Goal: Task Accomplishment & Management: Manage account settings

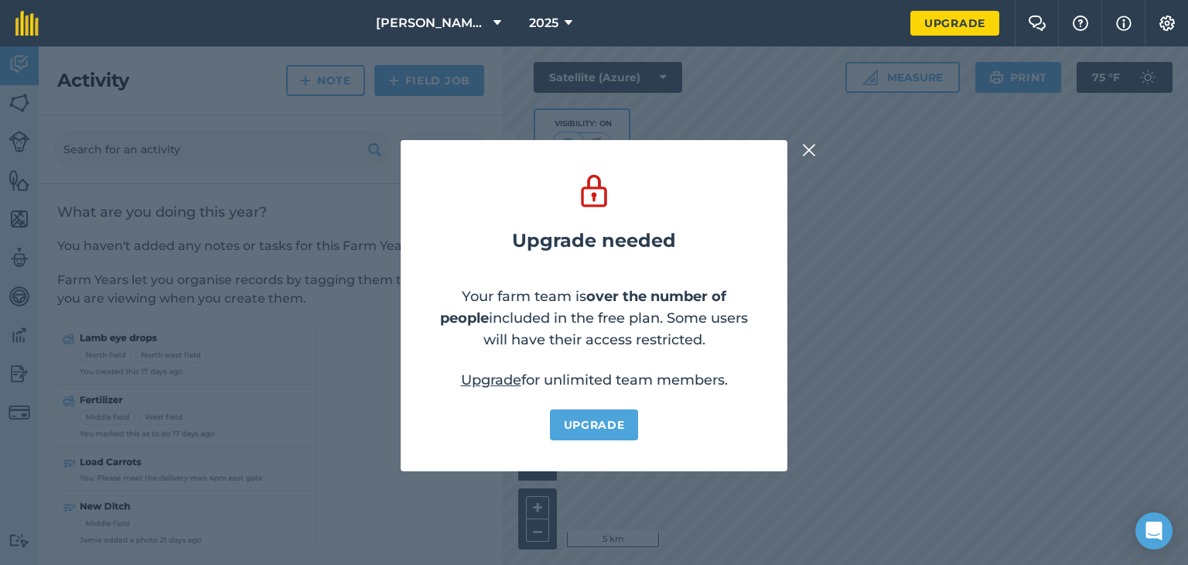
click at [812, 149] on img at bounding box center [809, 150] width 14 height 19
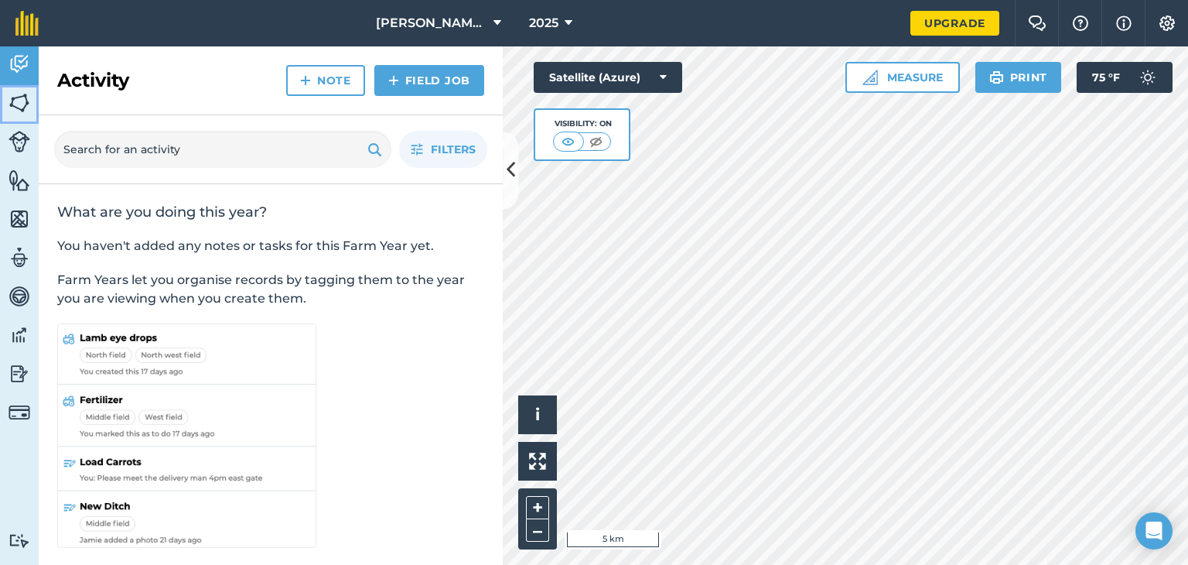
click at [5, 97] on link "Fields" at bounding box center [19, 104] width 39 height 39
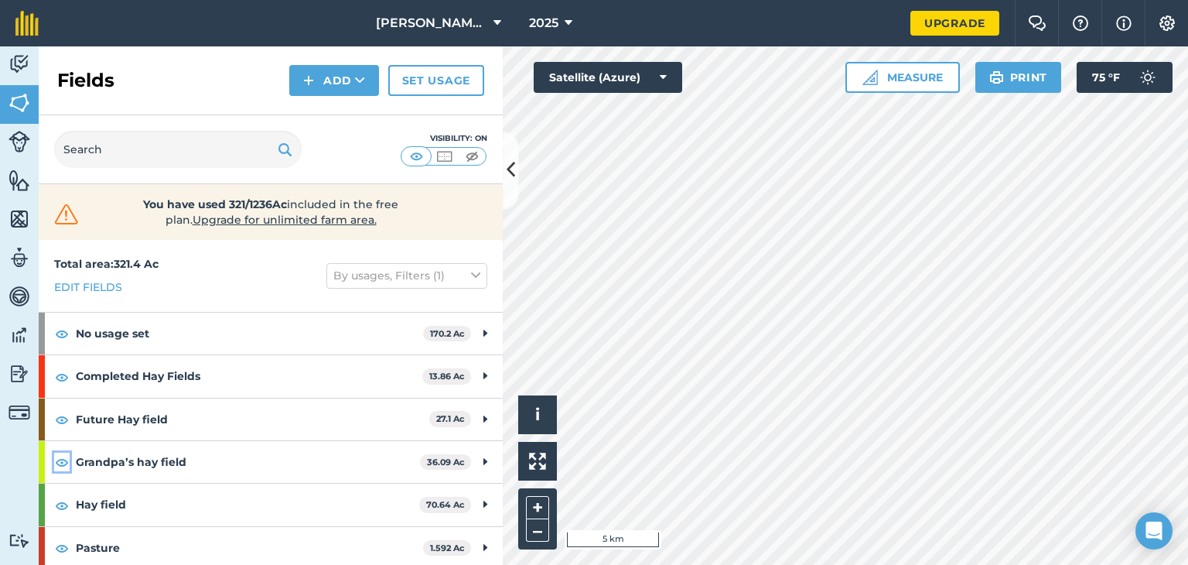
click at [59, 461] on img at bounding box center [62, 461] width 14 height 19
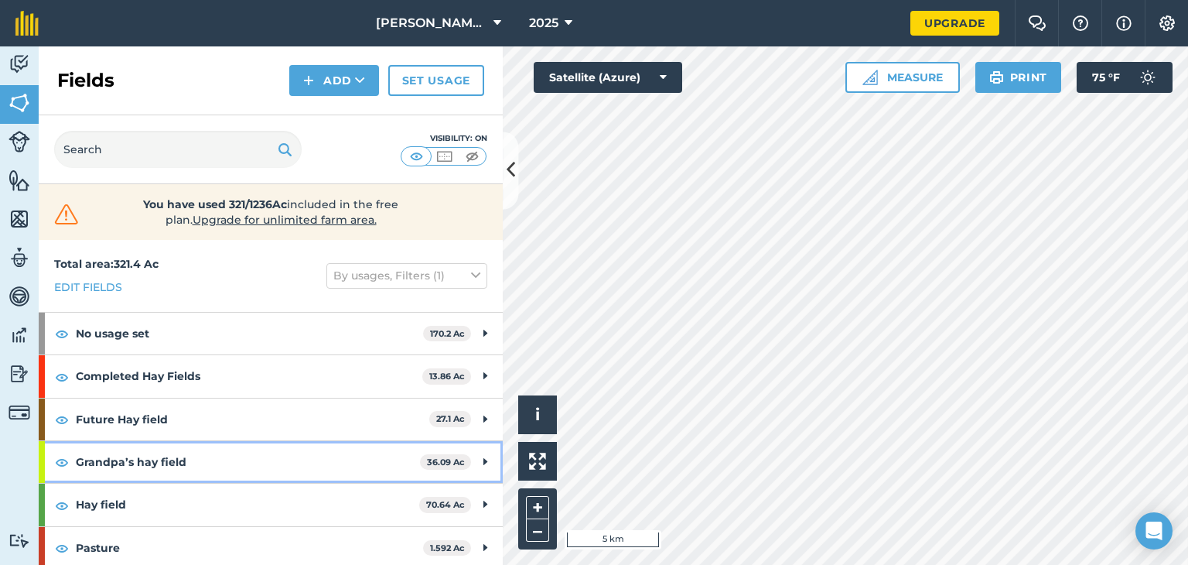
click at [140, 456] on strong "Grandpa’s hay field" at bounding box center [248, 462] width 344 height 42
click at [155, 458] on strong "Grandpa’s hay field" at bounding box center [246, 462] width 341 height 42
click at [155, 458] on strong "Grandpa’s hay field" at bounding box center [248, 462] width 344 height 42
click at [155, 458] on strong "Grandpa’s hay field" at bounding box center [246, 462] width 341 height 42
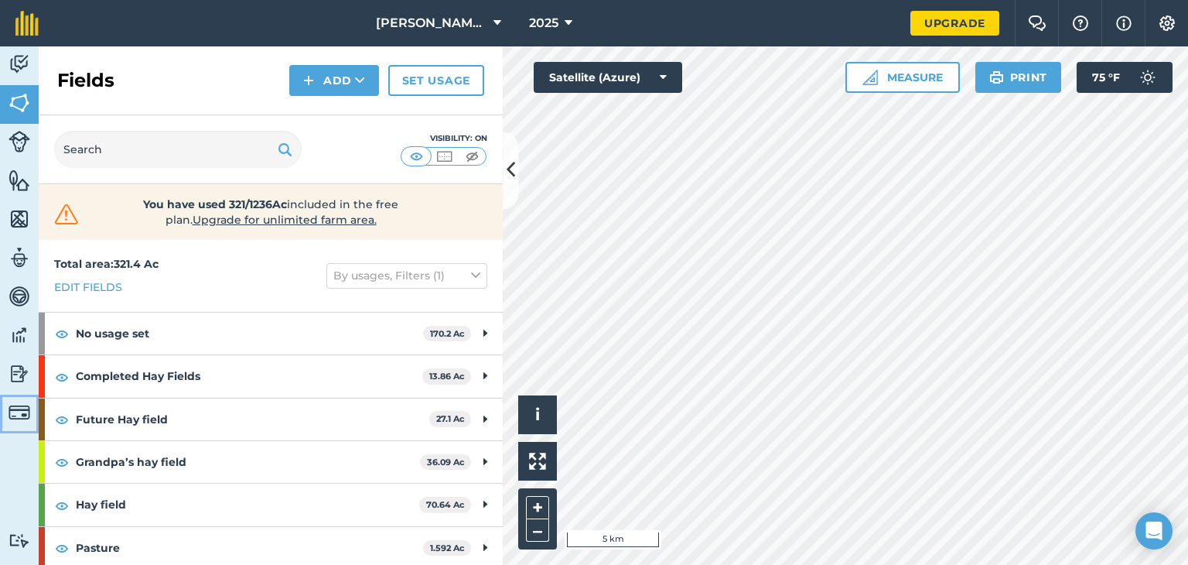
click at [22, 406] on img at bounding box center [20, 412] width 22 height 22
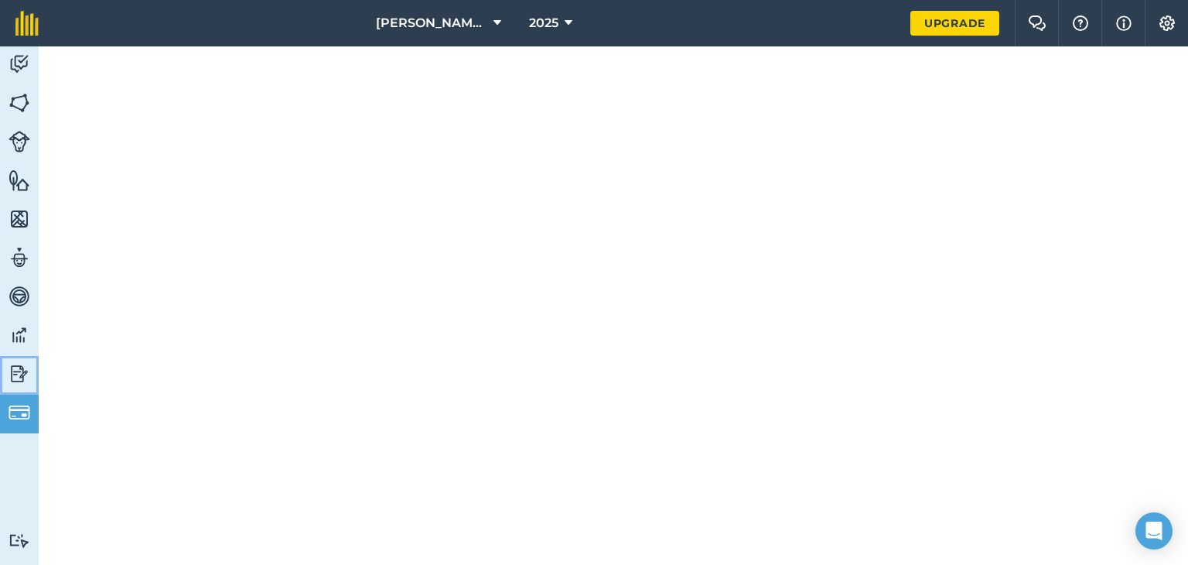
click at [19, 373] on img at bounding box center [20, 373] width 22 height 23
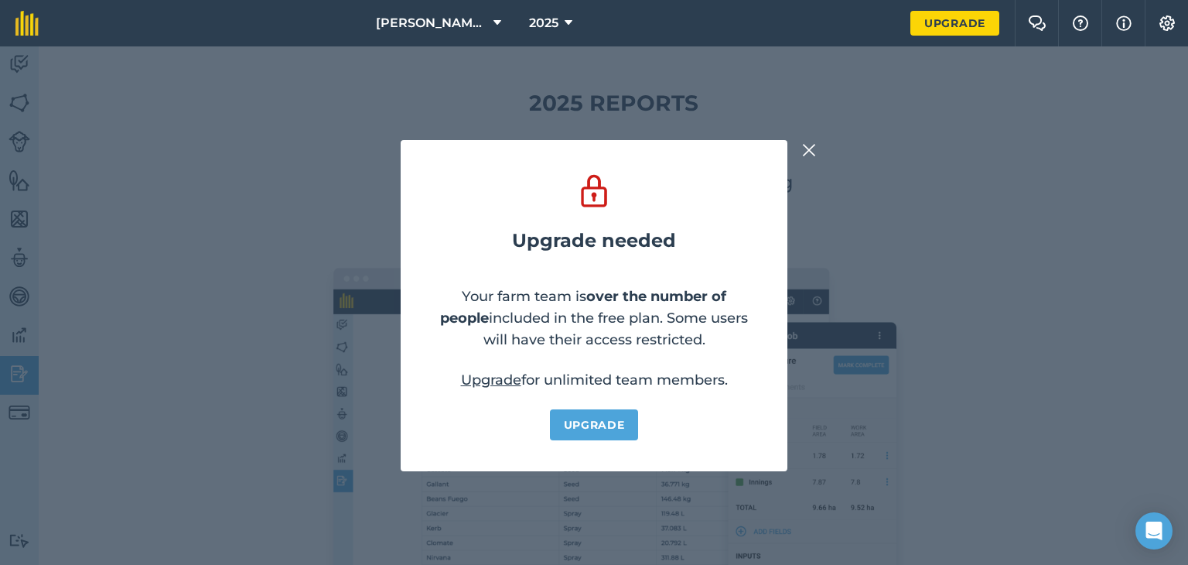
click at [813, 155] on img at bounding box center [809, 150] width 14 height 19
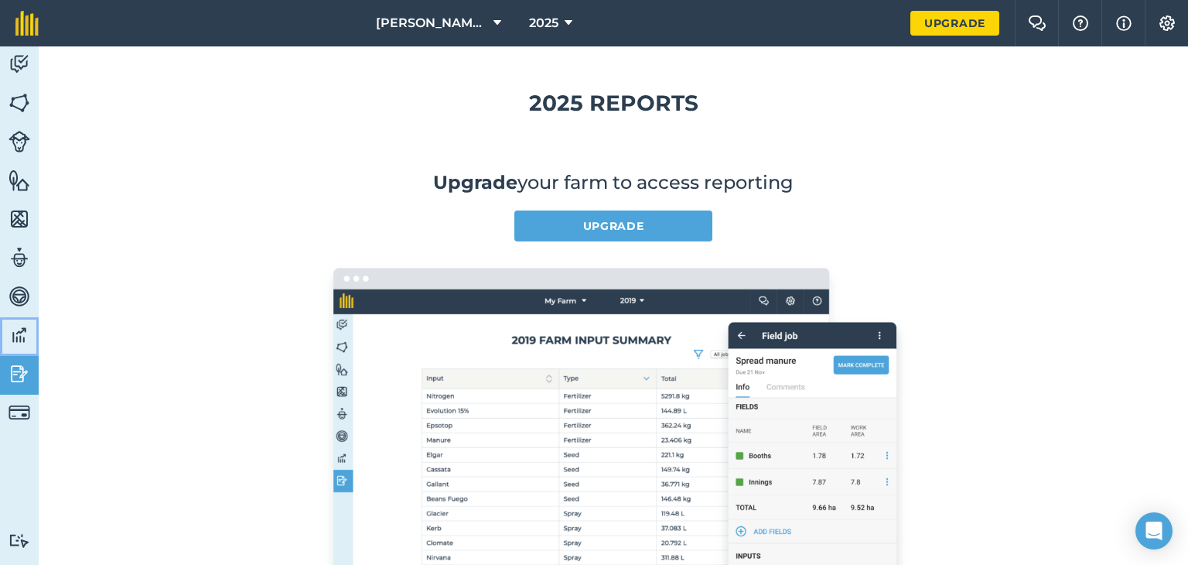
click at [26, 326] on img at bounding box center [20, 334] width 22 height 23
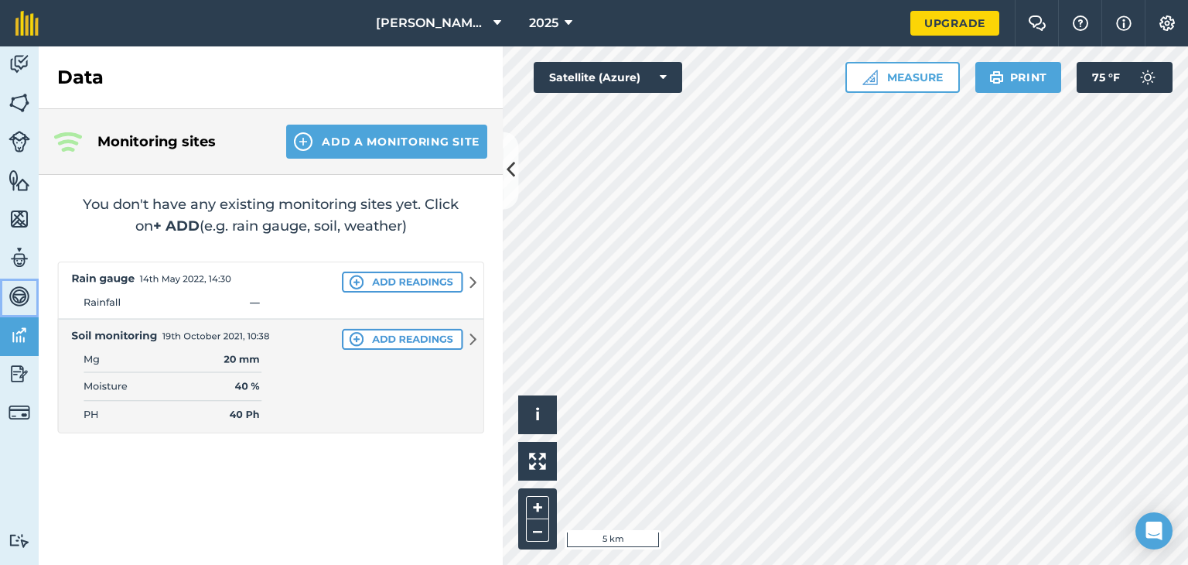
click at [22, 309] on link "Vehicles" at bounding box center [19, 297] width 39 height 39
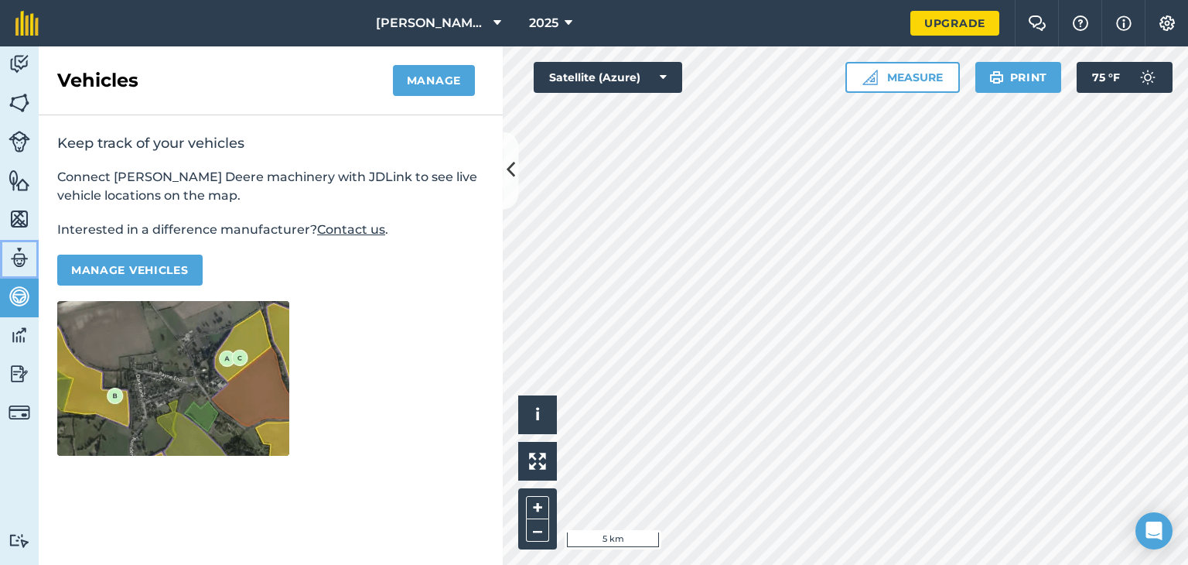
click at [12, 248] on img at bounding box center [20, 257] width 22 height 23
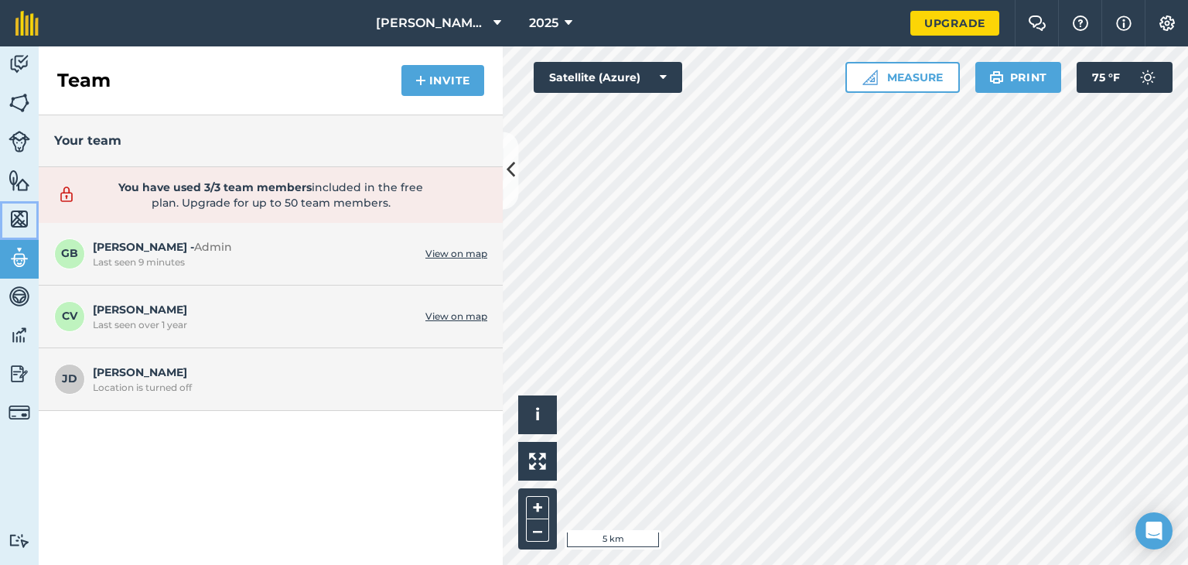
click at [22, 213] on img at bounding box center [20, 218] width 22 height 23
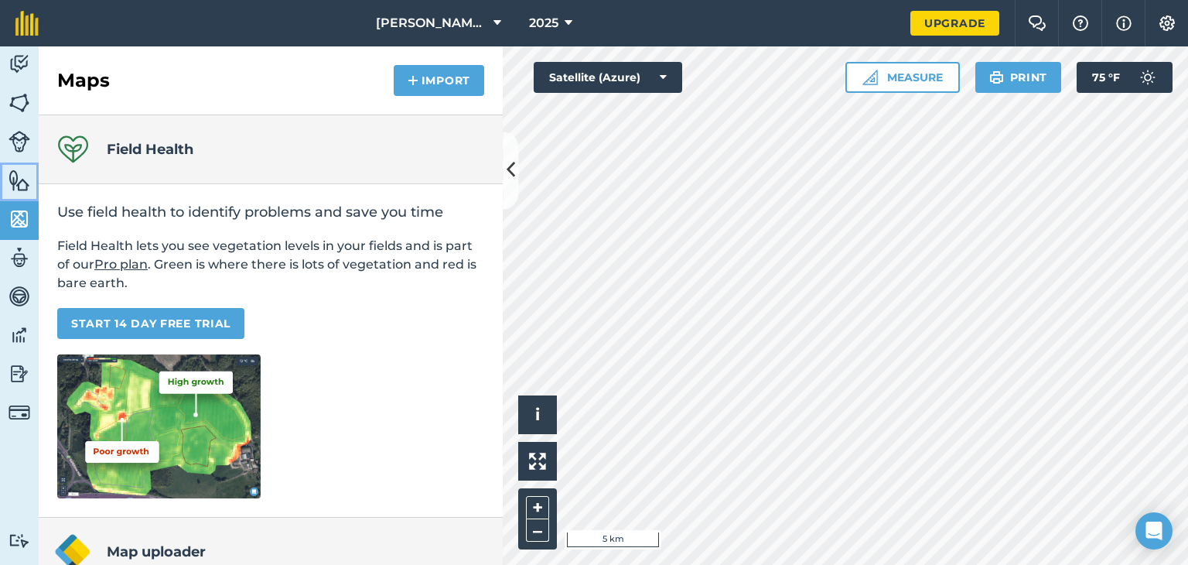
click at [15, 164] on link "Features" at bounding box center [19, 181] width 39 height 39
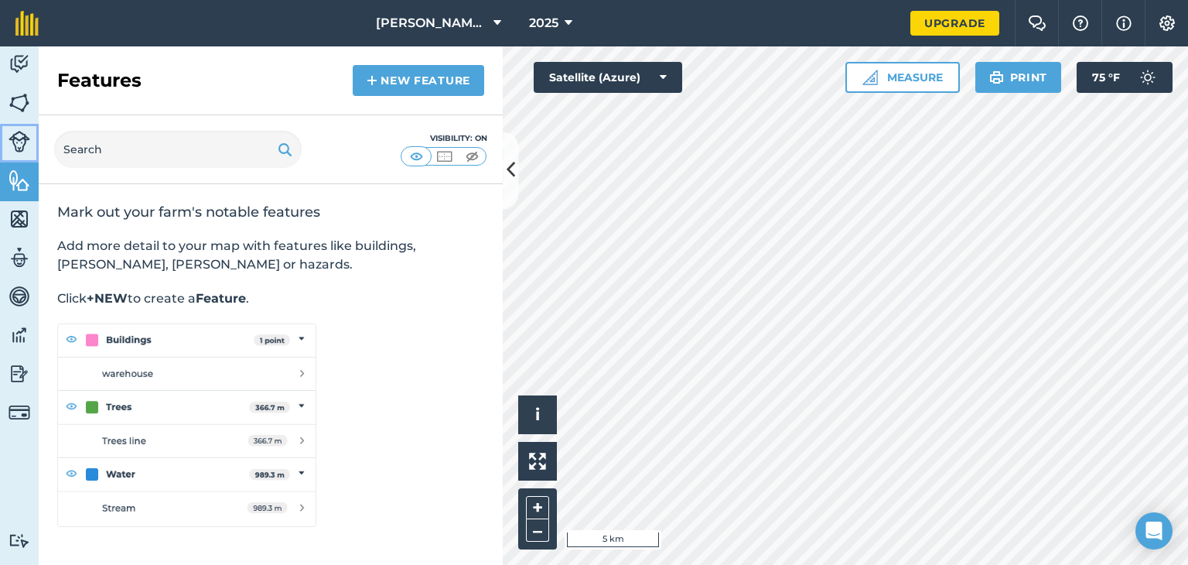
click at [11, 155] on link "Livestock" at bounding box center [19, 143] width 39 height 39
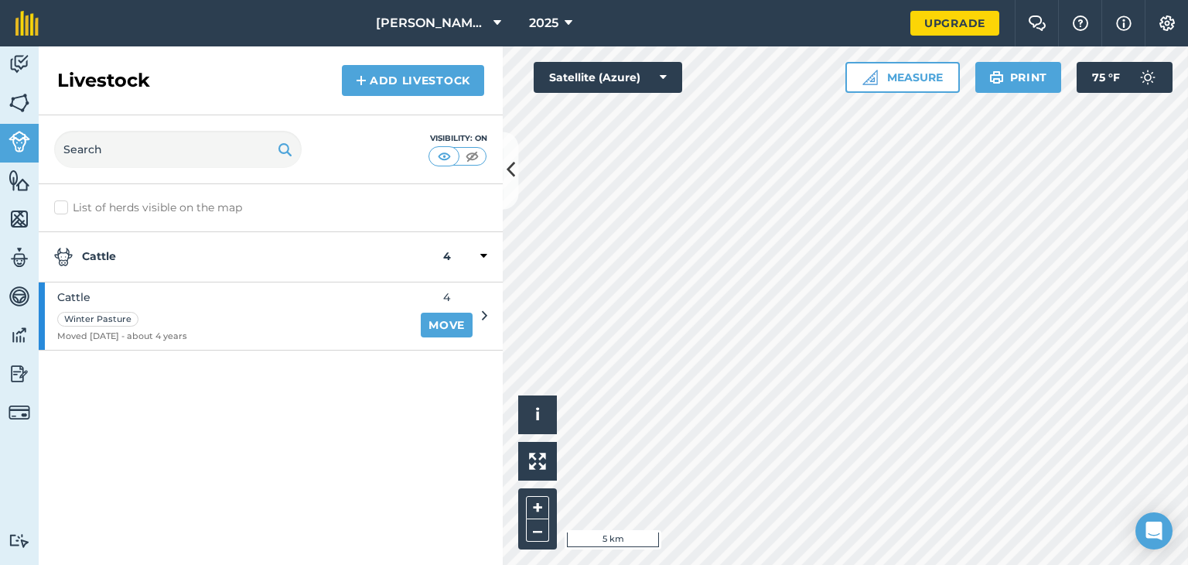
click at [483, 319] on icon at bounding box center [484, 316] width 5 height 14
click at [483, 315] on icon at bounding box center [484, 316] width 5 height 14
click at [29, 106] on img at bounding box center [20, 102] width 22 height 23
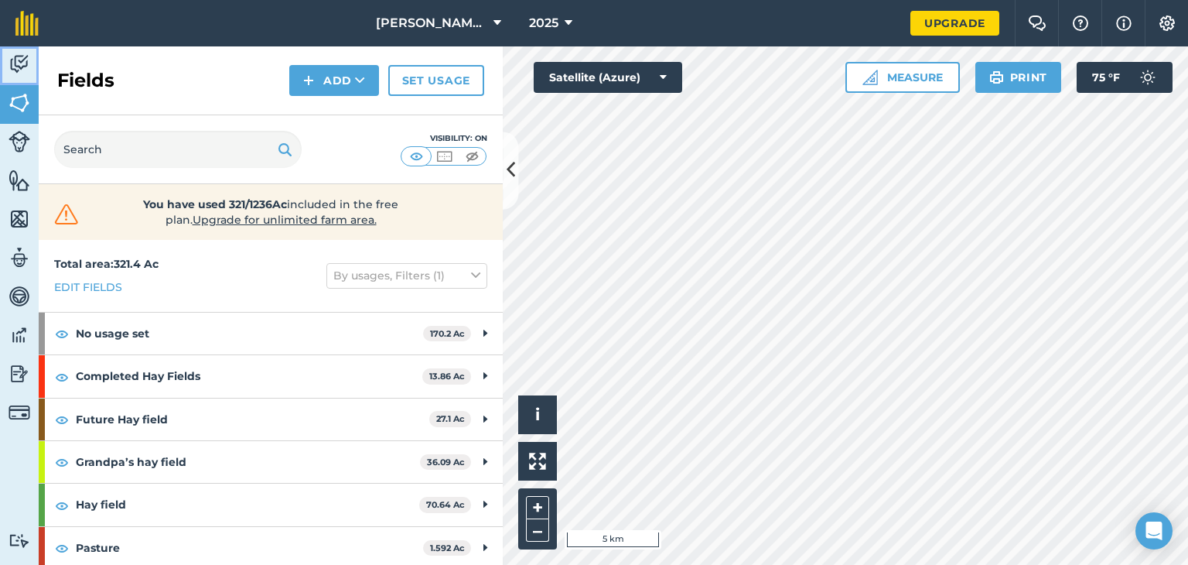
click at [26, 75] on link "Activity" at bounding box center [19, 65] width 39 height 39
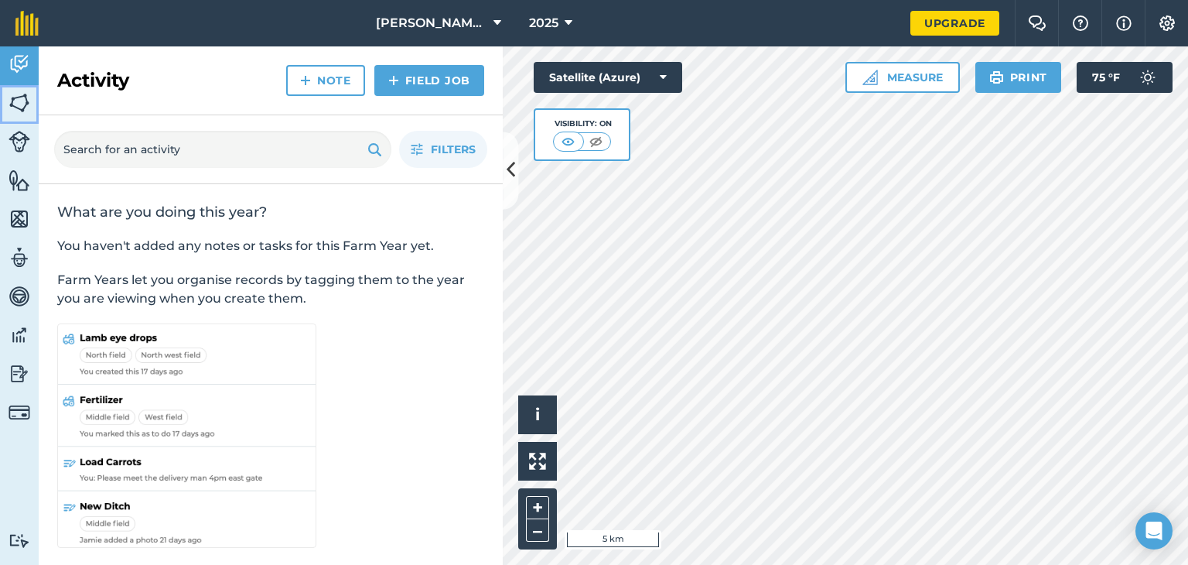
click at [28, 106] on img at bounding box center [20, 102] width 22 height 23
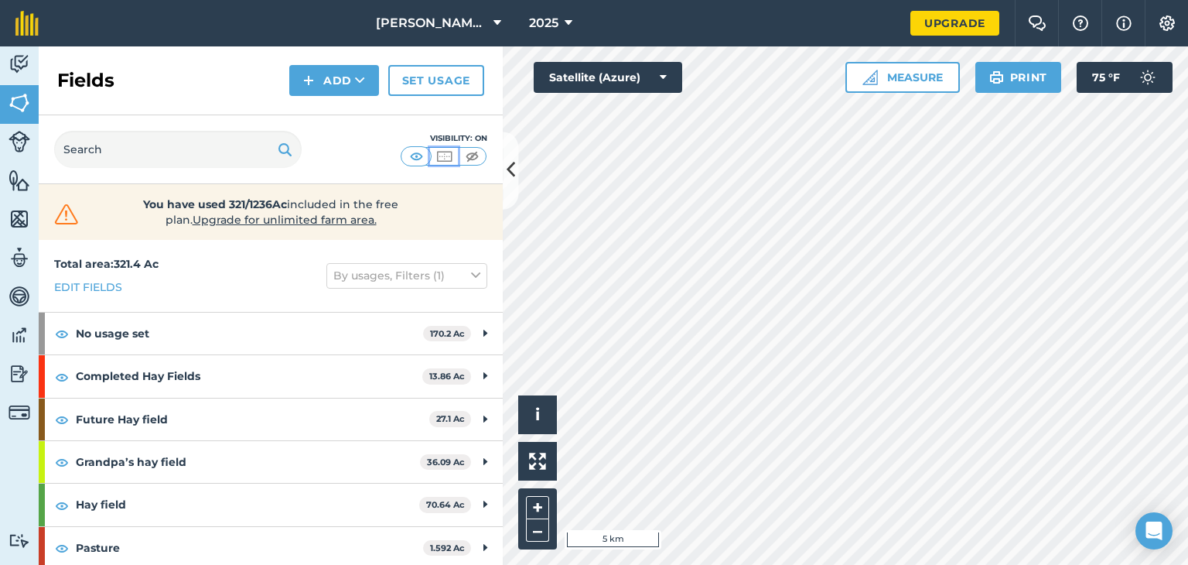
click at [453, 159] on button at bounding box center [444, 156] width 28 height 17
click at [430, 159] on button at bounding box center [444, 156] width 28 height 17
click at [418, 159] on img at bounding box center [416, 156] width 19 height 15
click at [433, 158] on button at bounding box center [444, 156] width 28 height 17
click at [405, 158] on button at bounding box center [416, 156] width 28 height 17
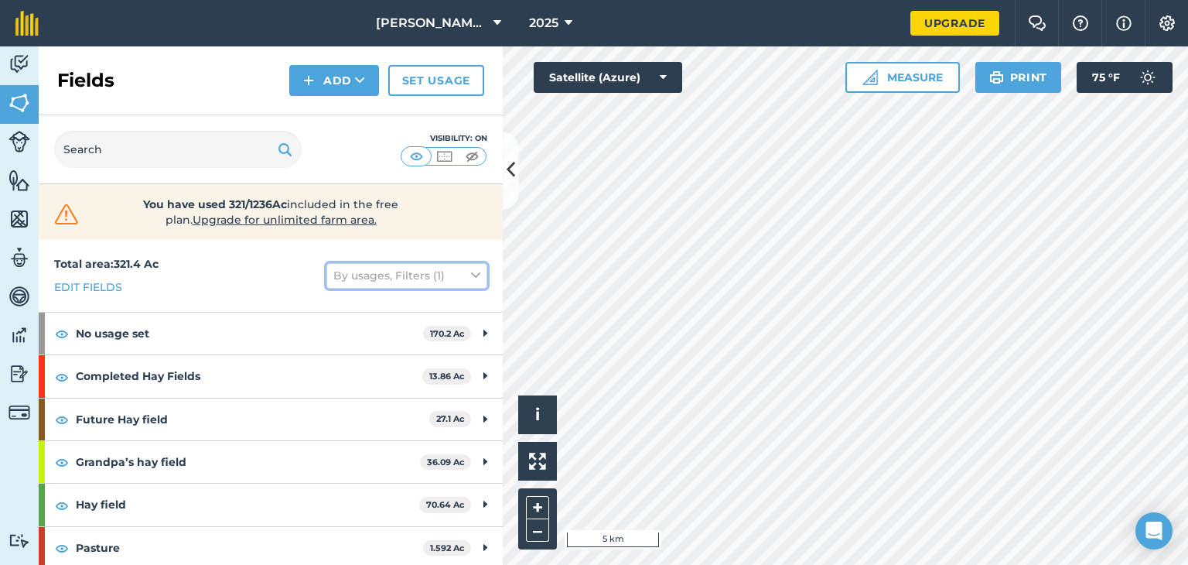
click at [376, 280] on button "By usages, Filters (1)" at bounding box center [406, 275] width 161 height 25
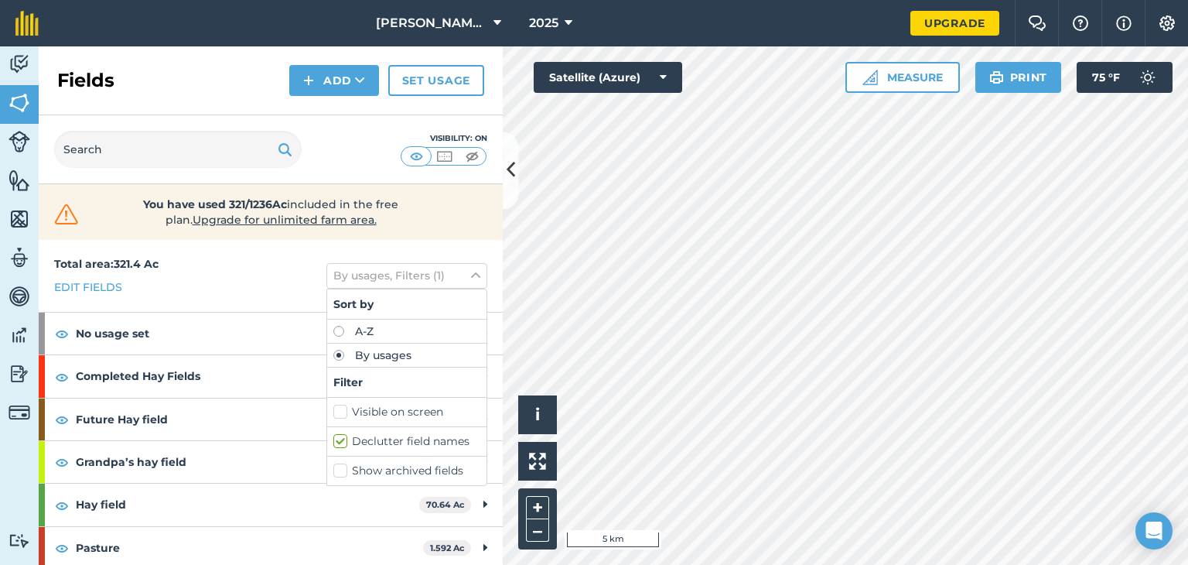
click at [333, 440] on label "Declutter field names" at bounding box center [406, 441] width 147 height 16
click at [333, 440] on input "Declutter field names" at bounding box center [338, 438] width 10 height 10
click at [333, 440] on label "Declutter field names" at bounding box center [406, 441] width 147 height 16
click at [333, 440] on input "Declutter field names" at bounding box center [338, 438] width 10 height 10
click at [333, 440] on label "Declutter field names" at bounding box center [406, 441] width 147 height 16
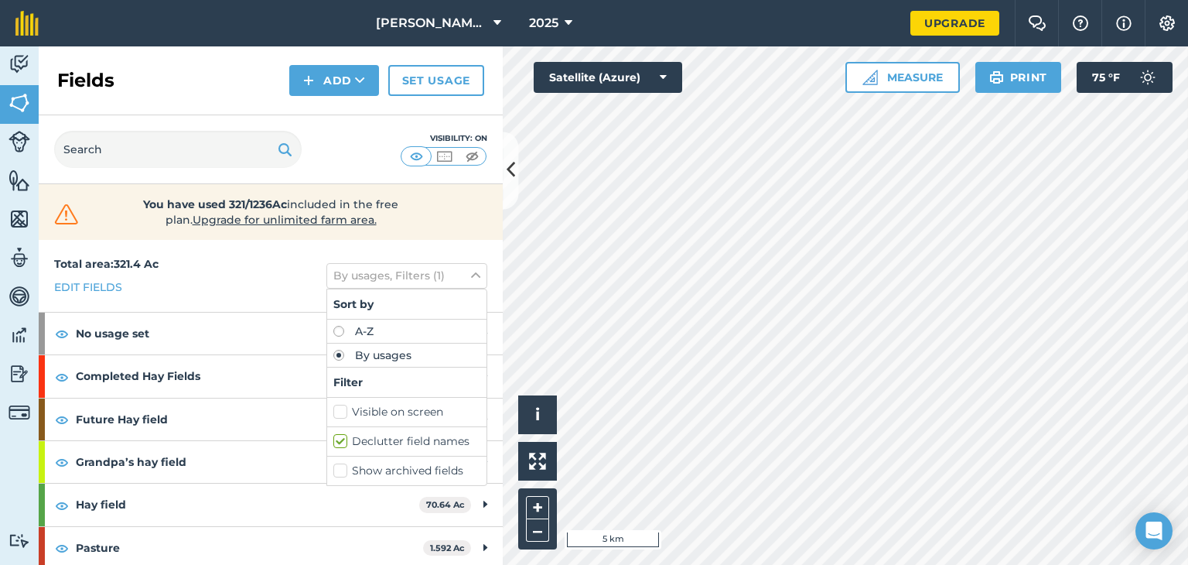
click at [333, 440] on input "Declutter field names" at bounding box center [338, 438] width 10 height 10
click at [333, 440] on label "Declutter field names" at bounding box center [406, 441] width 147 height 16
click at [333, 440] on input "Declutter field names" at bounding box center [338, 438] width 10 height 10
click at [333, 440] on label "Declutter field names" at bounding box center [406, 441] width 147 height 16
click at [333, 440] on input "Declutter field names" at bounding box center [338, 438] width 10 height 10
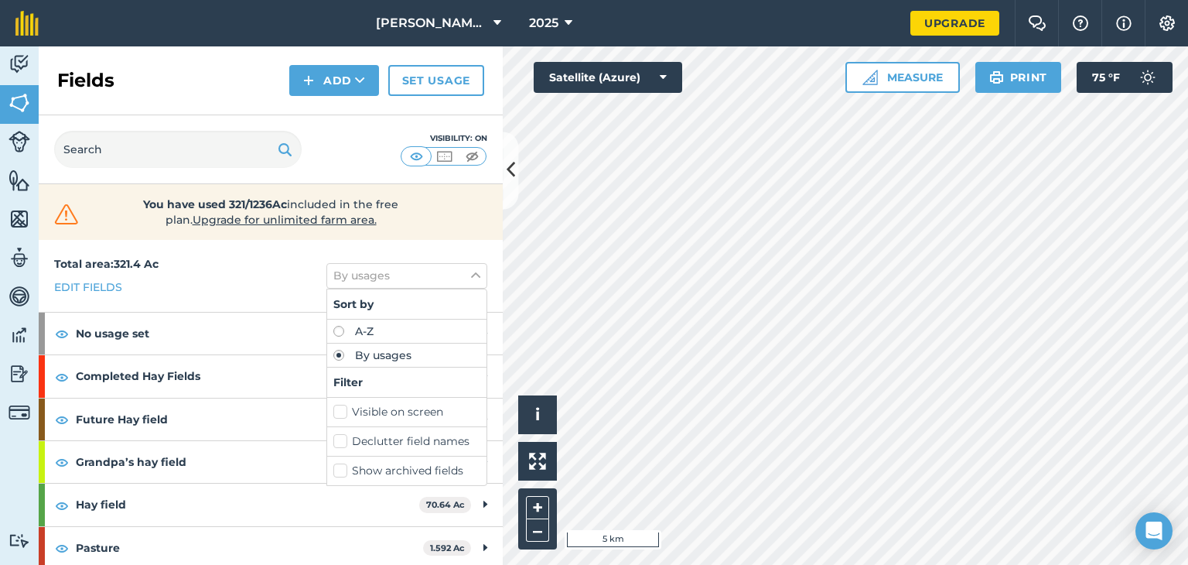
click at [333, 440] on label "Declutter field names" at bounding box center [406, 441] width 147 height 16
click at [333, 440] on input "Declutter field names" at bounding box center [338, 438] width 10 height 10
click at [333, 440] on label "Declutter field names" at bounding box center [406, 441] width 147 height 16
click at [333, 440] on input "Declutter field names" at bounding box center [338, 438] width 10 height 10
click at [333, 440] on label "Declutter field names" at bounding box center [406, 441] width 147 height 16
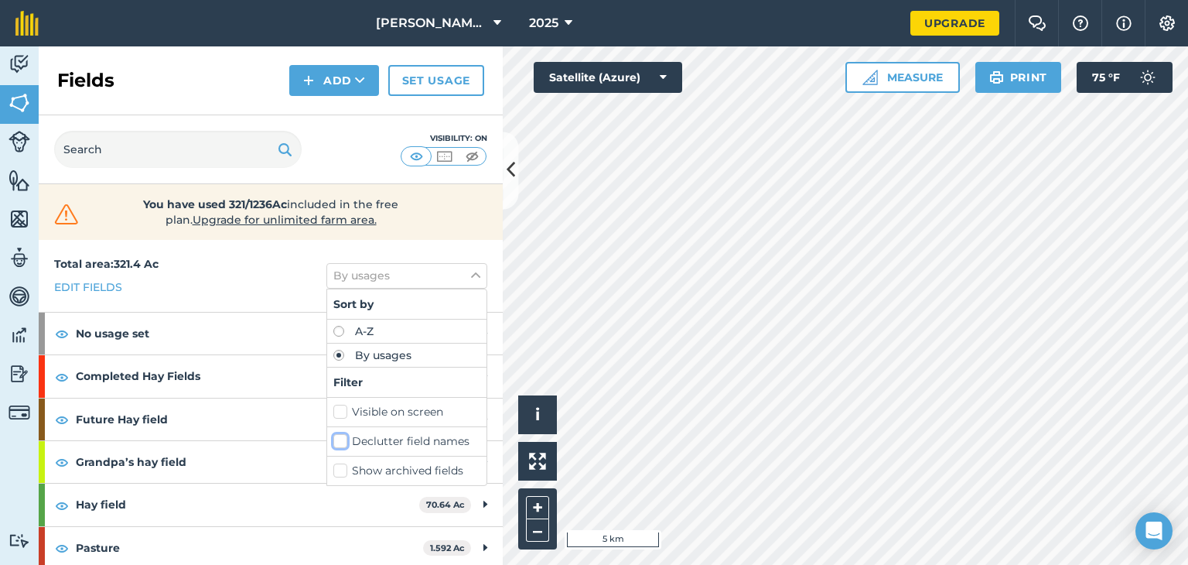
click at [333, 440] on input "Declutter field names" at bounding box center [338, 438] width 10 height 10
click at [333, 440] on label "Declutter field names" at bounding box center [406, 441] width 147 height 16
click at [333, 440] on input "Declutter field names" at bounding box center [338, 438] width 10 height 10
click at [333, 440] on label "Declutter field names" at bounding box center [406, 441] width 147 height 16
click at [333, 440] on input "Declutter field names" at bounding box center [338, 438] width 10 height 10
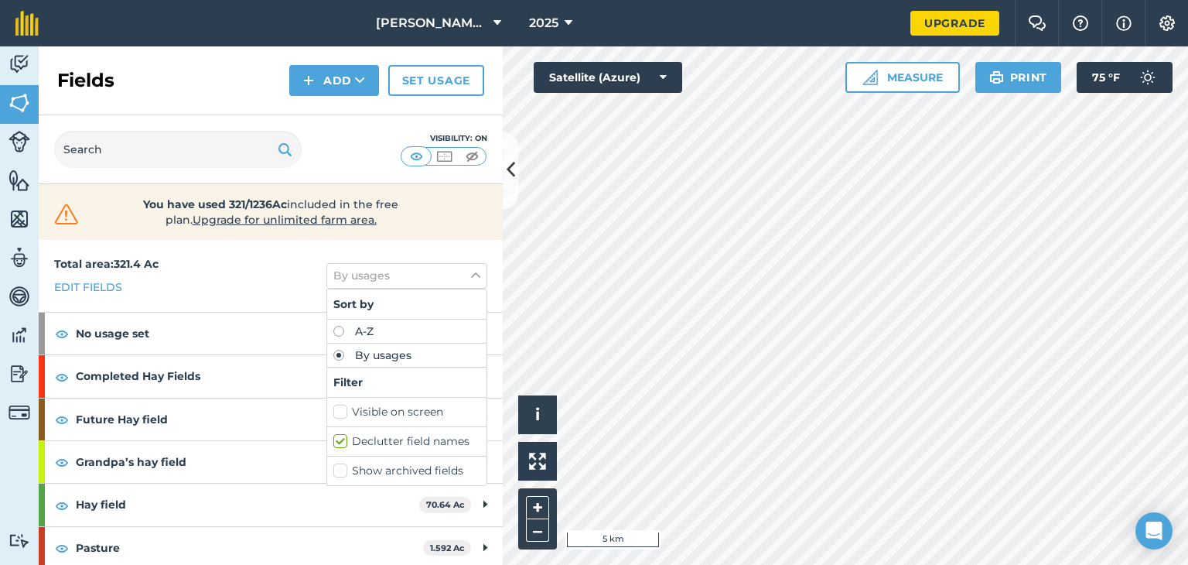
checkbox input "true"
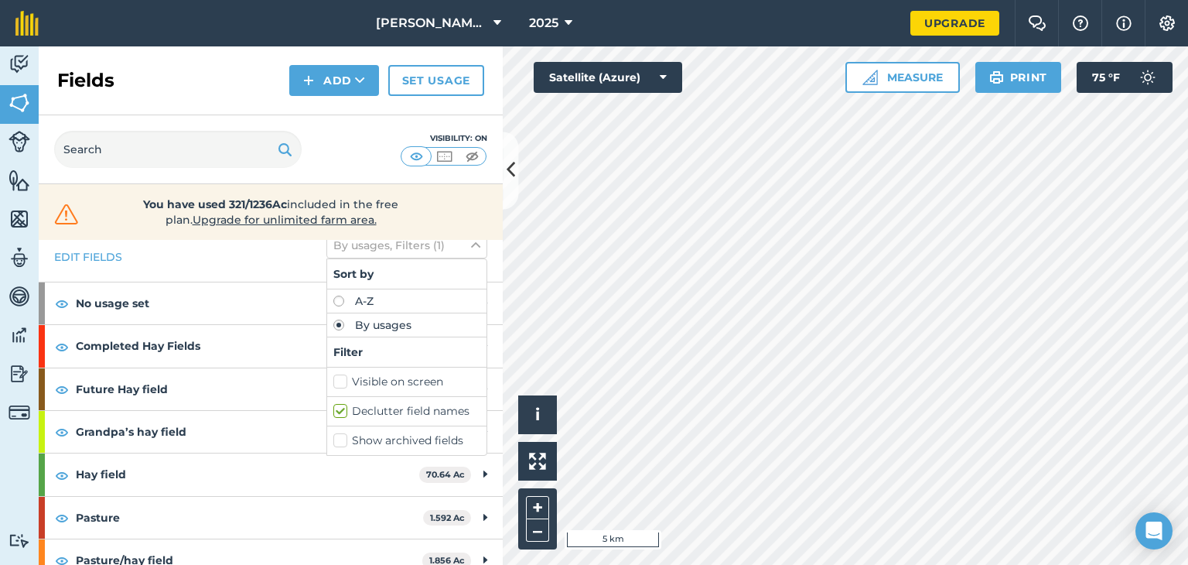
scroll to position [46, 0]
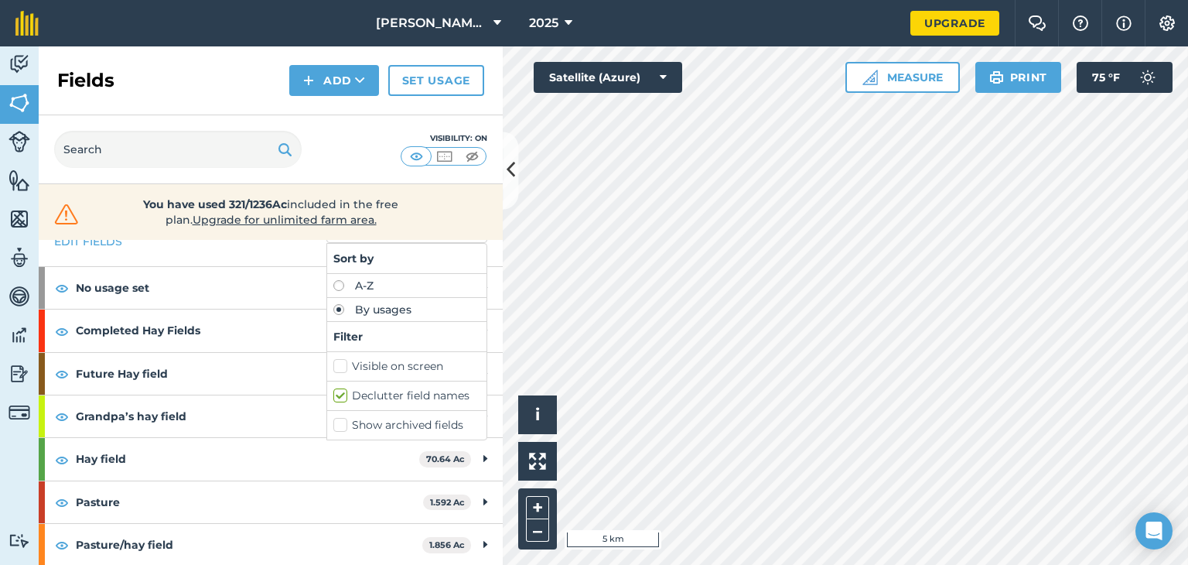
click at [333, 428] on label "Show archived fields" at bounding box center [406, 425] width 147 height 16
click at [333, 427] on input "Show archived fields" at bounding box center [338, 422] width 10 height 10
click at [333, 428] on label "Show archived fields" at bounding box center [406, 425] width 147 height 16
click at [333, 427] on input "Show archived fields" at bounding box center [338, 422] width 10 height 10
checkbox input "false"
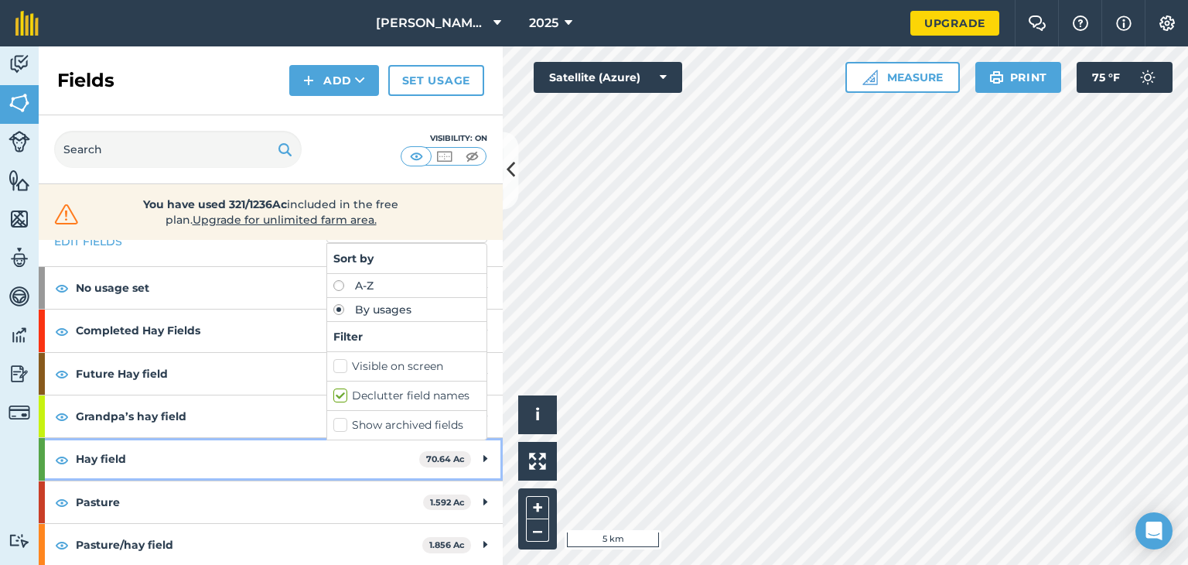
click at [207, 466] on strong "Hay field" at bounding box center [247, 459] width 343 height 42
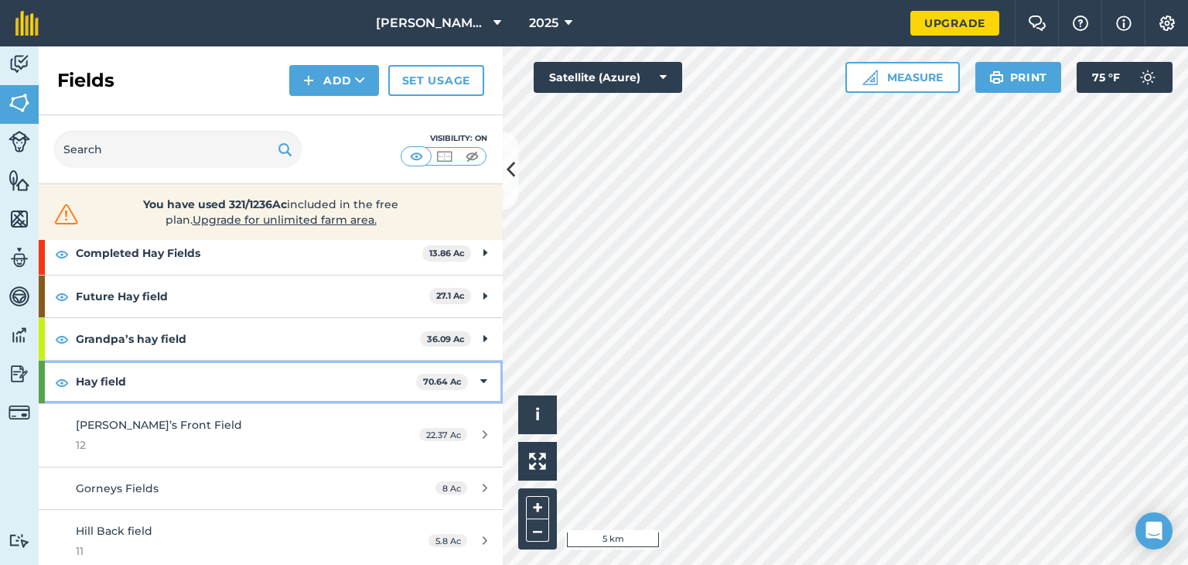
click at [199, 374] on strong "Hay field" at bounding box center [246, 381] width 340 height 42
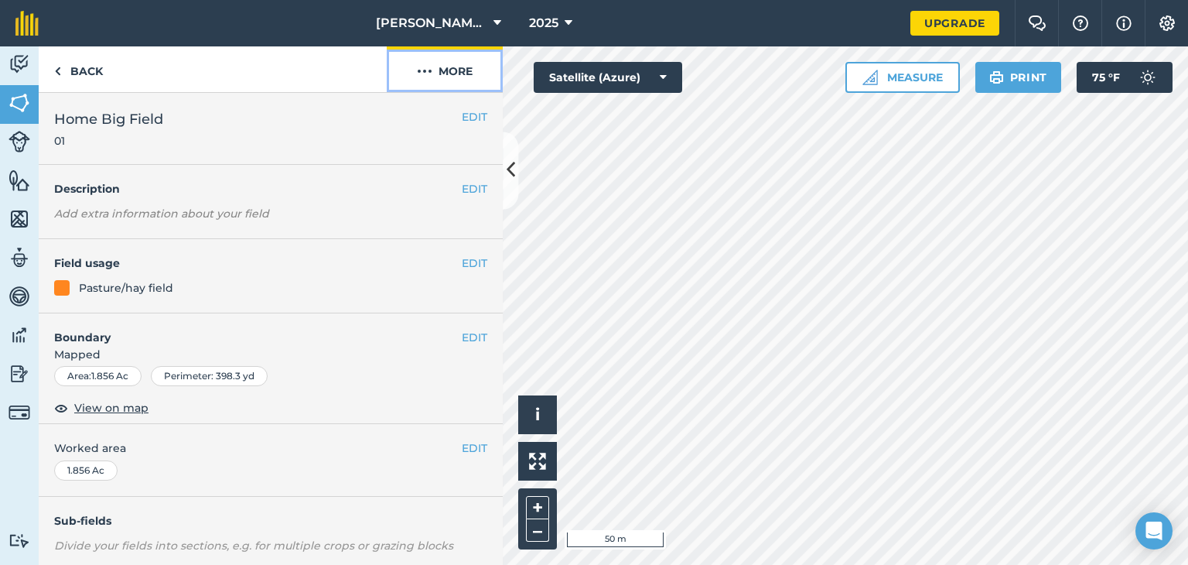
click at [433, 73] on button "More" at bounding box center [445, 69] width 116 height 46
click at [462, 256] on button "EDIT" at bounding box center [475, 262] width 26 height 17
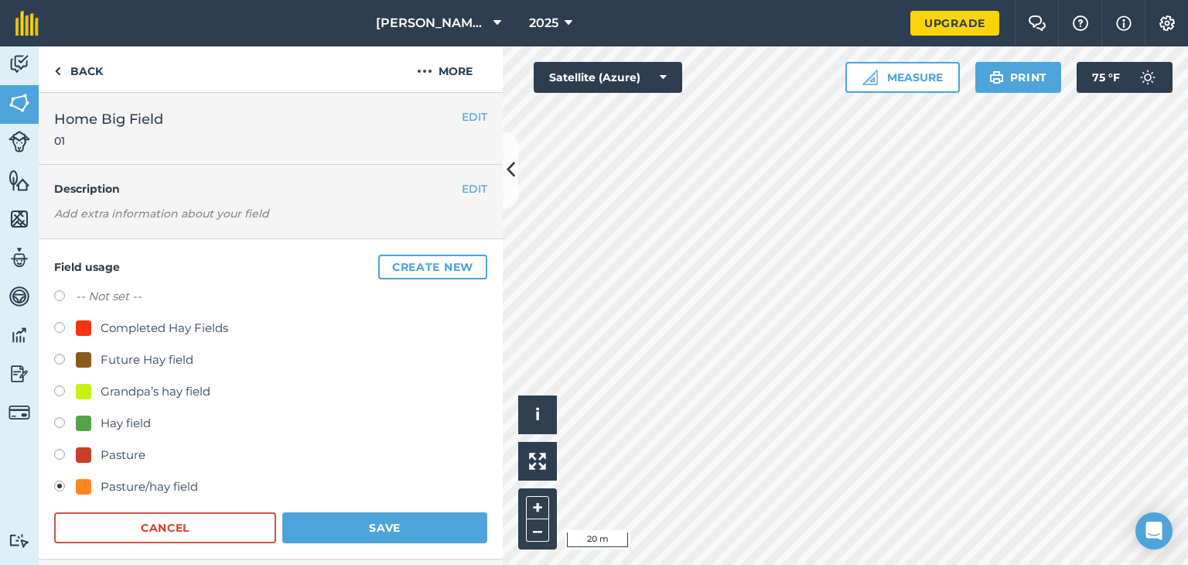
click at [116, 450] on div "Pasture" at bounding box center [123, 455] width 45 height 19
radio input "true"
click at [146, 492] on div "Pasture/hay field" at bounding box center [149, 486] width 97 height 19
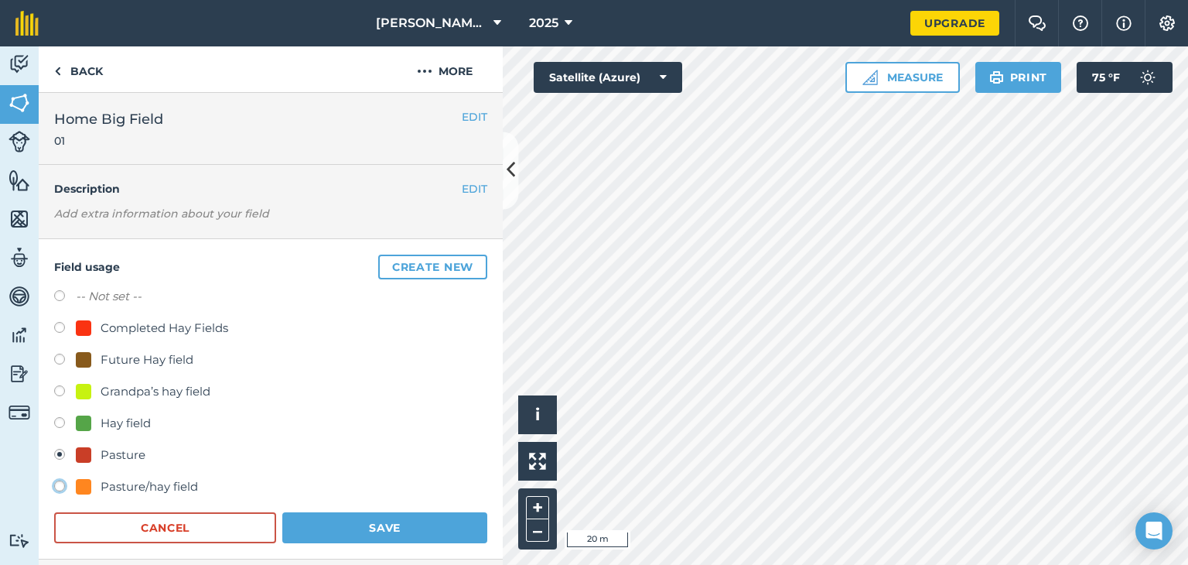
radio input "true"
radio input "false"
click at [384, 517] on button "Save" at bounding box center [384, 527] width 205 height 31
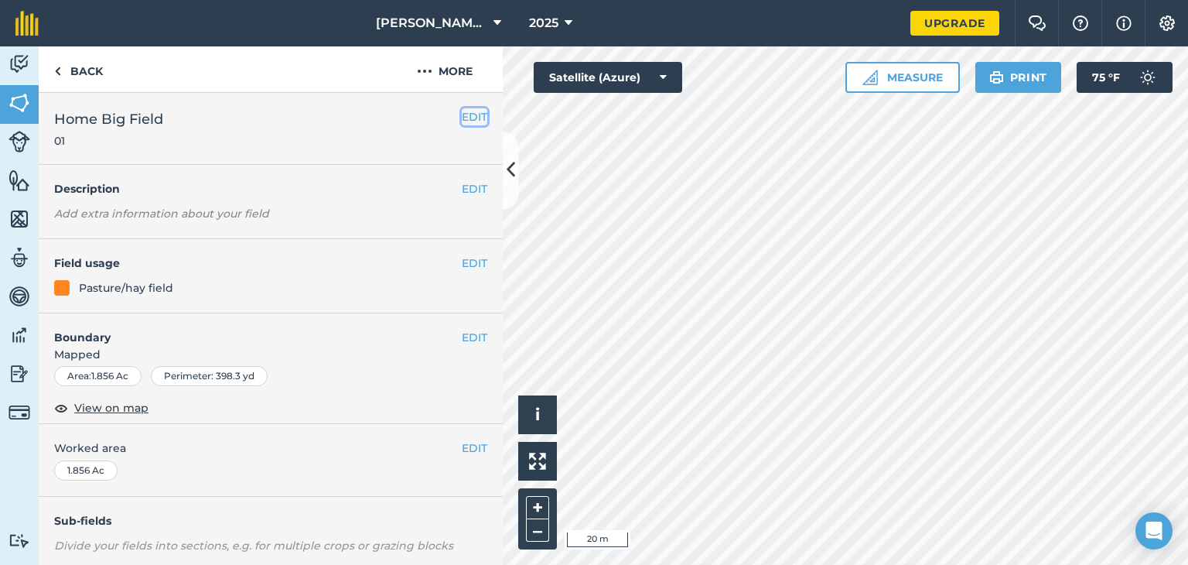
click at [463, 113] on button "EDIT" at bounding box center [475, 116] width 26 height 17
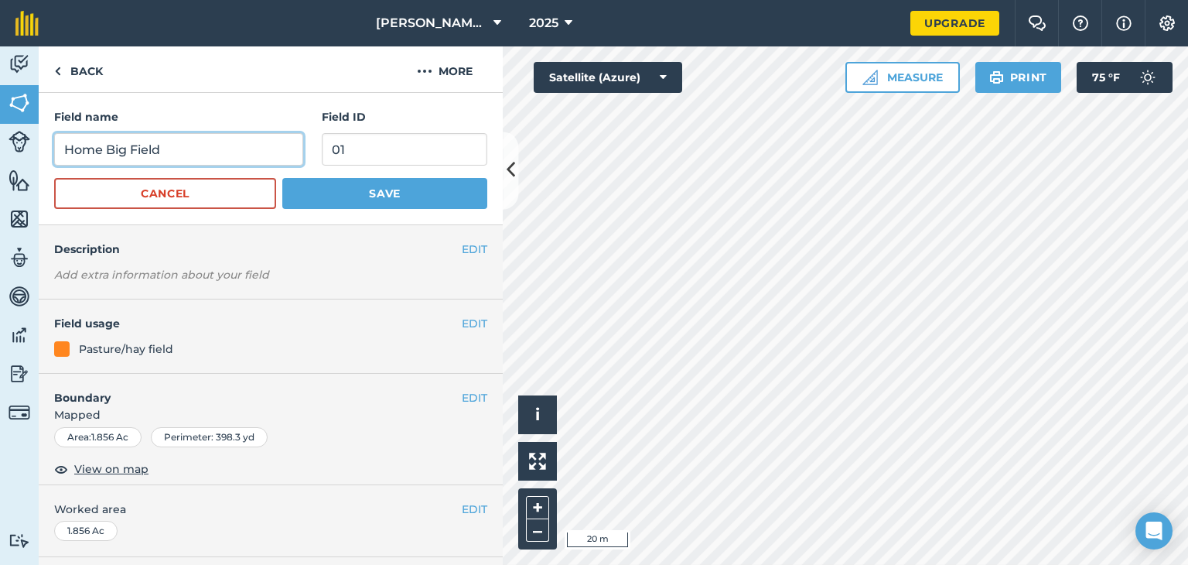
click at [269, 142] on input "Home Big Field" at bounding box center [178, 149] width 249 height 32
click at [107, 152] on input "Home Big Field" at bounding box center [178, 149] width 249 height 32
type input "H"
type input "Equipment Pasture"
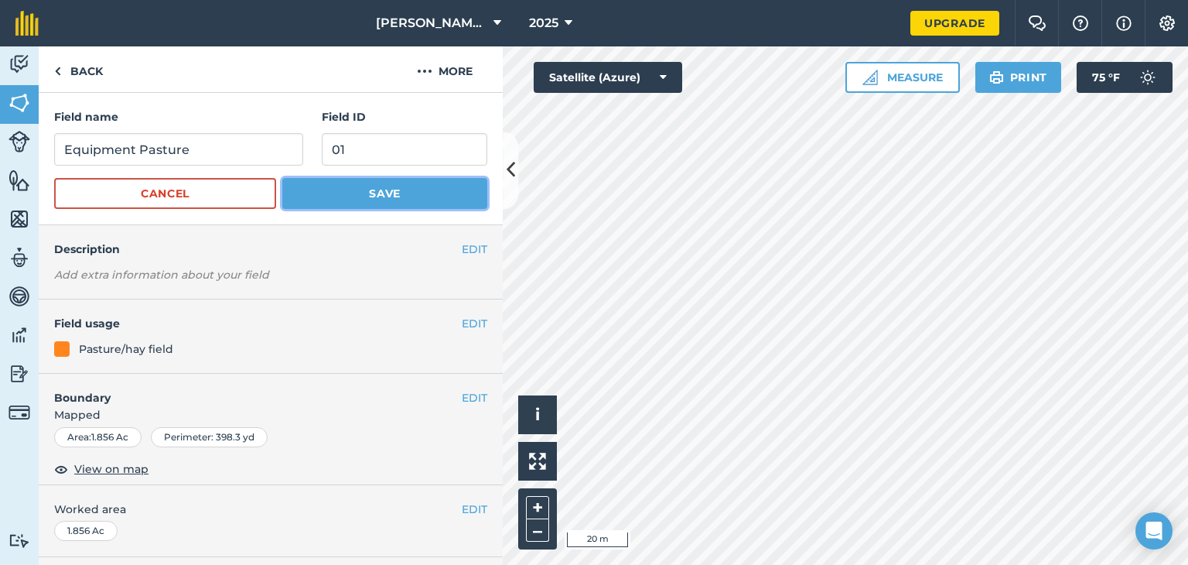
click at [370, 194] on button "Save" at bounding box center [384, 193] width 205 height 31
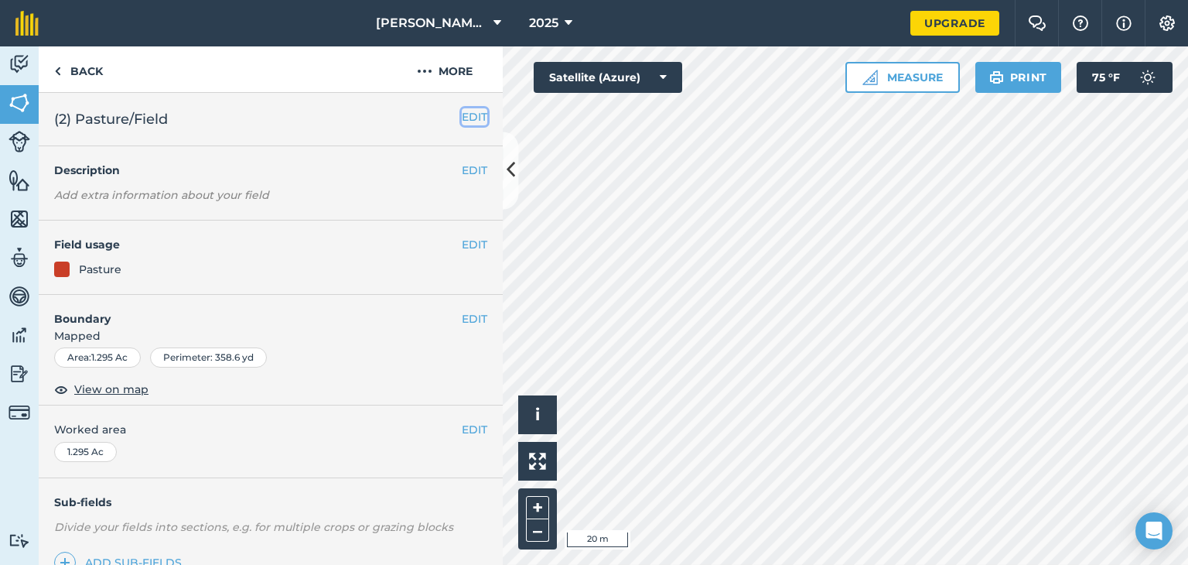
click at [473, 118] on button "EDIT" at bounding box center [475, 116] width 26 height 17
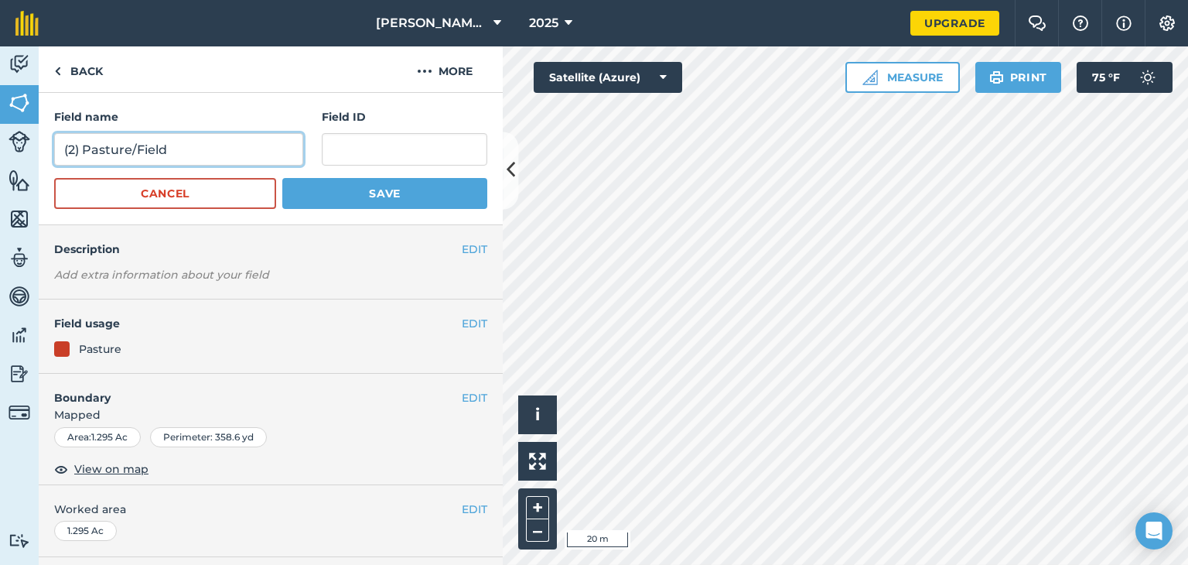
click at [195, 149] on input "(2) Pasture/Field" at bounding box center [178, 149] width 249 height 32
click at [84, 152] on input "(2) Pasture" at bounding box center [178, 149] width 249 height 32
type input "Pasture"
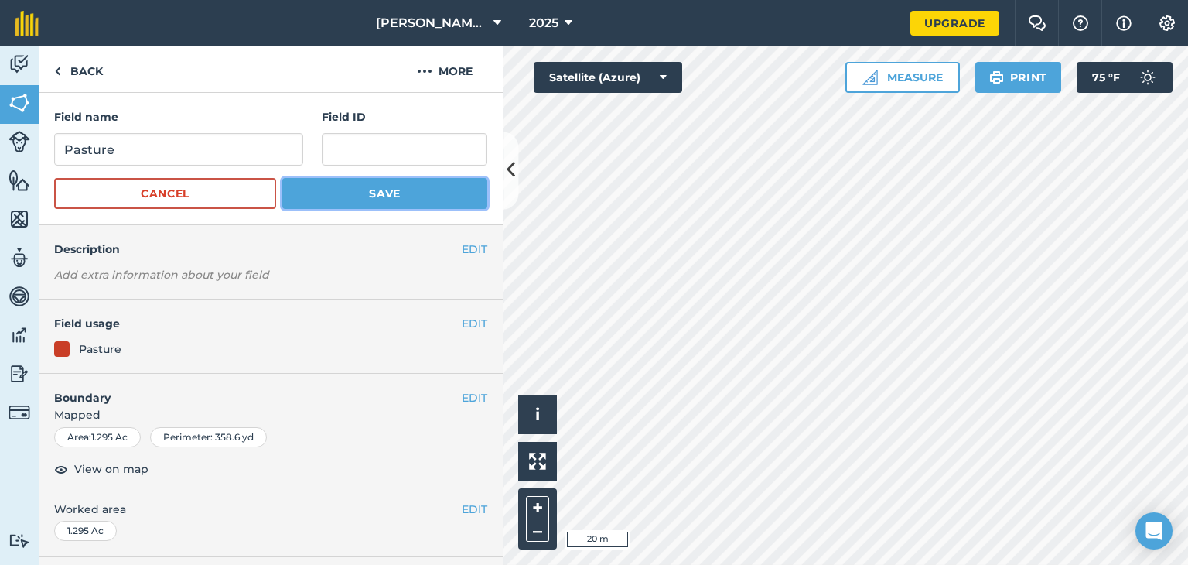
click at [343, 202] on button "Save" at bounding box center [384, 193] width 205 height 31
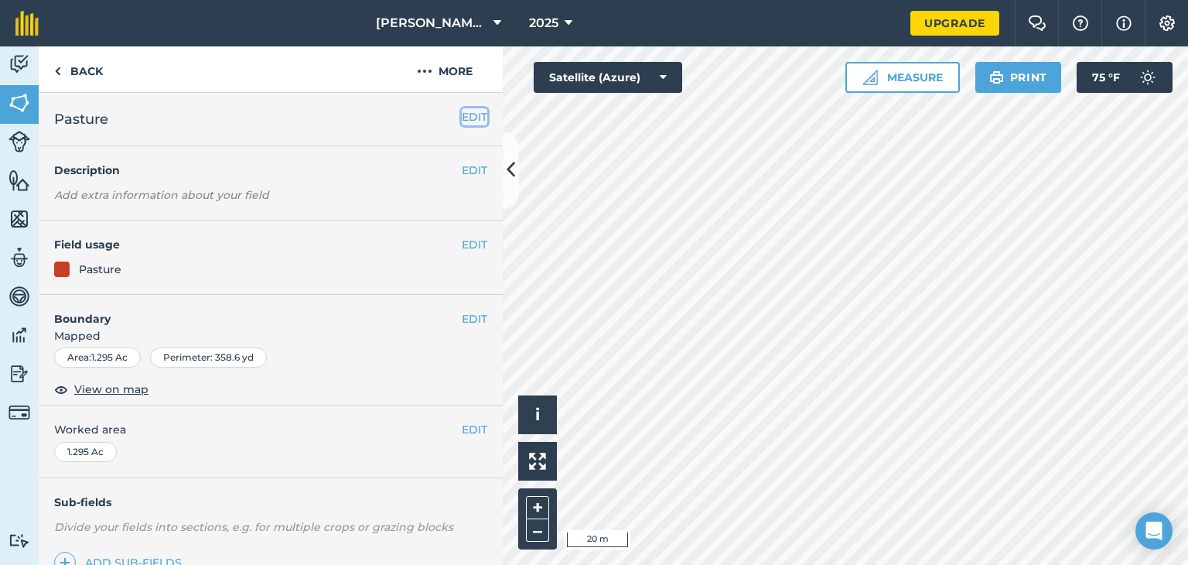
click at [467, 118] on button "EDIT" at bounding box center [475, 116] width 26 height 17
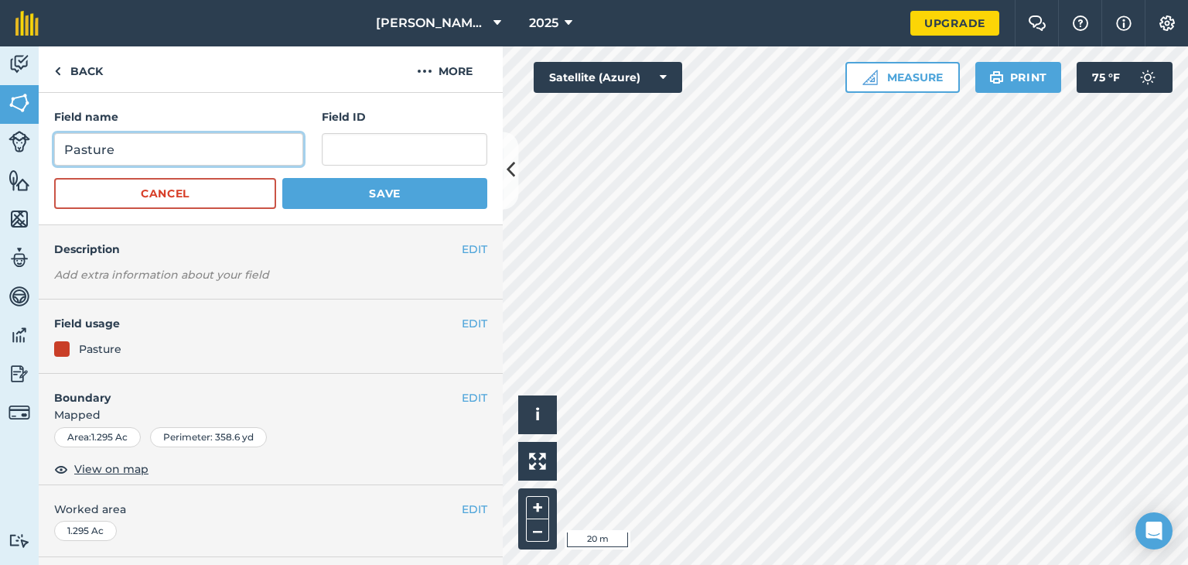
click at [63, 152] on input "Pasture" at bounding box center [178, 149] width 249 height 32
type input "Main Pasture"
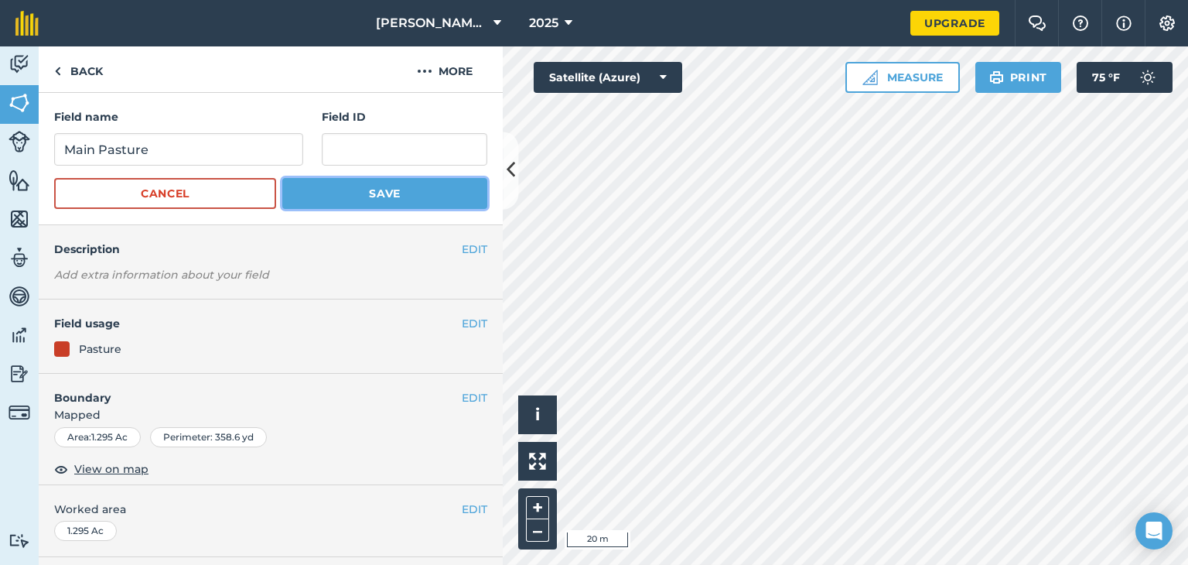
click at [380, 197] on button "Save" at bounding box center [384, 193] width 205 height 31
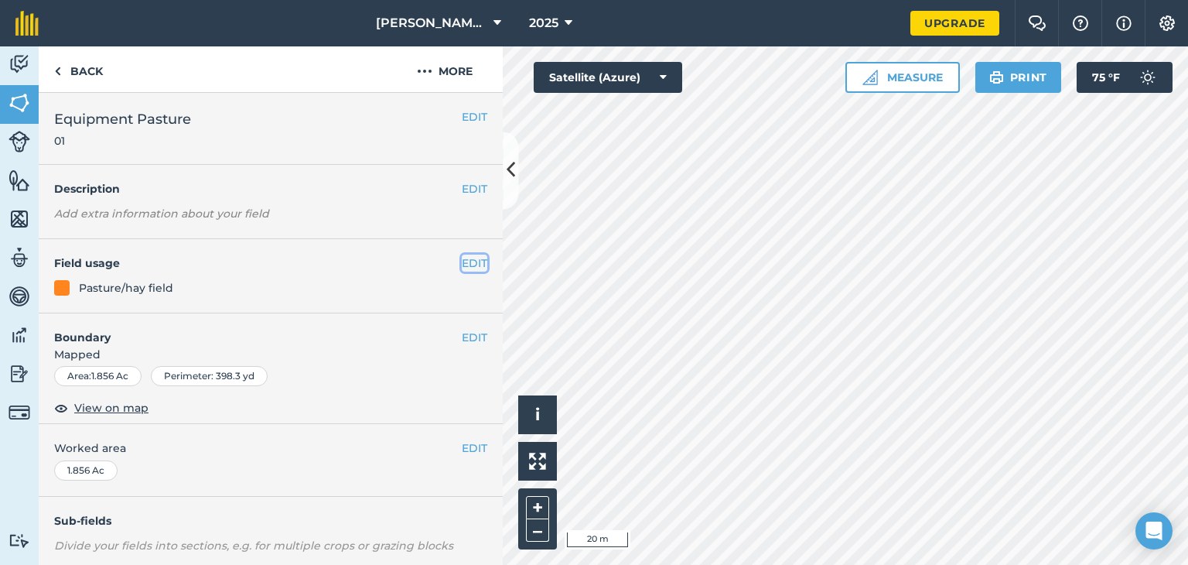
click at [462, 261] on button "EDIT" at bounding box center [475, 262] width 26 height 17
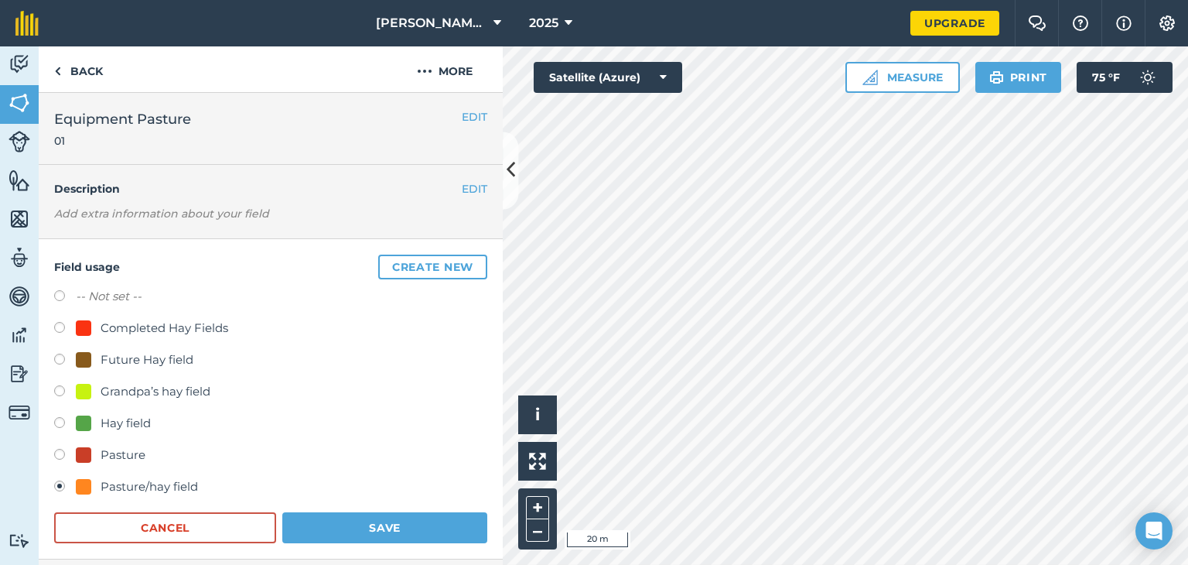
click at [114, 450] on div "Pasture" at bounding box center [123, 455] width 45 height 19
radio input "true"
radio input "false"
click at [325, 529] on button "Save" at bounding box center [384, 527] width 205 height 31
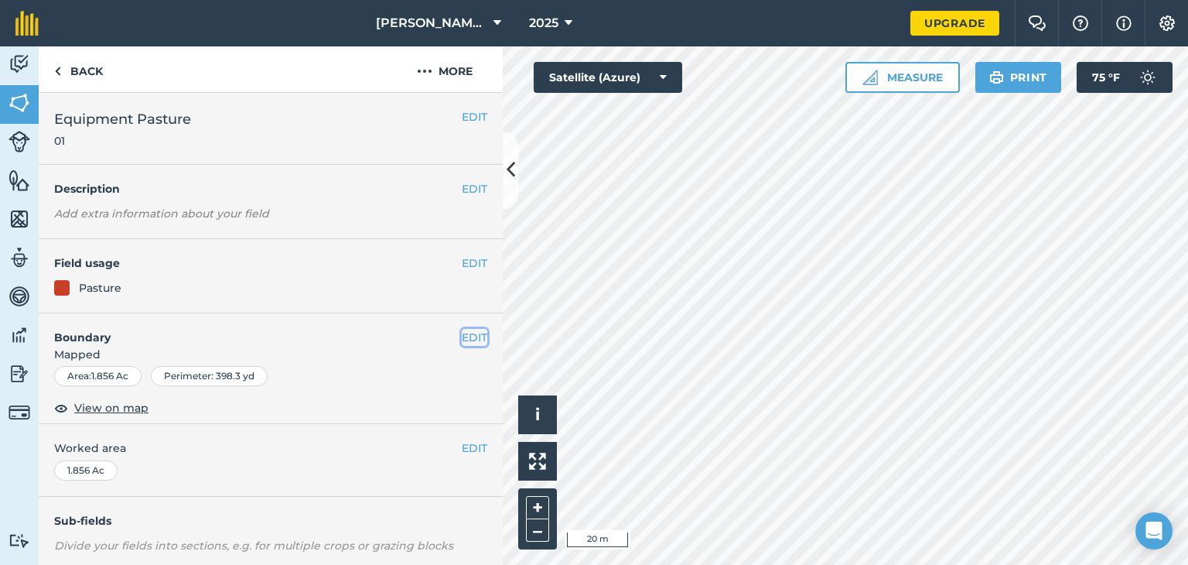
click at [472, 333] on button "EDIT" at bounding box center [475, 337] width 26 height 17
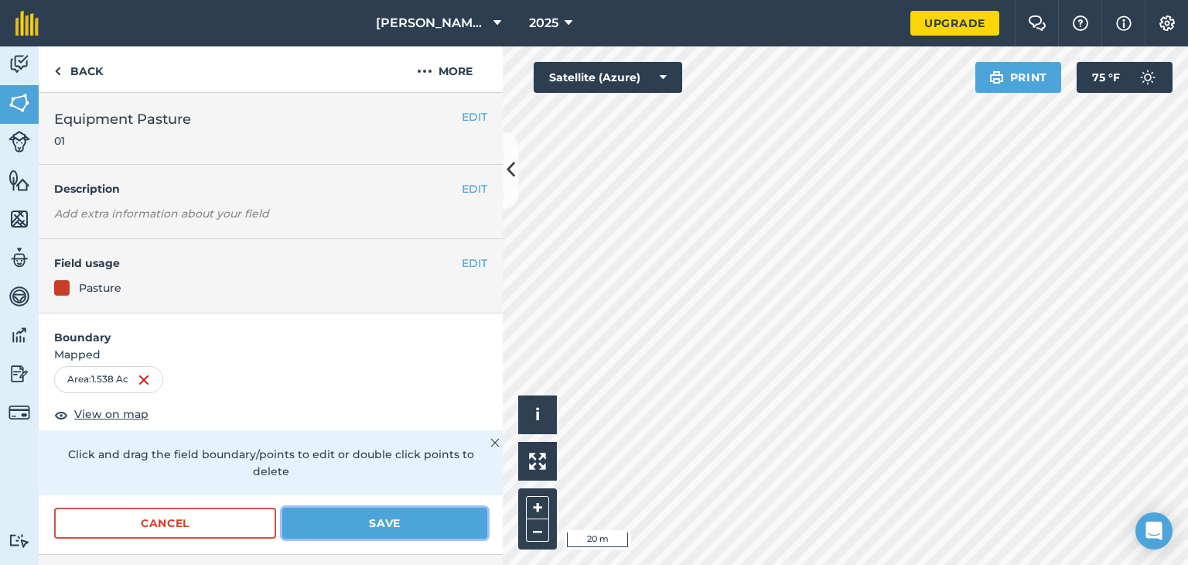
click at [374, 524] on button "Save" at bounding box center [384, 522] width 205 height 31
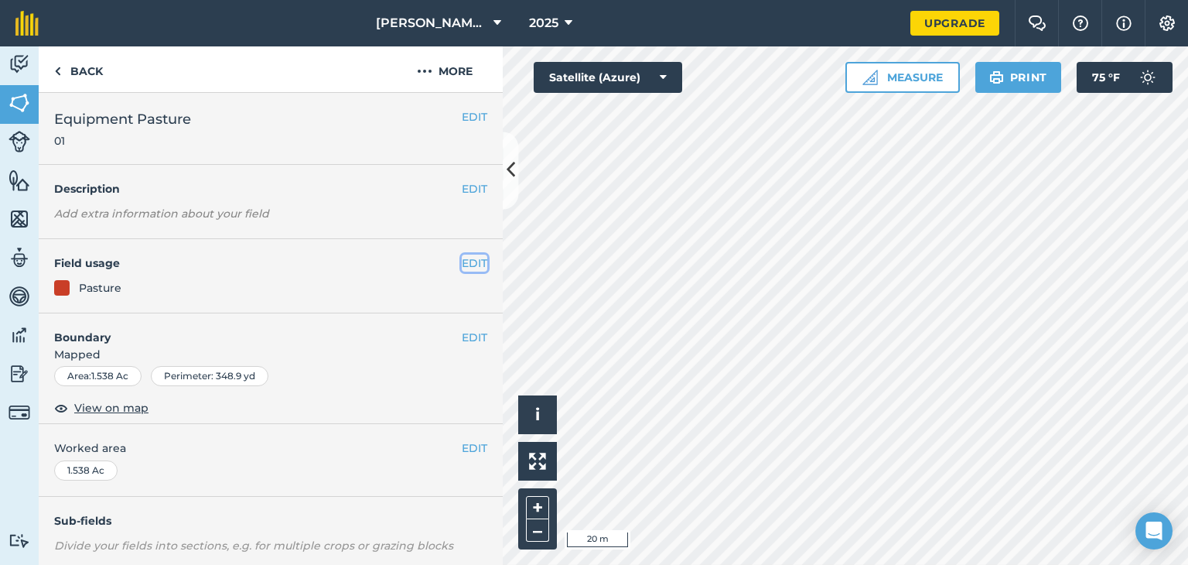
click at [470, 264] on button "EDIT" at bounding box center [475, 262] width 26 height 17
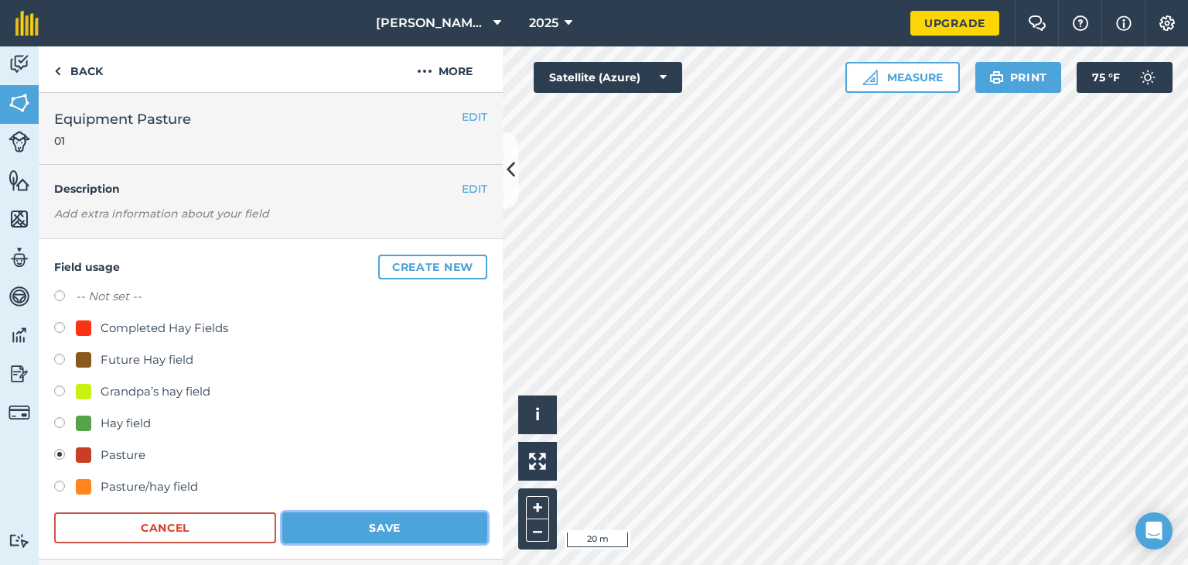
click at [331, 524] on button "Save" at bounding box center [384, 527] width 205 height 31
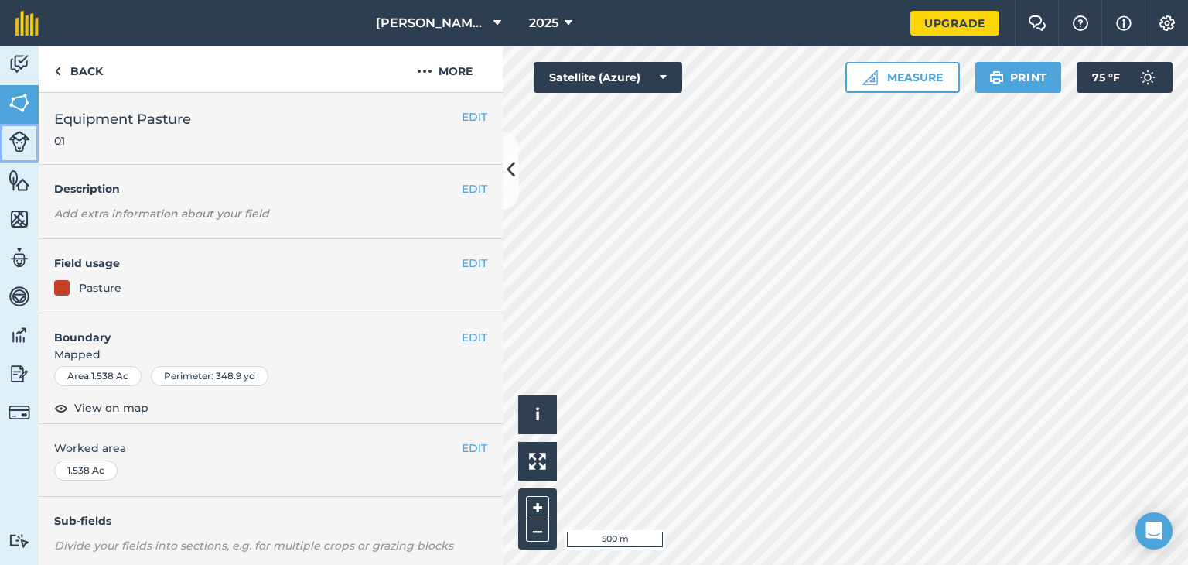
click at [3, 145] on link "Livestock" at bounding box center [19, 143] width 39 height 39
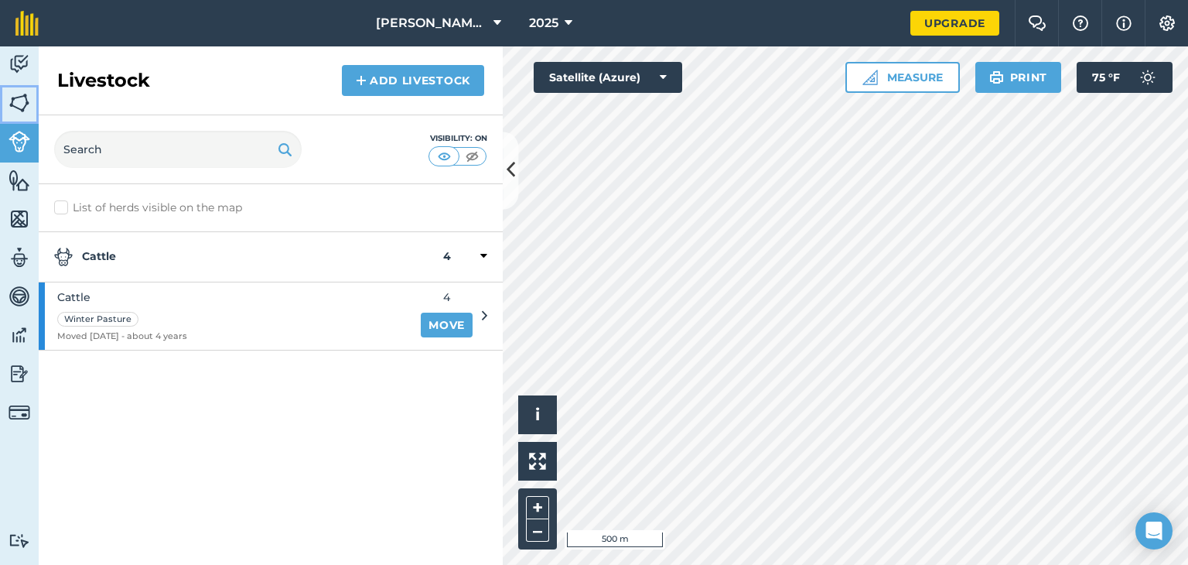
click at [13, 100] on img at bounding box center [20, 102] width 22 height 23
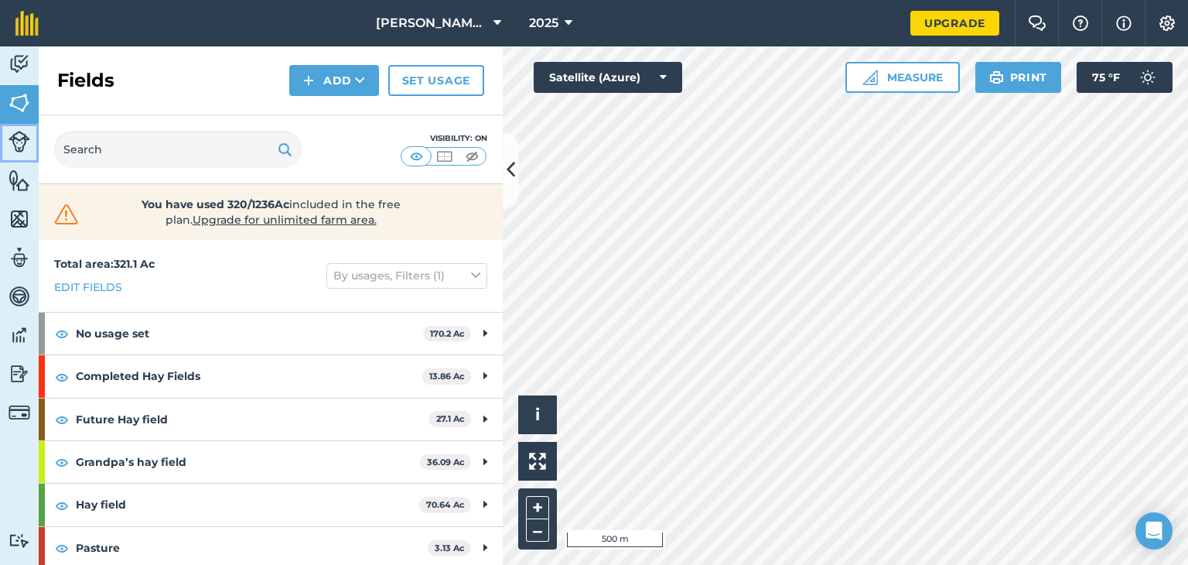
click at [12, 139] on img at bounding box center [20, 142] width 22 height 22
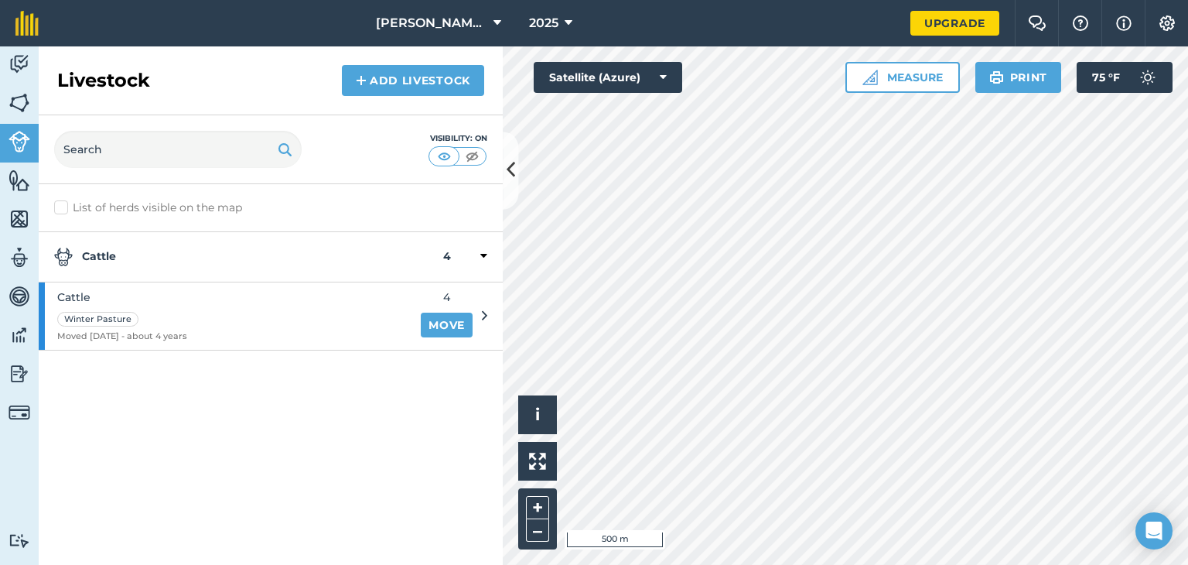
click at [483, 312] on icon at bounding box center [484, 316] width 5 height 14
click at [458, 327] on link "Move" at bounding box center [447, 324] width 52 height 25
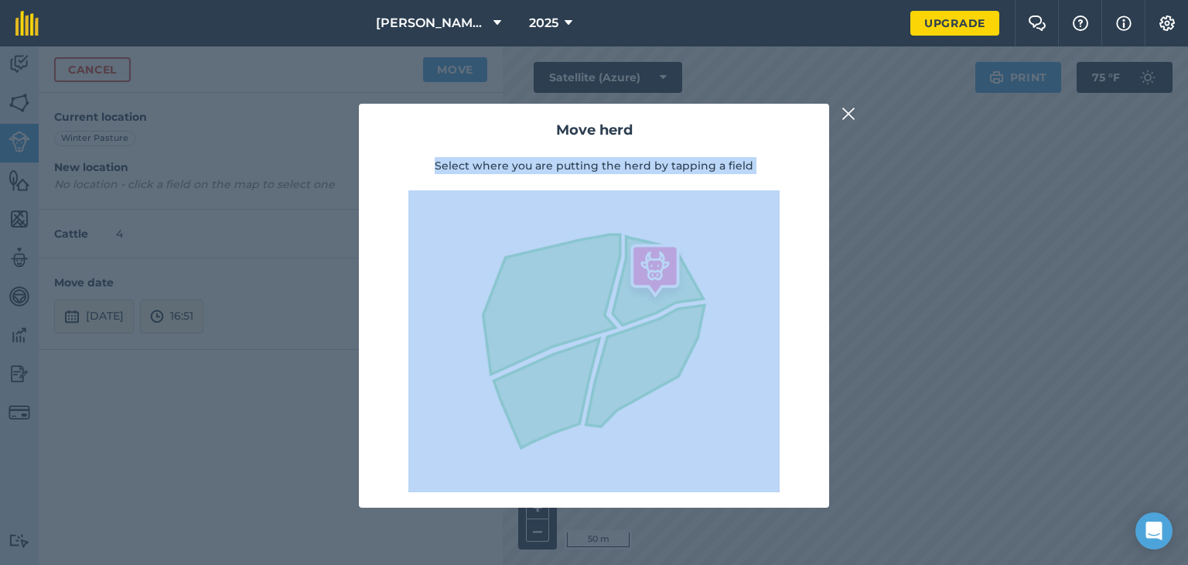
drag, startPoint x: 482, startPoint y: 310, endPoint x: 678, endPoint y: 212, distance: 219.7
click at [678, 212] on div "Move herd Select where you are putting the herd by tapping a field" at bounding box center [594, 305] width 1188 height 518
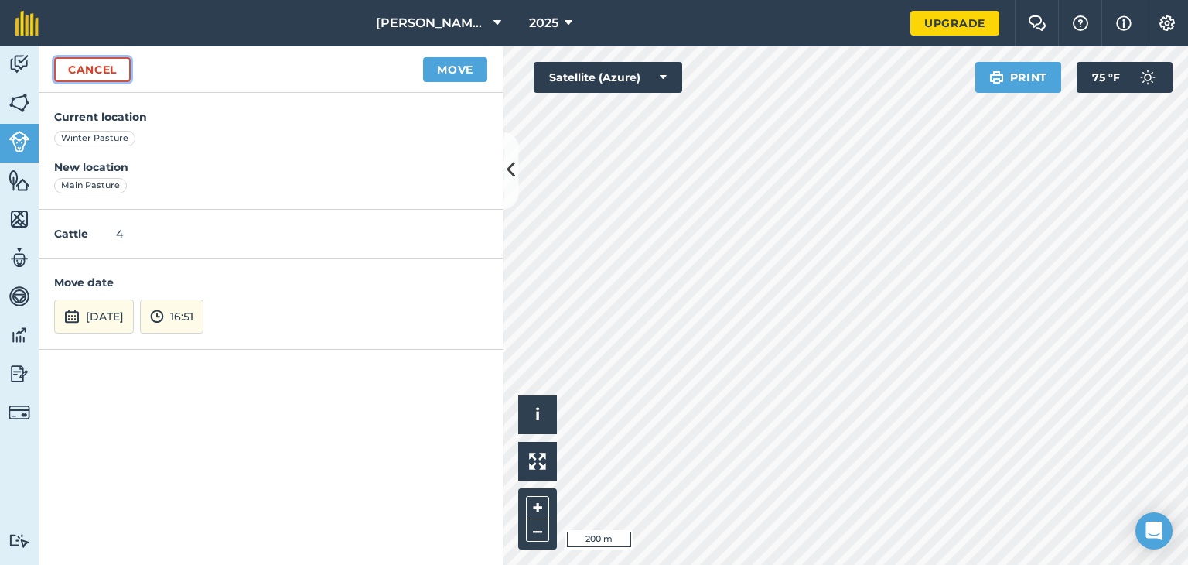
click at [60, 69] on link "Cancel" at bounding box center [92, 69] width 77 height 25
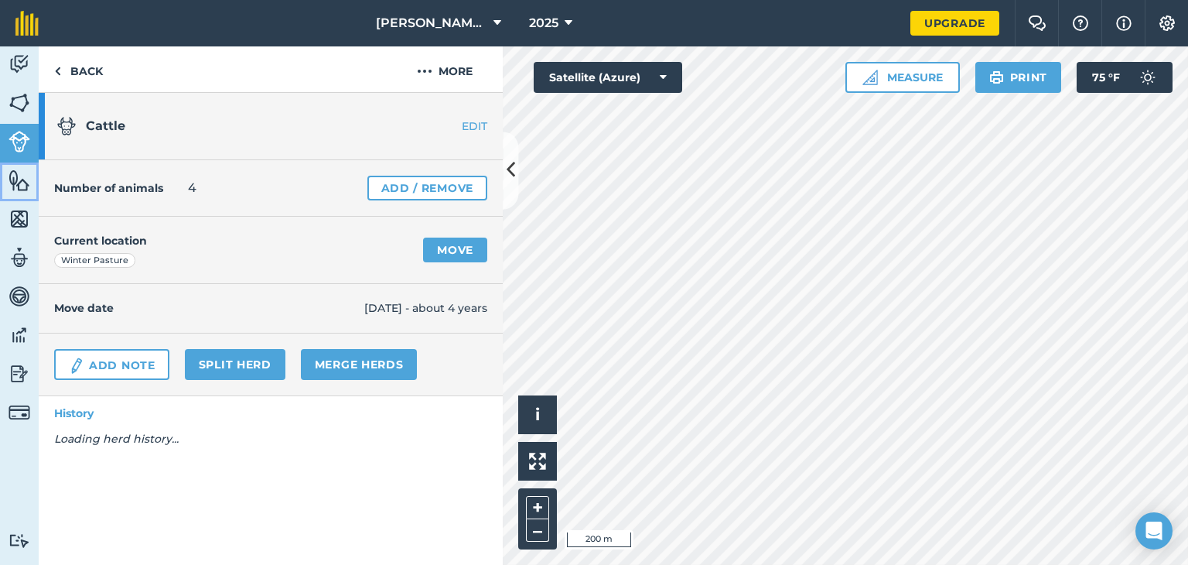
click at [19, 176] on img at bounding box center [20, 180] width 22 height 23
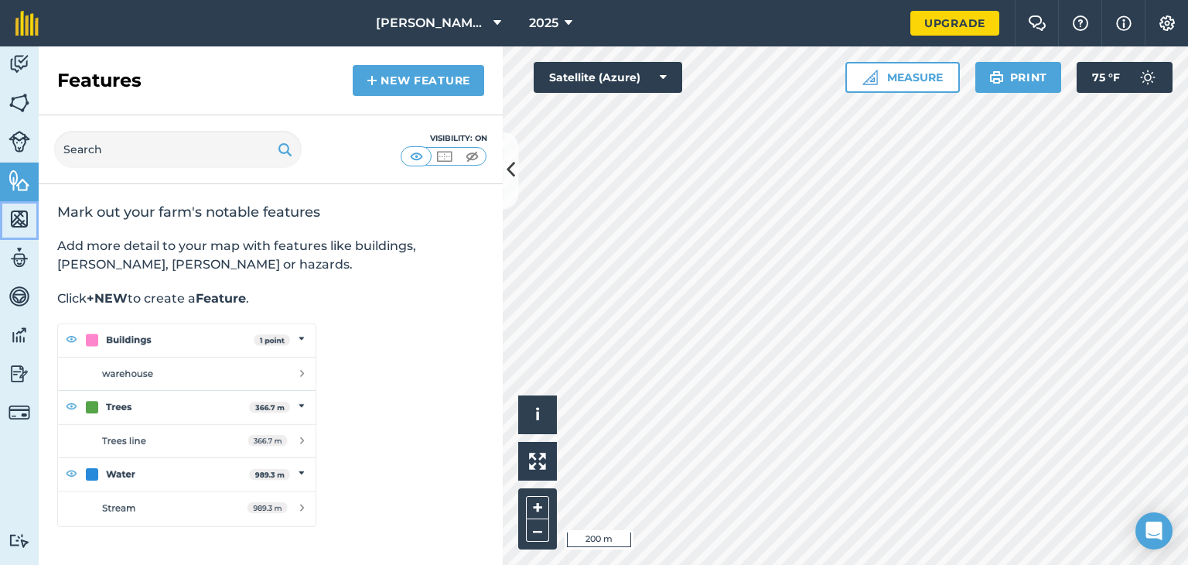
click at [22, 217] on img at bounding box center [20, 218] width 22 height 23
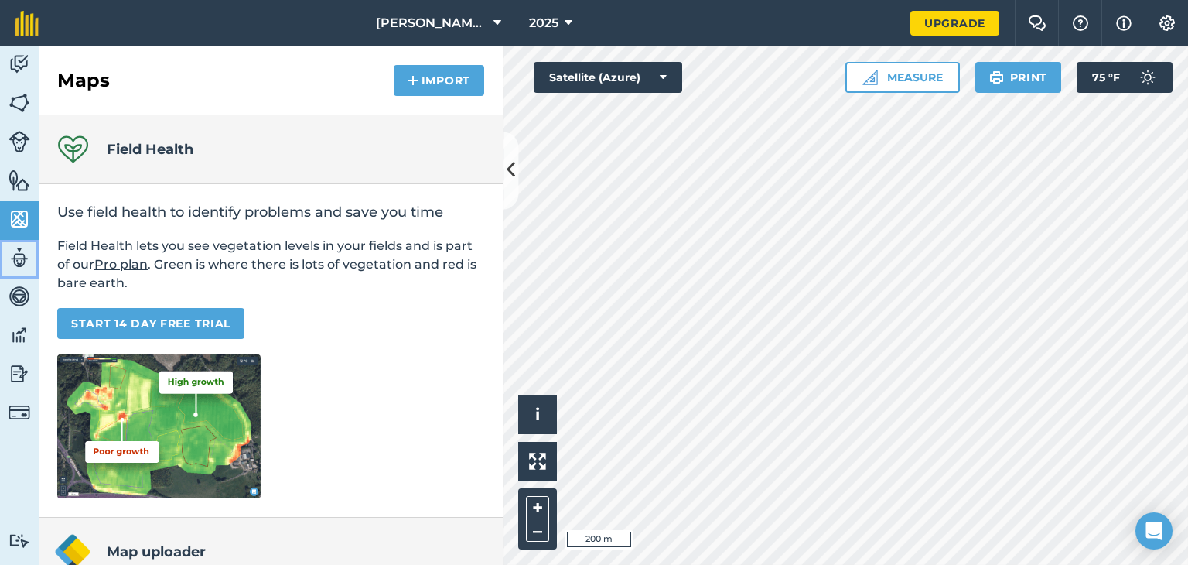
click at [29, 246] on img at bounding box center [20, 257] width 22 height 23
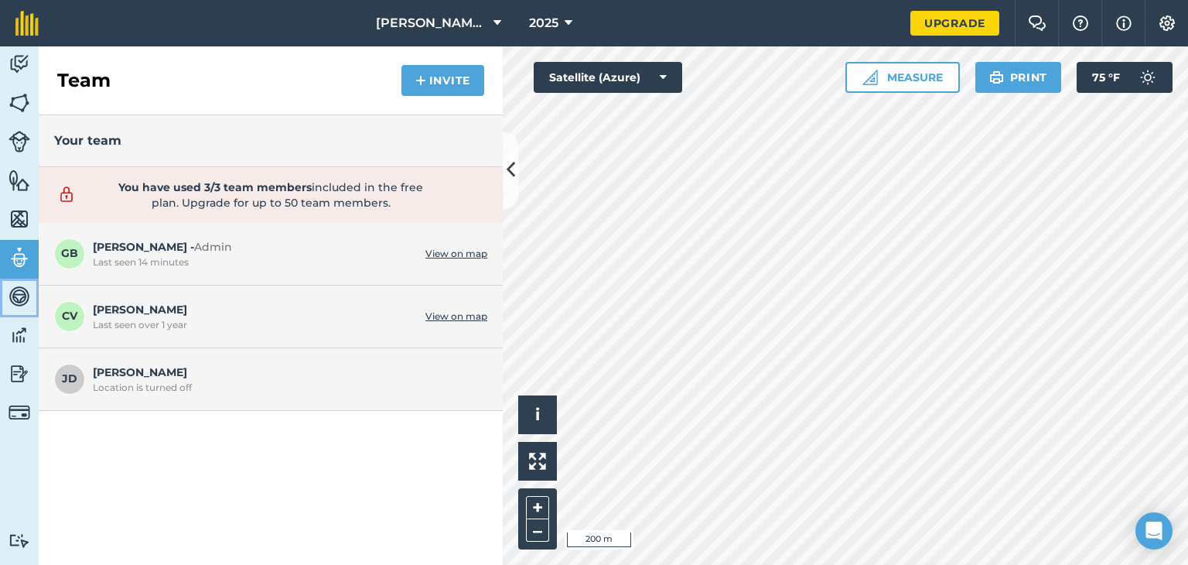
click at [21, 314] on link "Vehicles" at bounding box center [19, 297] width 39 height 39
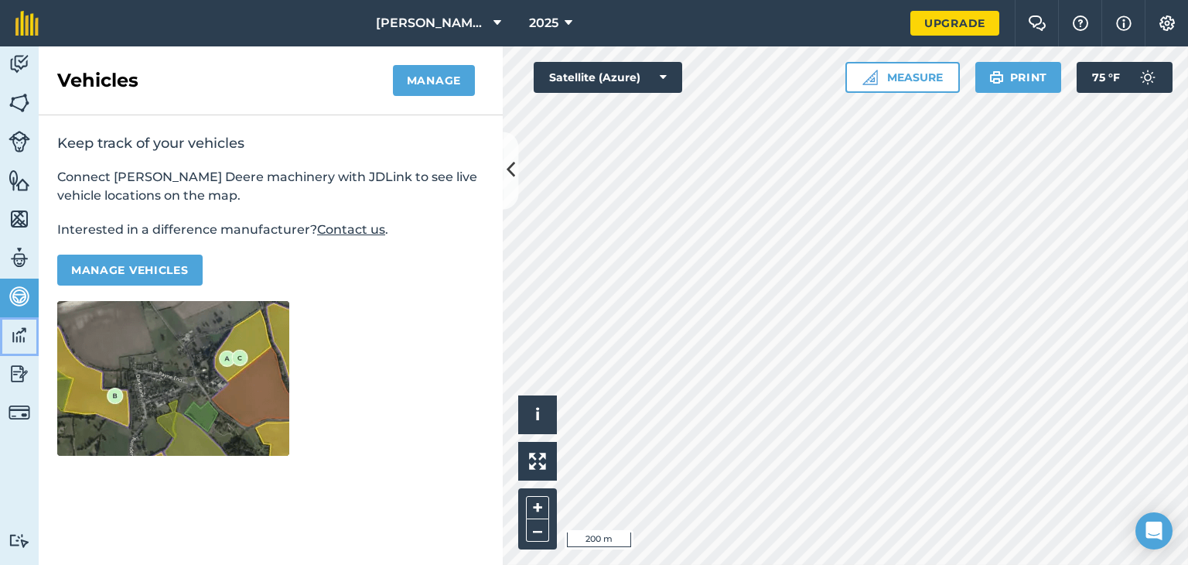
click at [12, 351] on link "Data" at bounding box center [19, 336] width 39 height 39
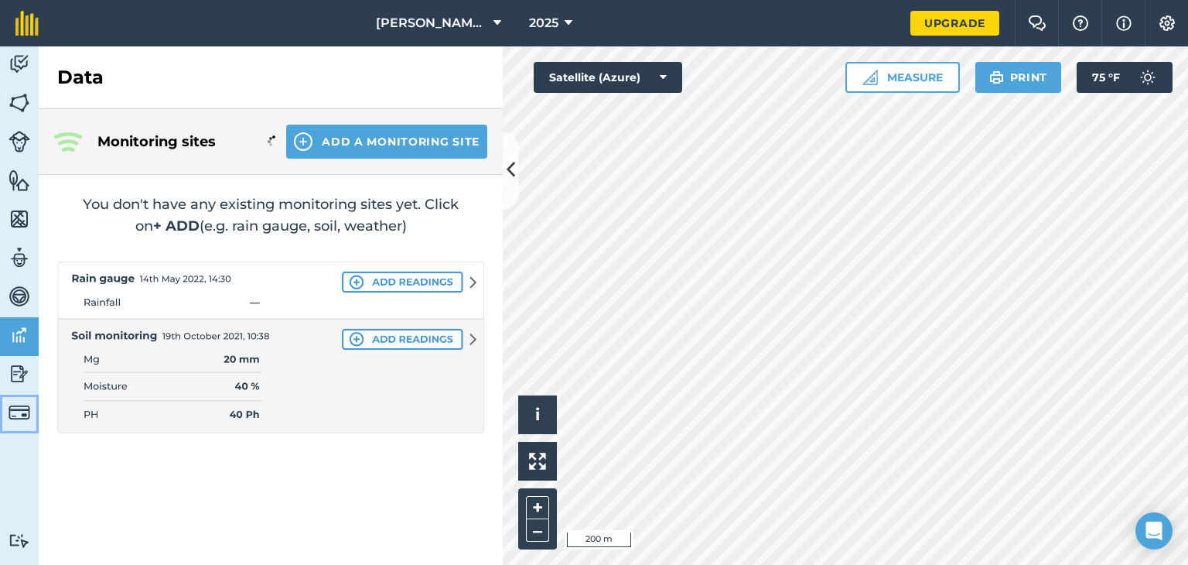
click at [5, 406] on link "Billing" at bounding box center [19, 413] width 39 height 39
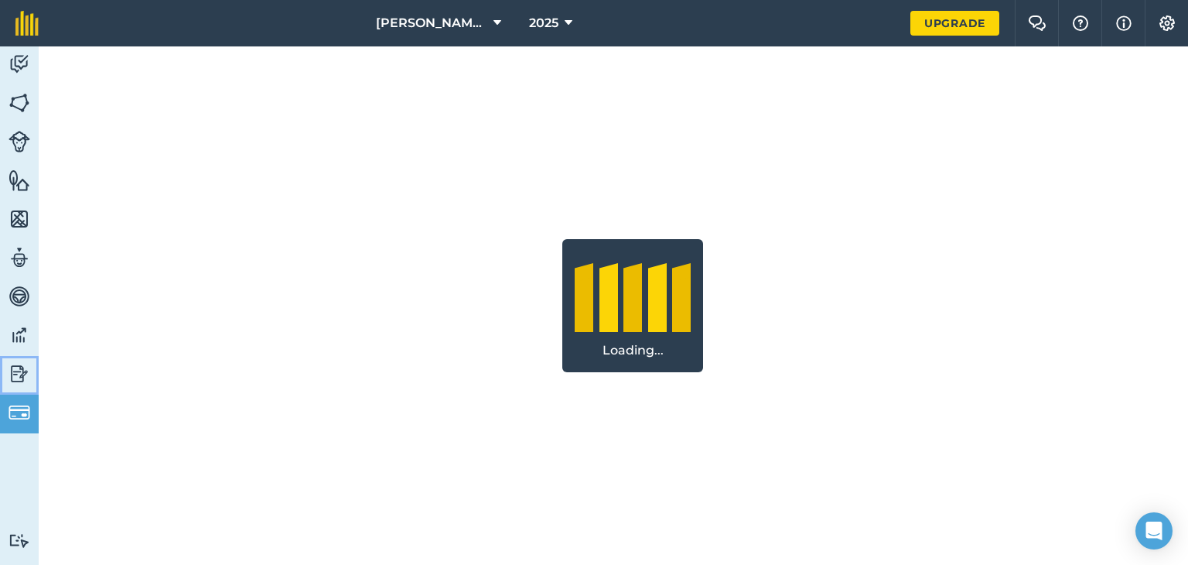
click at [6, 361] on link "Reporting" at bounding box center [19, 375] width 39 height 39
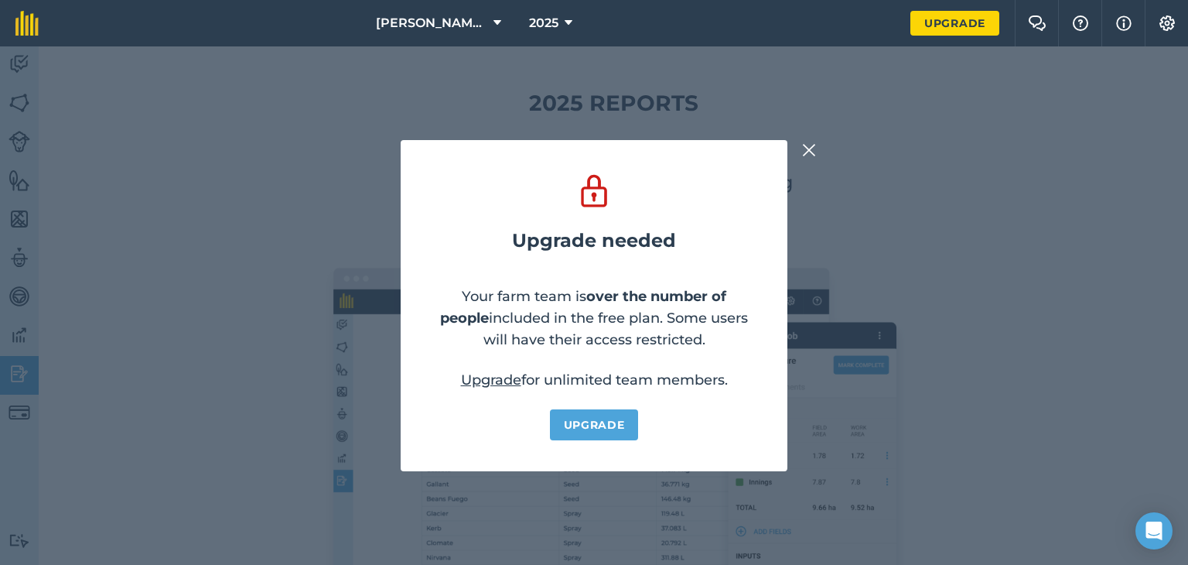
click at [808, 146] on img at bounding box center [809, 150] width 14 height 19
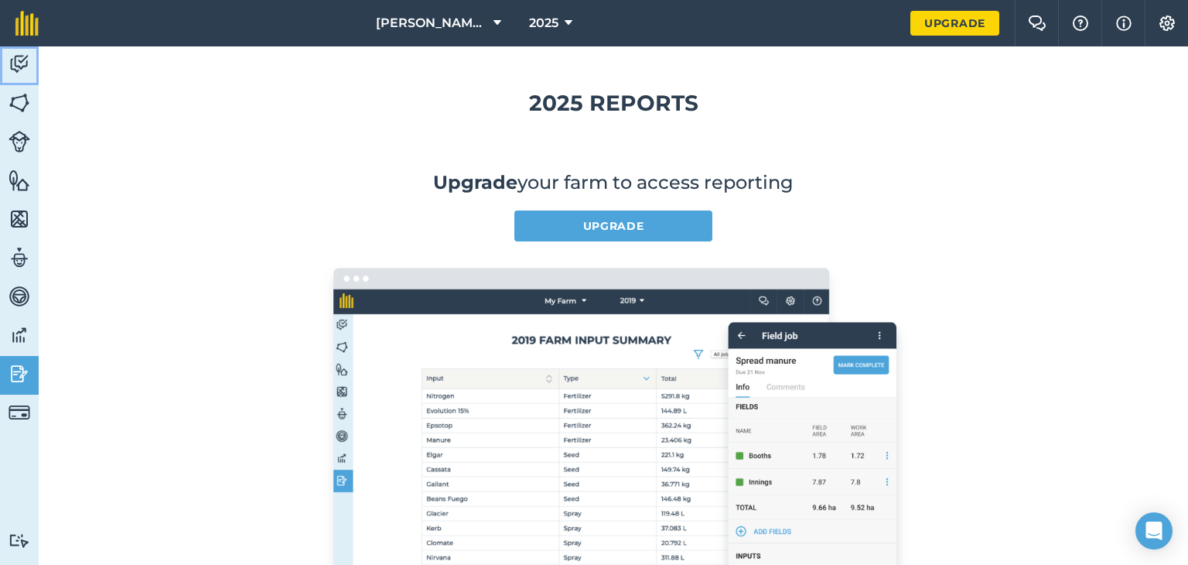
click at [29, 62] on img at bounding box center [20, 64] width 22 height 23
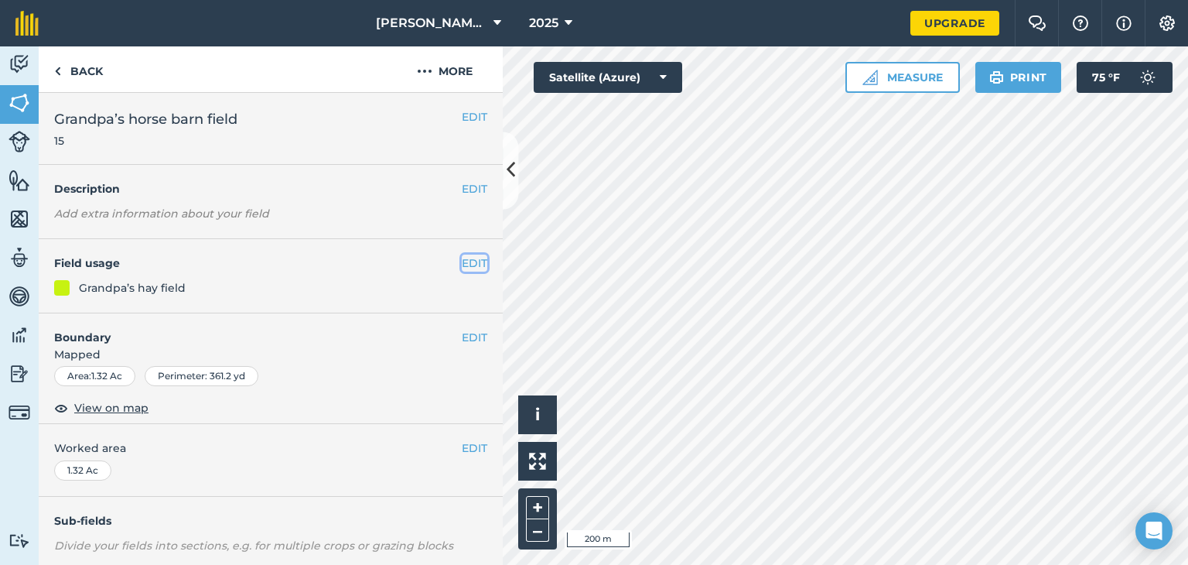
click at [463, 265] on button "EDIT" at bounding box center [475, 262] width 26 height 17
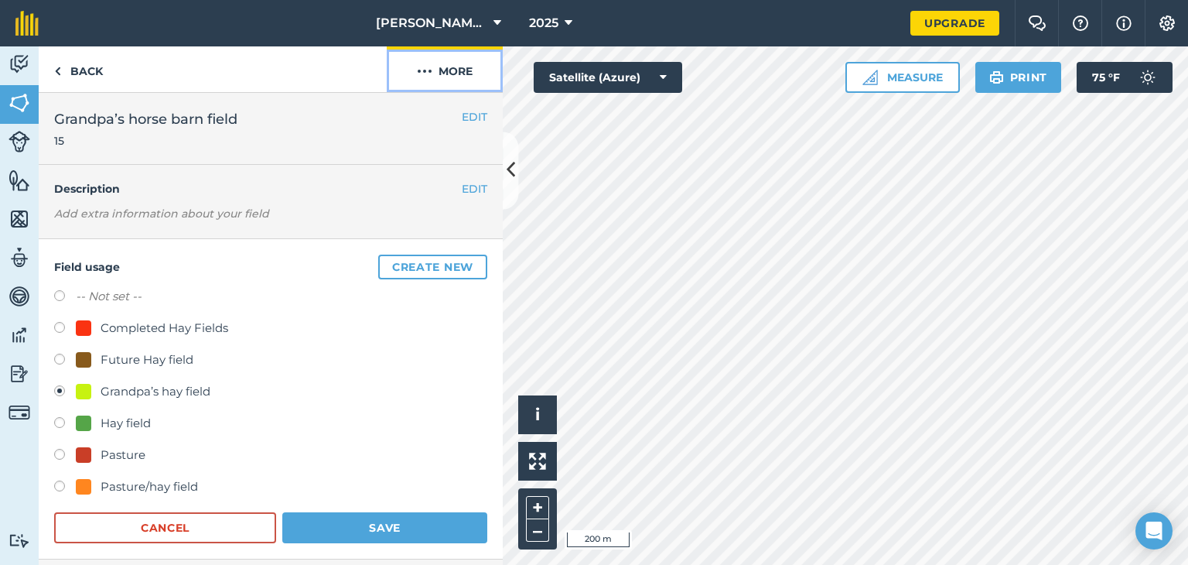
click at [464, 71] on button "More" at bounding box center [445, 69] width 116 height 46
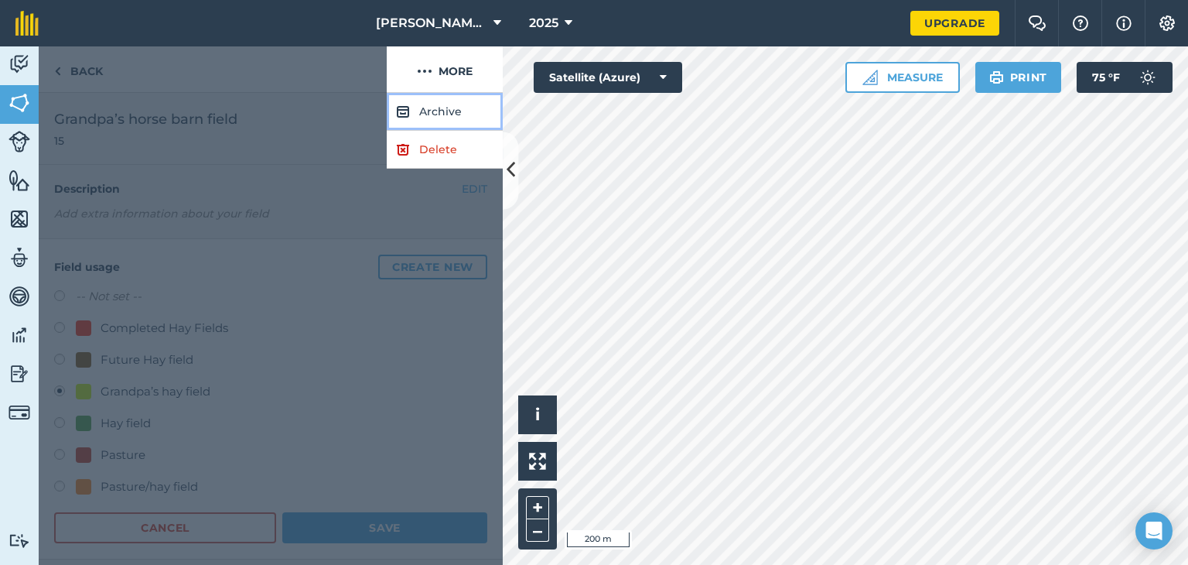
click at [459, 110] on button "Archive" at bounding box center [445, 112] width 116 height 38
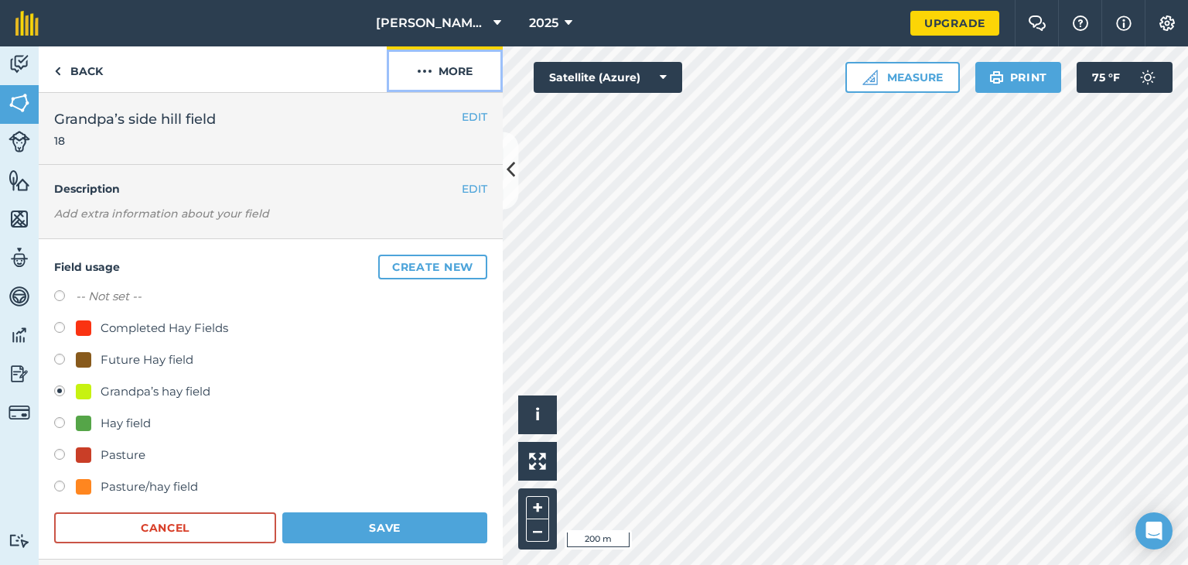
click at [456, 75] on button "More" at bounding box center [445, 69] width 116 height 46
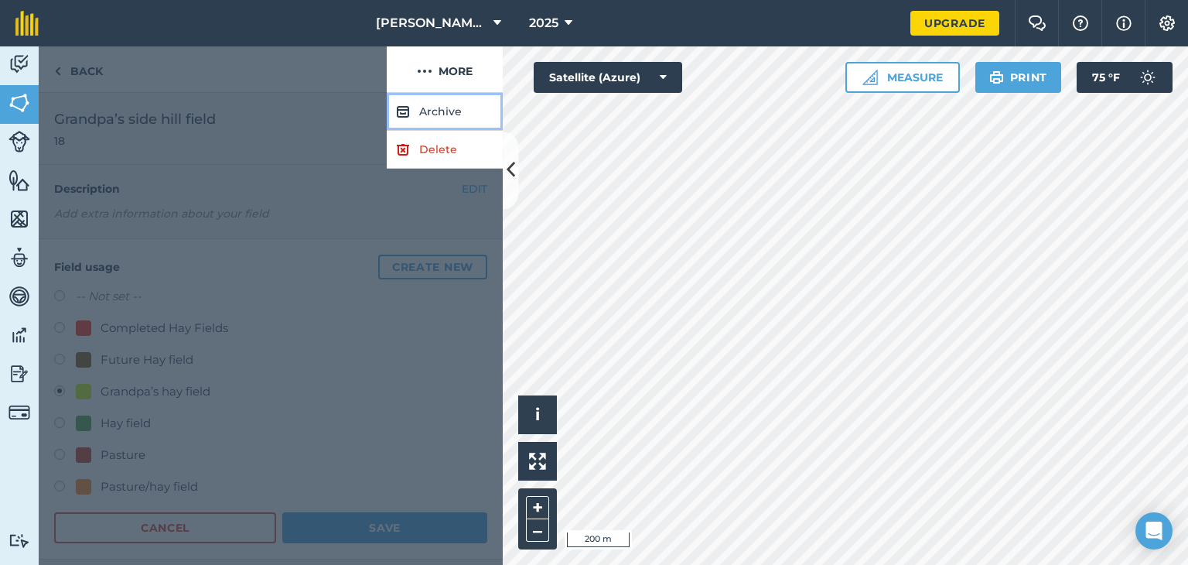
click at [435, 103] on button "Archive" at bounding box center [445, 112] width 116 height 38
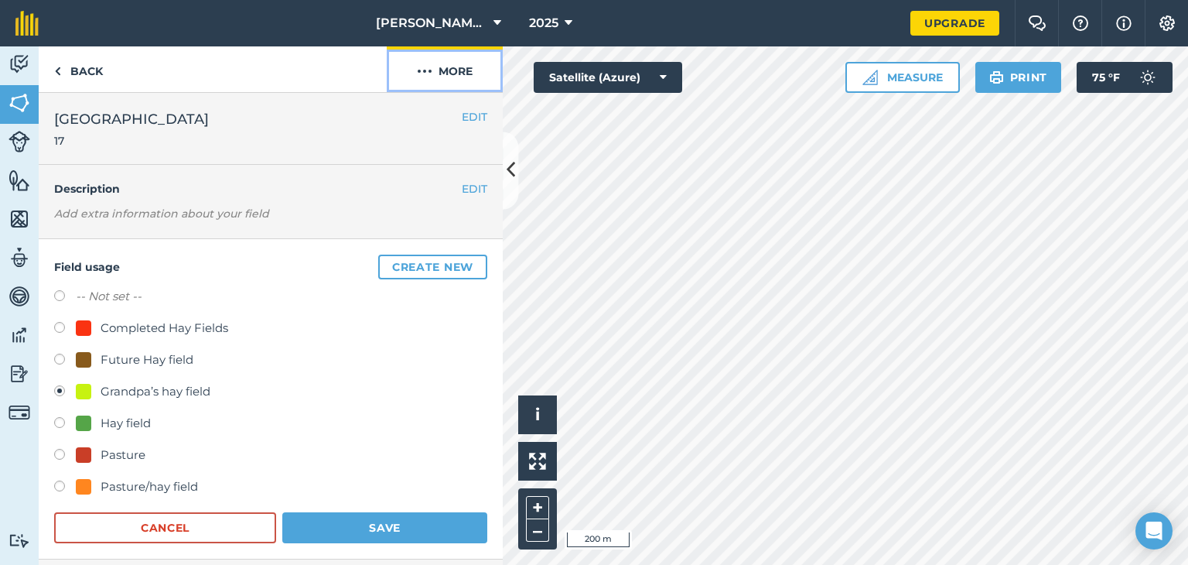
click at [474, 72] on button "More" at bounding box center [445, 69] width 116 height 46
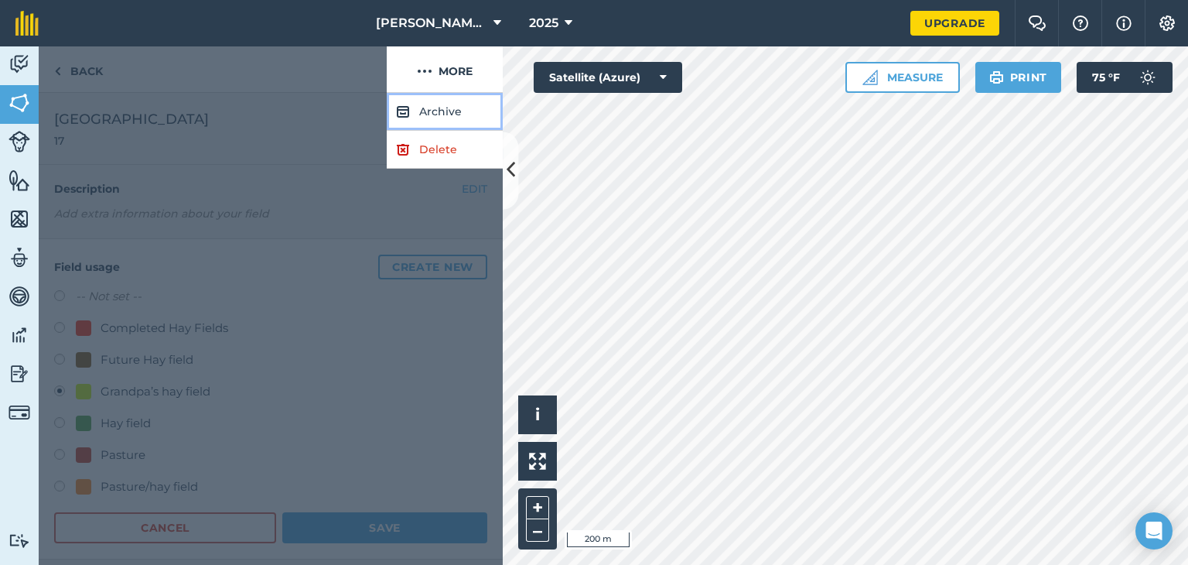
click at [452, 112] on button "Archive" at bounding box center [445, 112] width 116 height 38
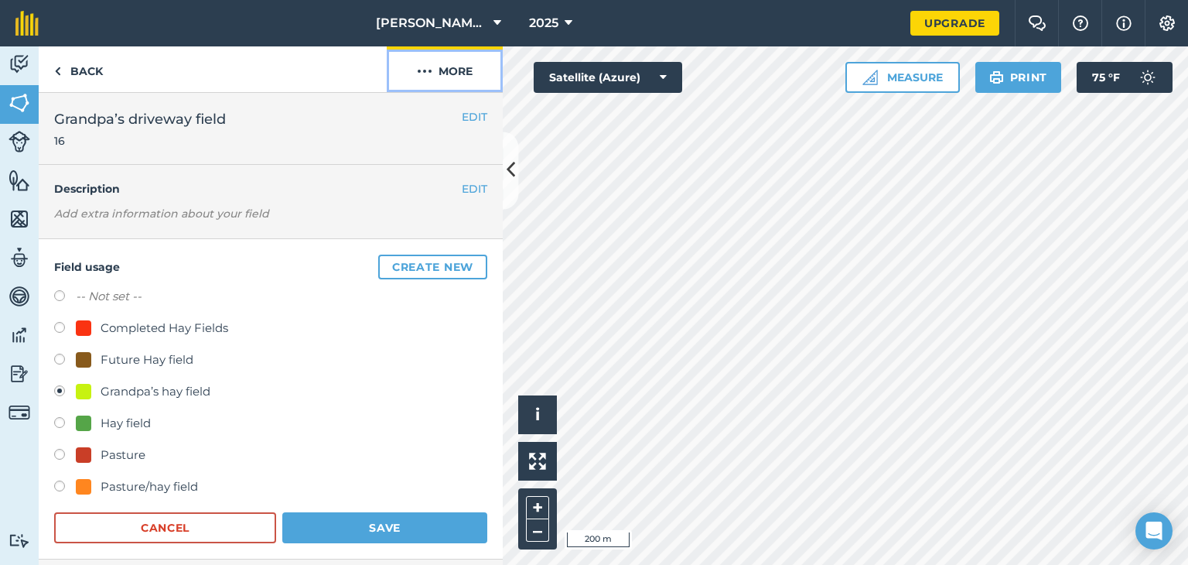
click at [439, 63] on button "More" at bounding box center [445, 69] width 116 height 46
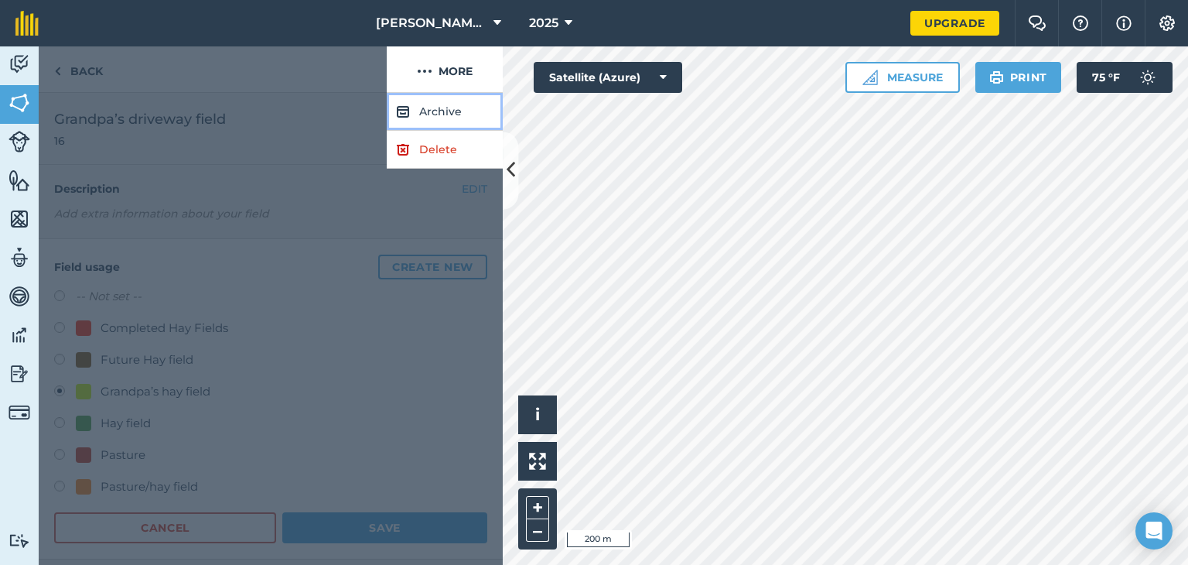
click at [446, 111] on button "Archive" at bounding box center [445, 112] width 116 height 38
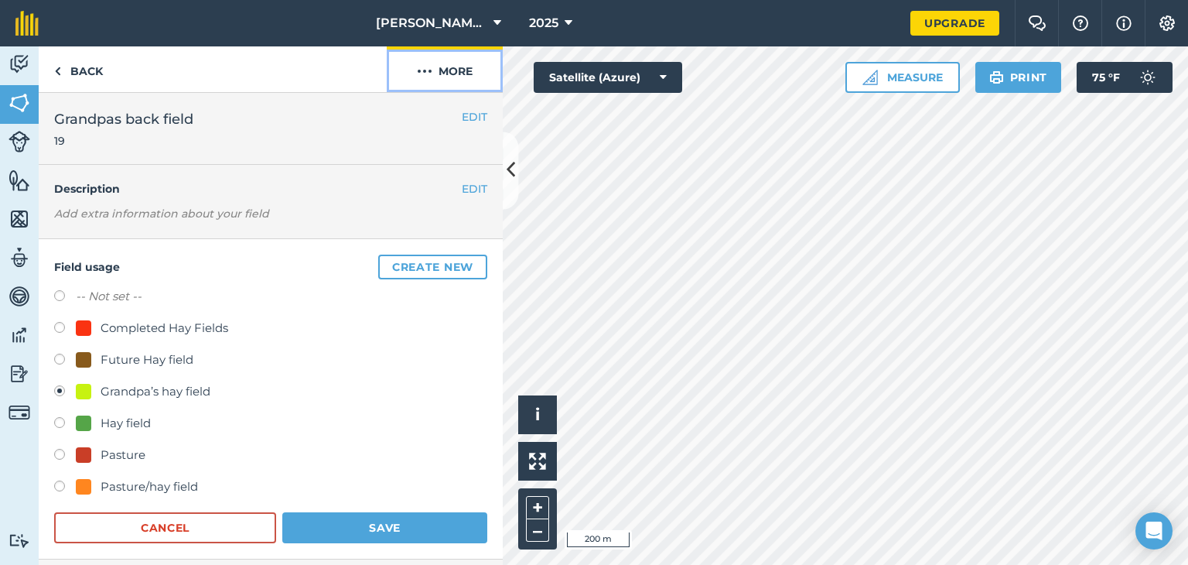
click at [450, 72] on button "More" at bounding box center [445, 69] width 116 height 46
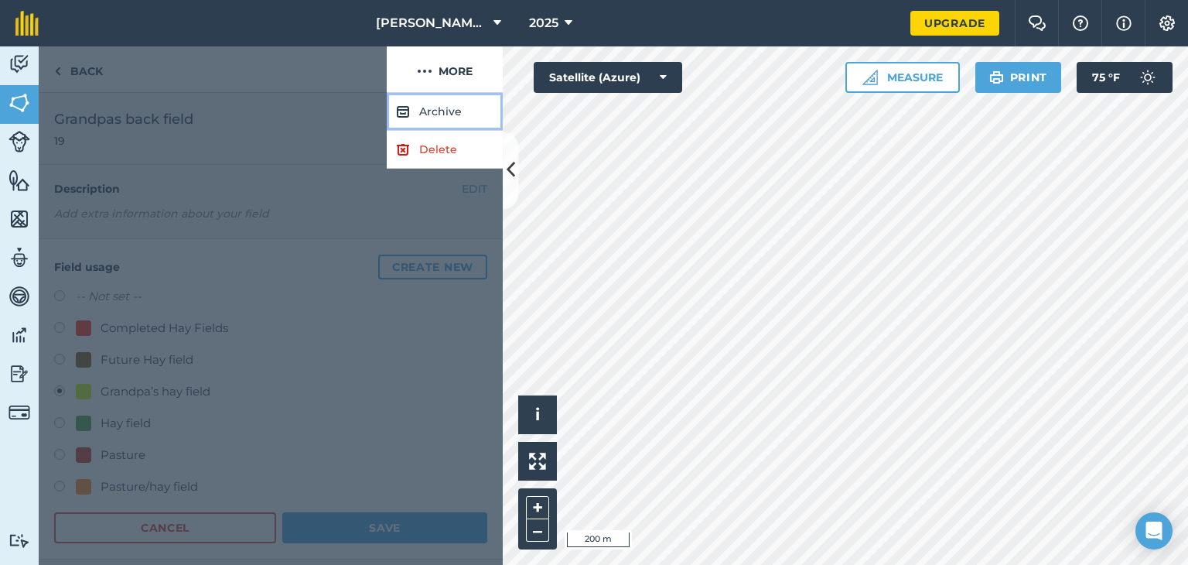
click at [444, 103] on button "Archive" at bounding box center [445, 112] width 116 height 38
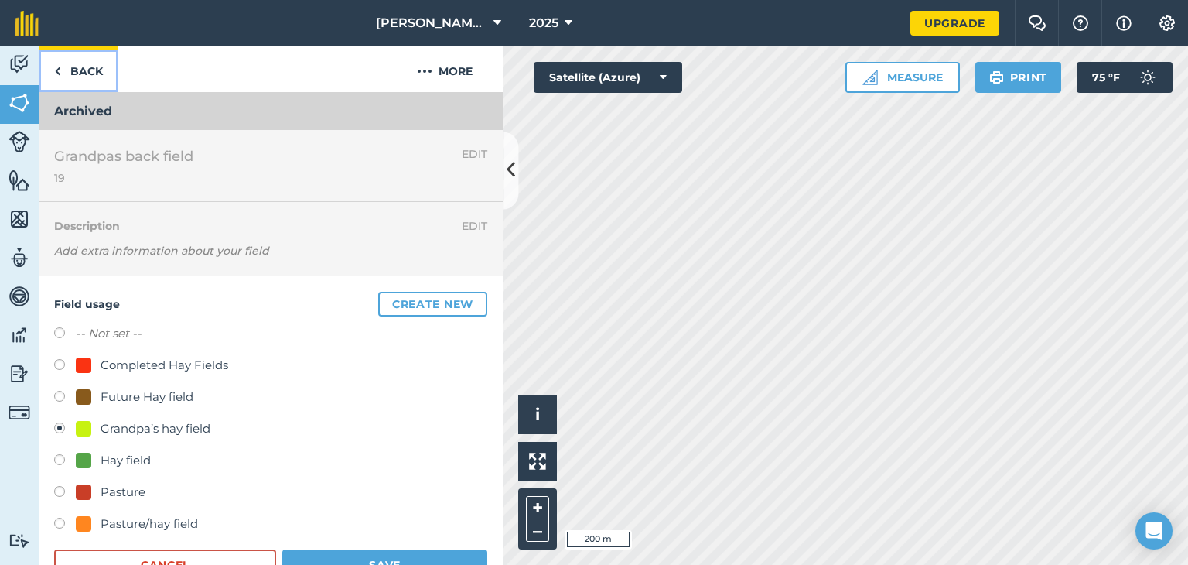
click at [87, 73] on link "Back" at bounding box center [79, 69] width 80 height 46
click at [59, 62] on img at bounding box center [57, 71] width 7 height 19
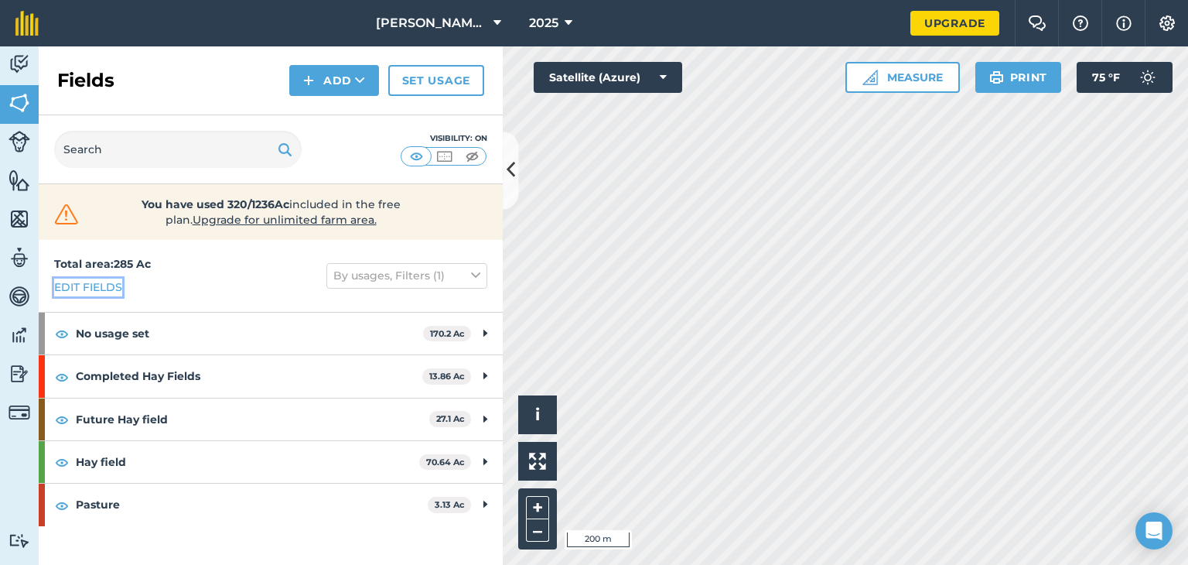
click at [87, 285] on link "Edit fields" at bounding box center [88, 286] width 68 height 17
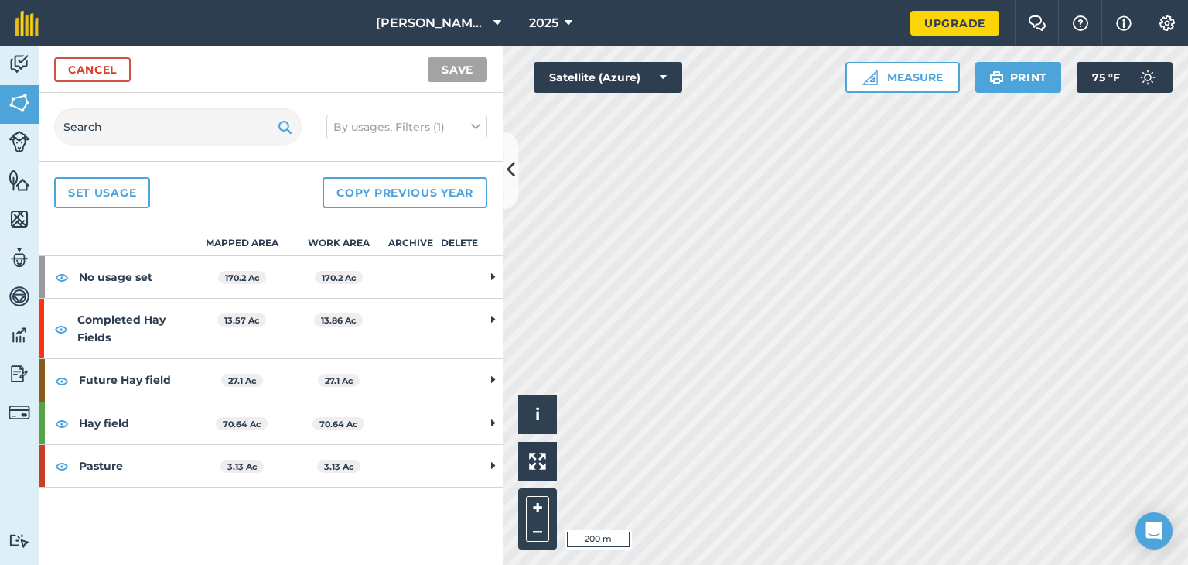
click at [418, 247] on th "Archive" at bounding box center [411, 240] width 49 height 32
click at [118, 63] on link "Cancel" at bounding box center [92, 69] width 77 height 25
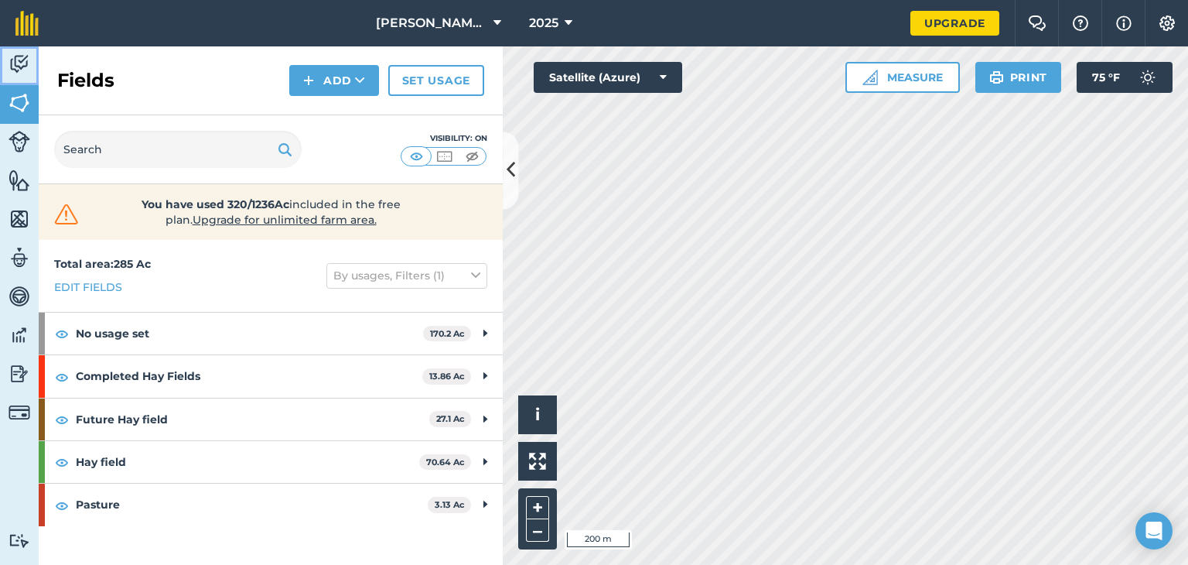
click at [22, 69] on img at bounding box center [20, 64] width 22 height 23
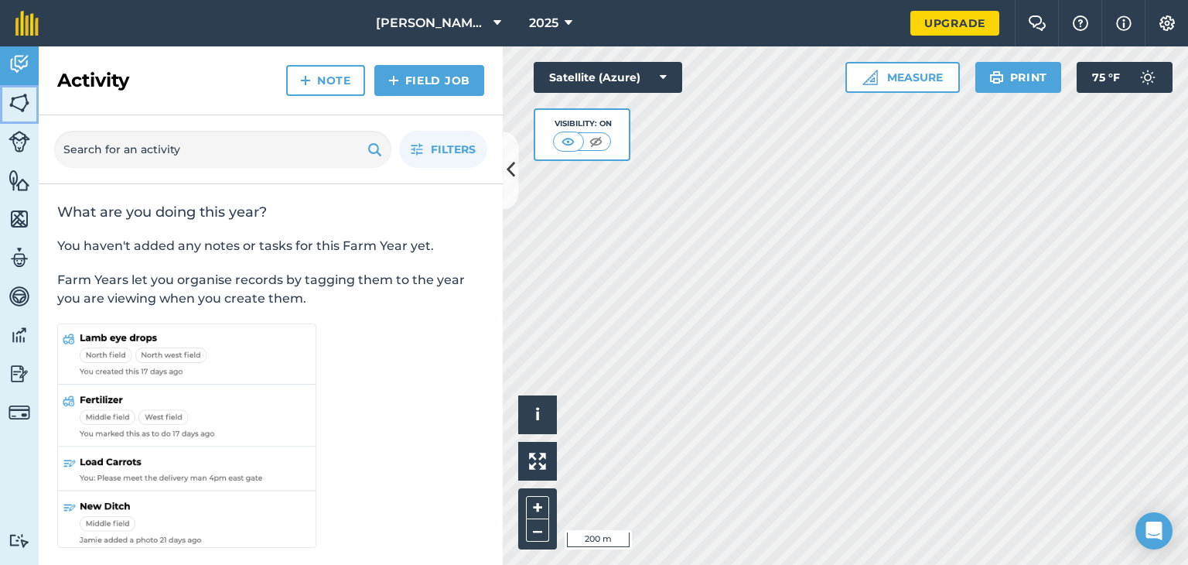
click at [19, 97] on img at bounding box center [20, 102] width 22 height 23
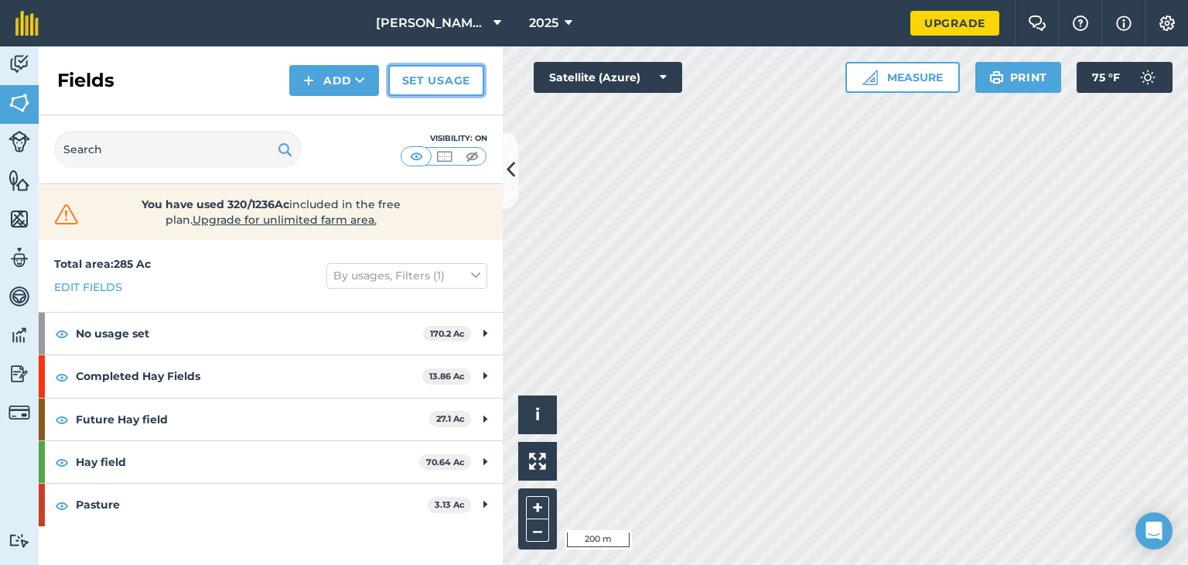
click at [449, 85] on link "Set usage" at bounding box center [436, 80] width 96 height 31
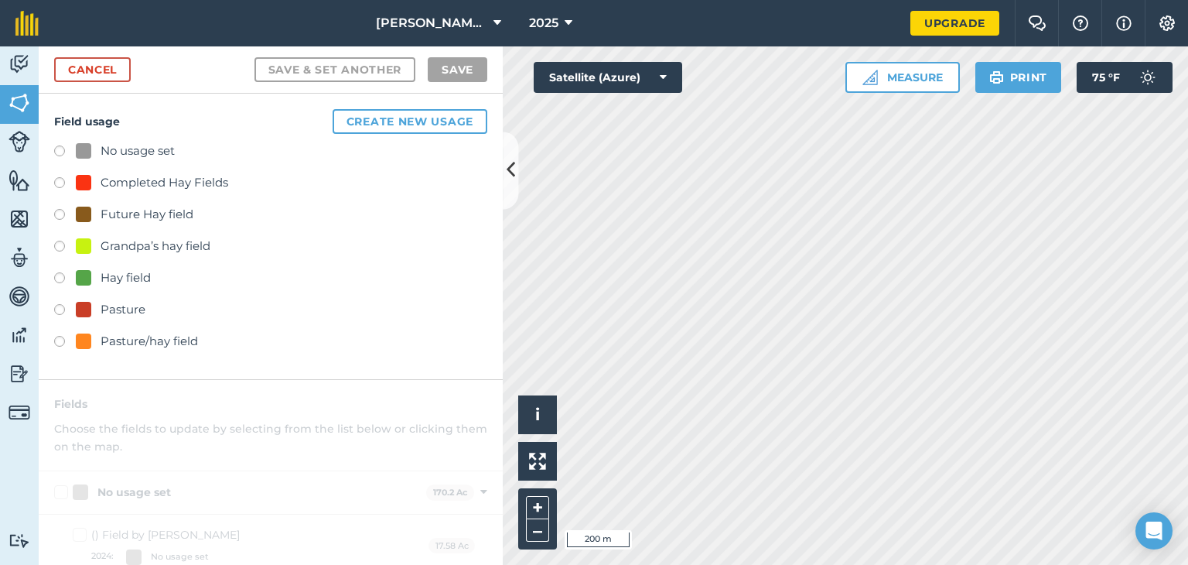
drag, startPoint x: 152, startPoint y: 244, endPoint x: 142, endPoint y: 244, distance: 10.8
click at [142, 244] on div "Grandpa’s hay field" at bounding box center [156, 246] width 110 height 19
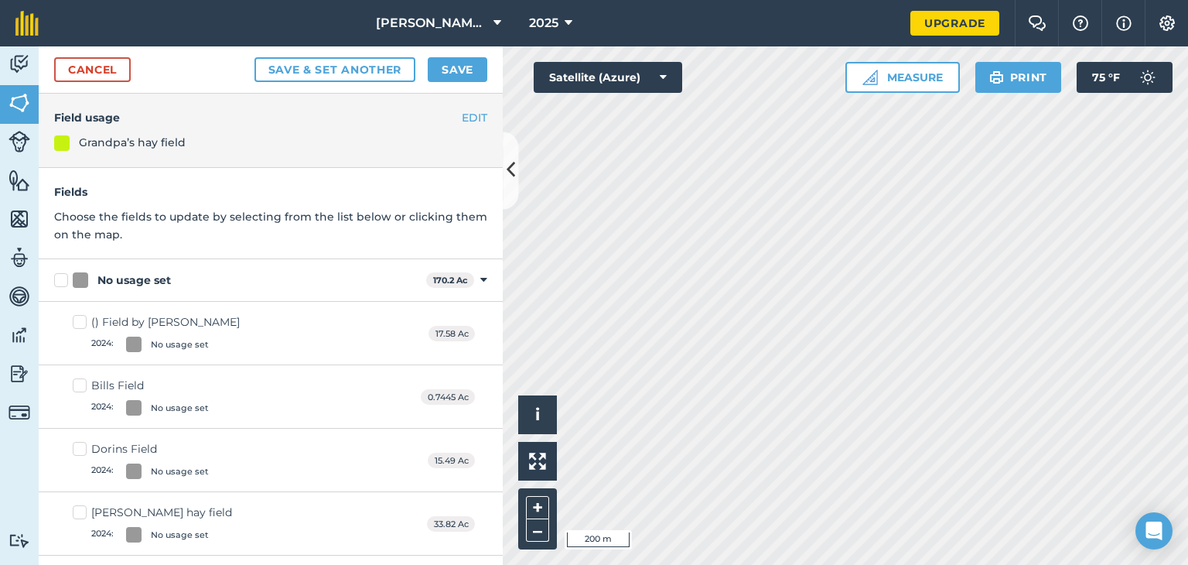
click at [102, 143] on div "Grandpa’s hay field" at bounding box center [132, 142] width 107 height 17
click at [462, 110] on button "EDIT" at bounding box center [475, 117] width 26 height 17
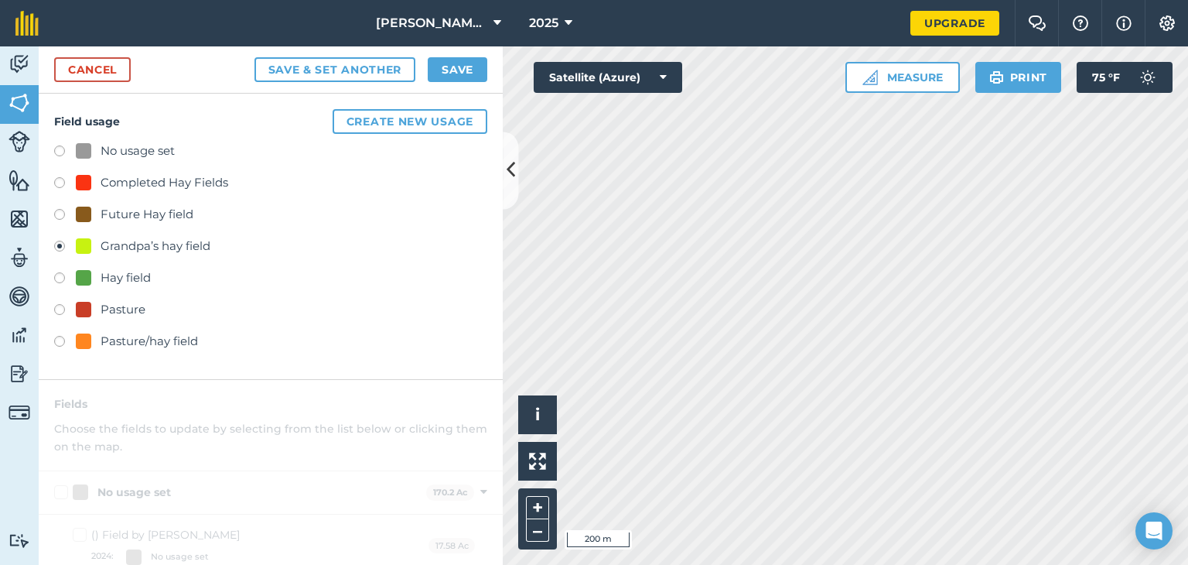
click at [169, 242] on div "Grandpa’s hay field" at bounding box center [156, 246] width 110 height 19
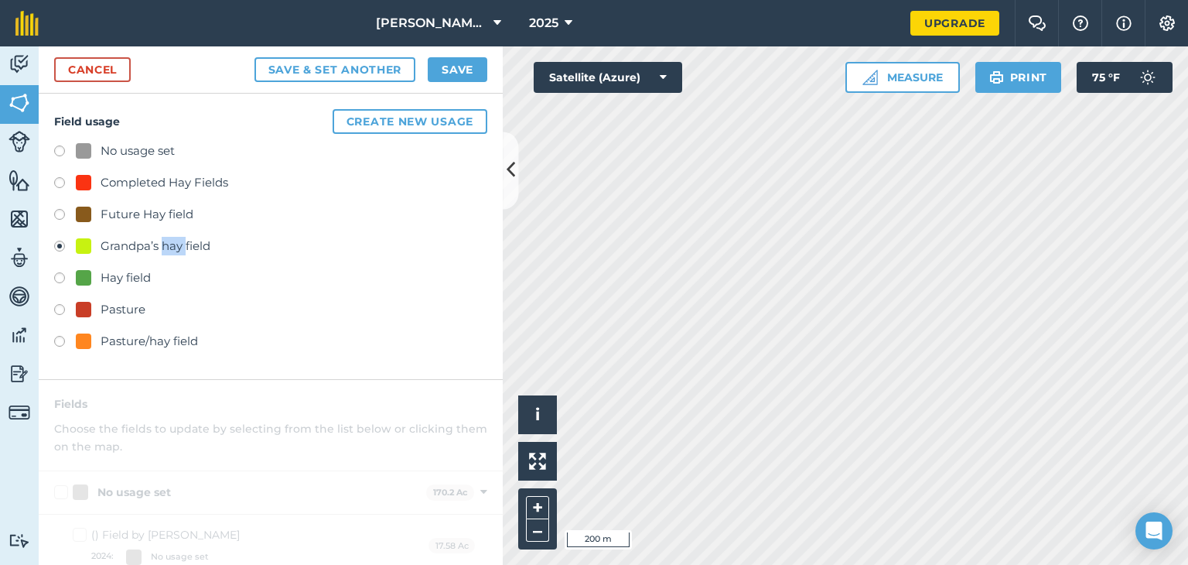
click at [169, 242] on div "Grandpa’s hay field" at bounding box center [156, 246] width 110 height 19
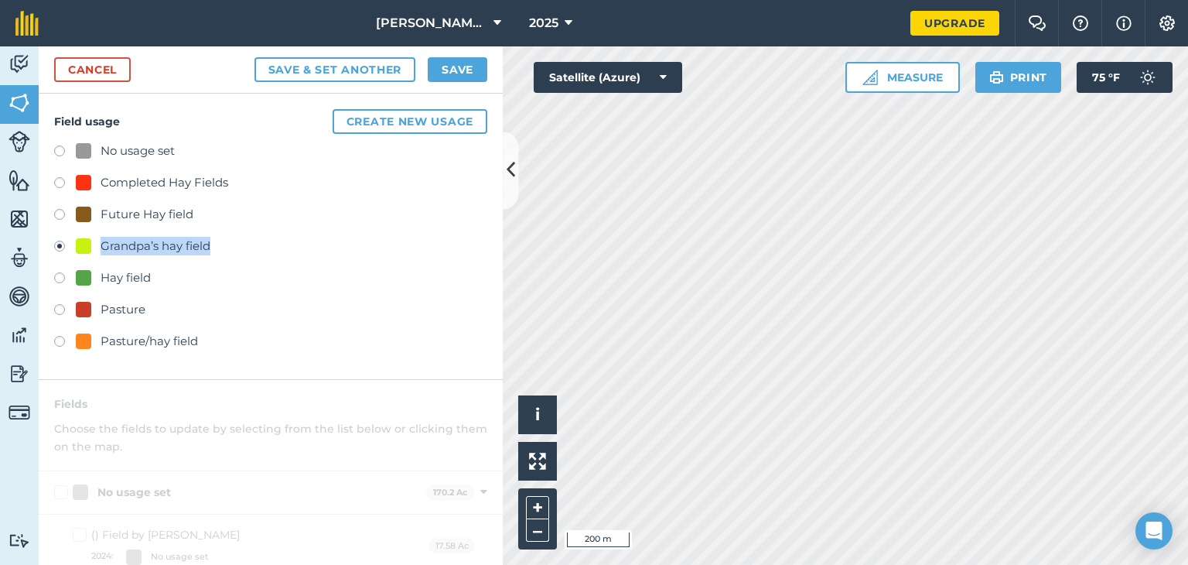
click at [169, 242] on div "Grandpa’s hay field" at bounding box center [156, 246] width 110 height 19
click at [338, 294] on div "No usage set Completed Hay Fields Future Hay field Grandpa’s hay field Hay fiel…" at bounding box center [270, 248] width 433 height 213
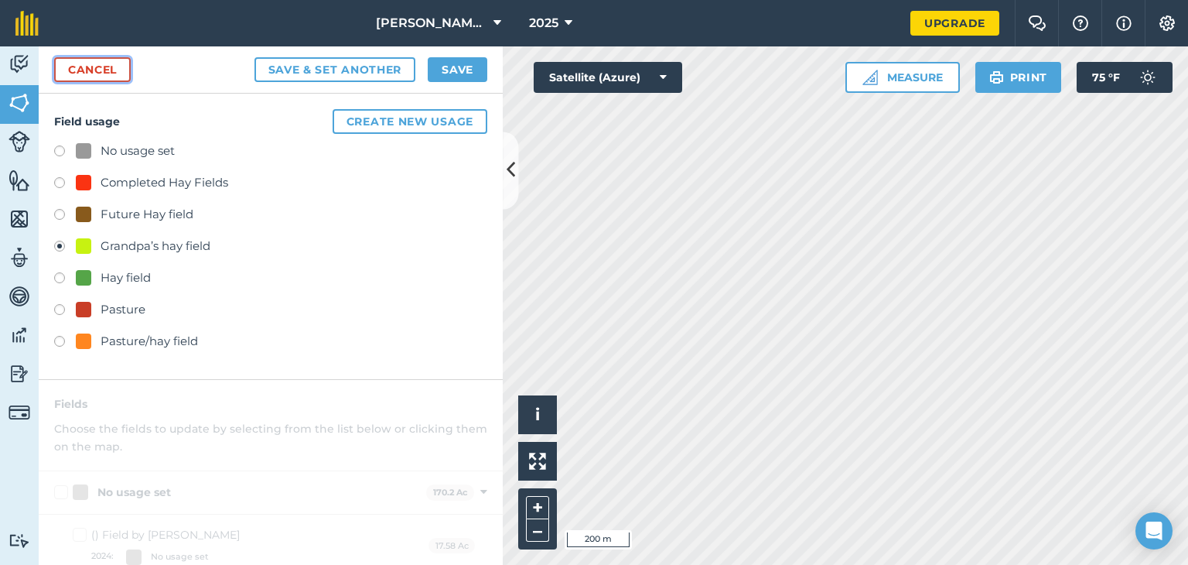
click at [108, 79] on link "Cancel" at bounding box center [92, 69] width 77 height 25
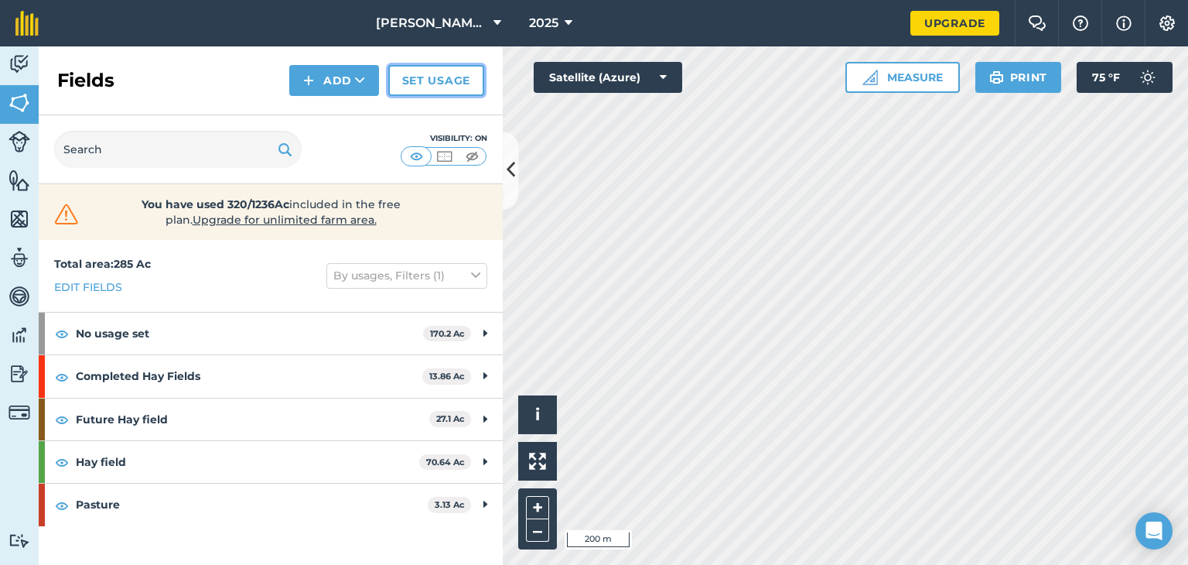
click at [442, 70] on link "Set usage" at bounding box center [436, 80] width 96 height 31
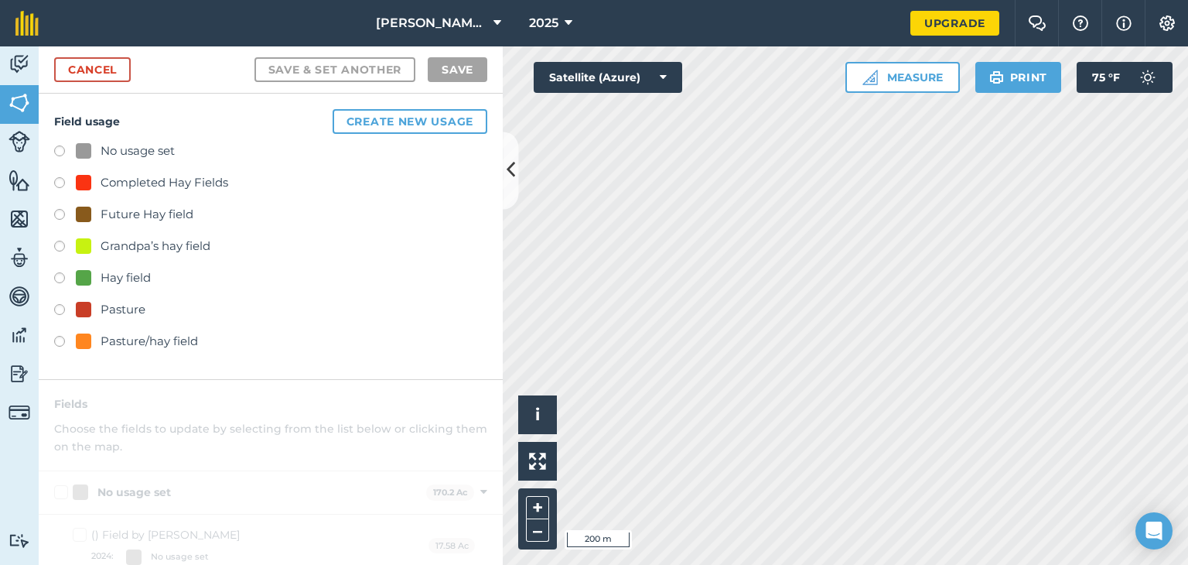
click at [193, 244] on div "Grandpa’s hay field" at bounding box center [156, 246] width 110 height 19
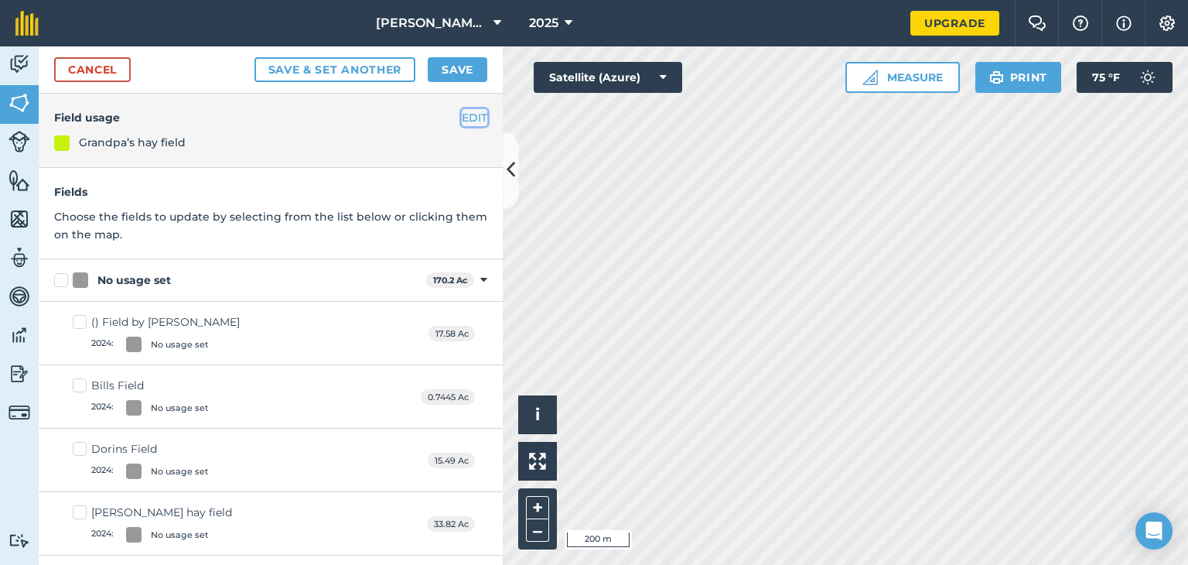
click at [465, 109] on button "EDIT" at bounding box center [475, 117] width 26 height 17
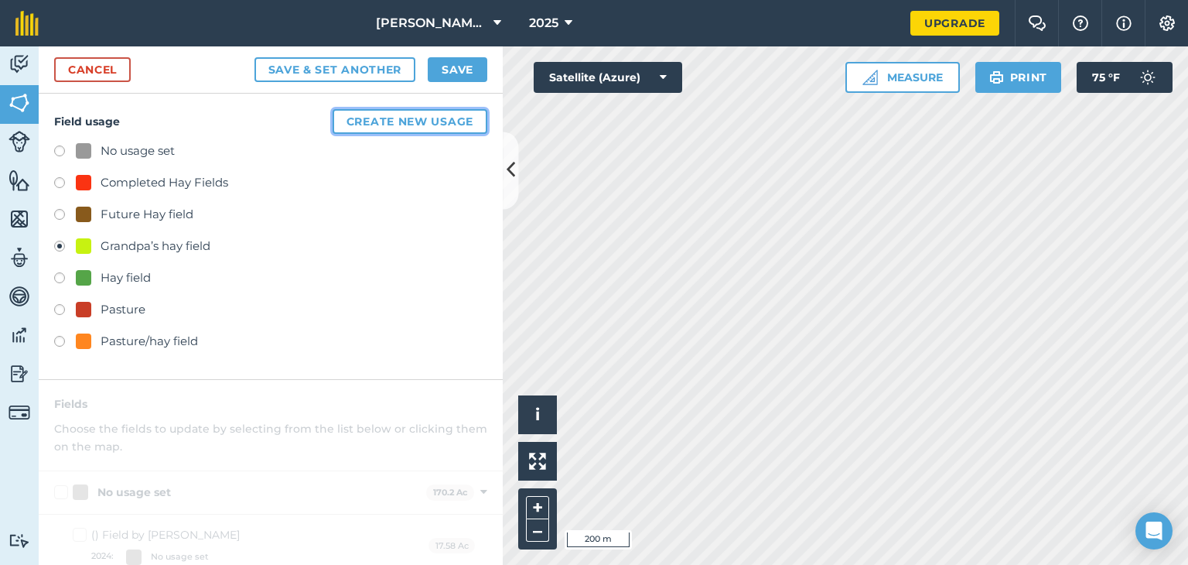
click at [396, 125] on button "Create new usage" at bounding box center [410, 121] width 155 height 25
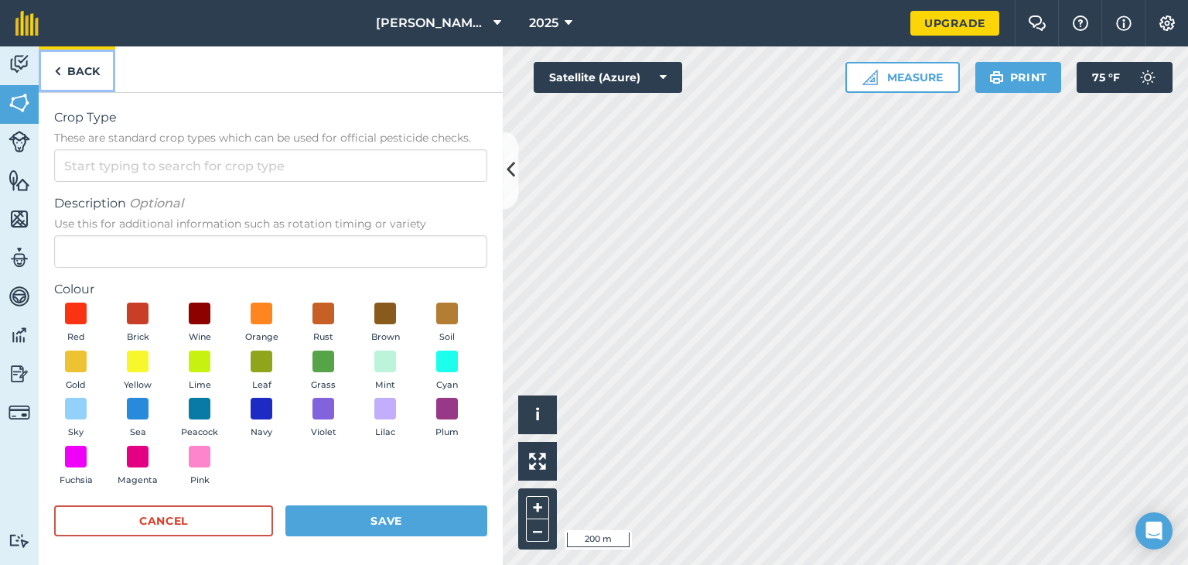
click at [67, 60] on link "Back" at bounding box center [77, 69] width 77 height 46
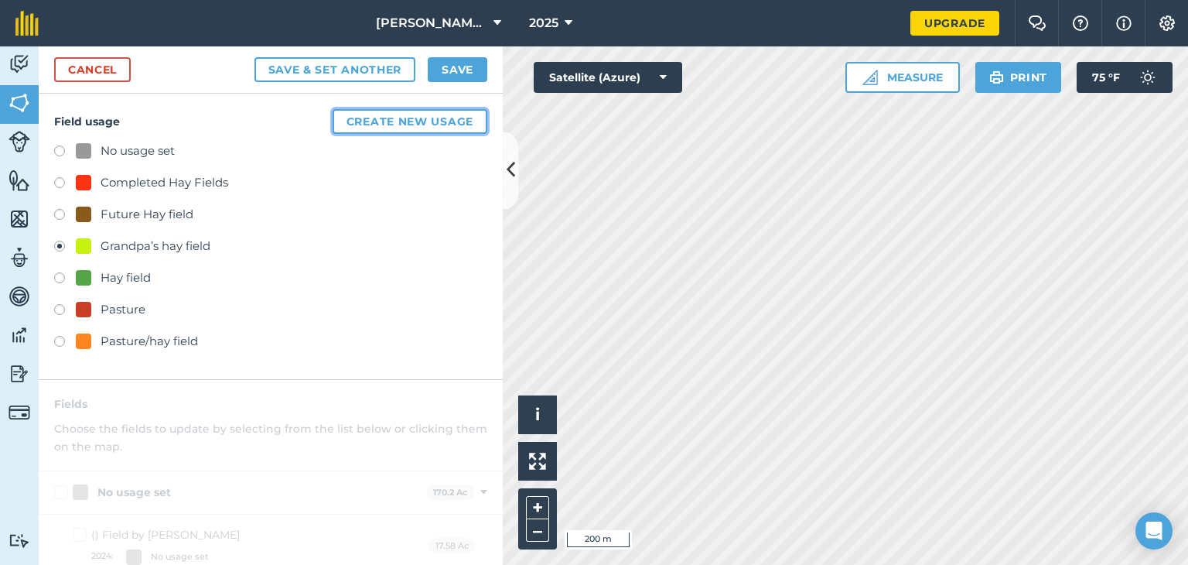
click at [376, 119] on button "Create new usage" at bounding box center [410, 121] width 155 height 25
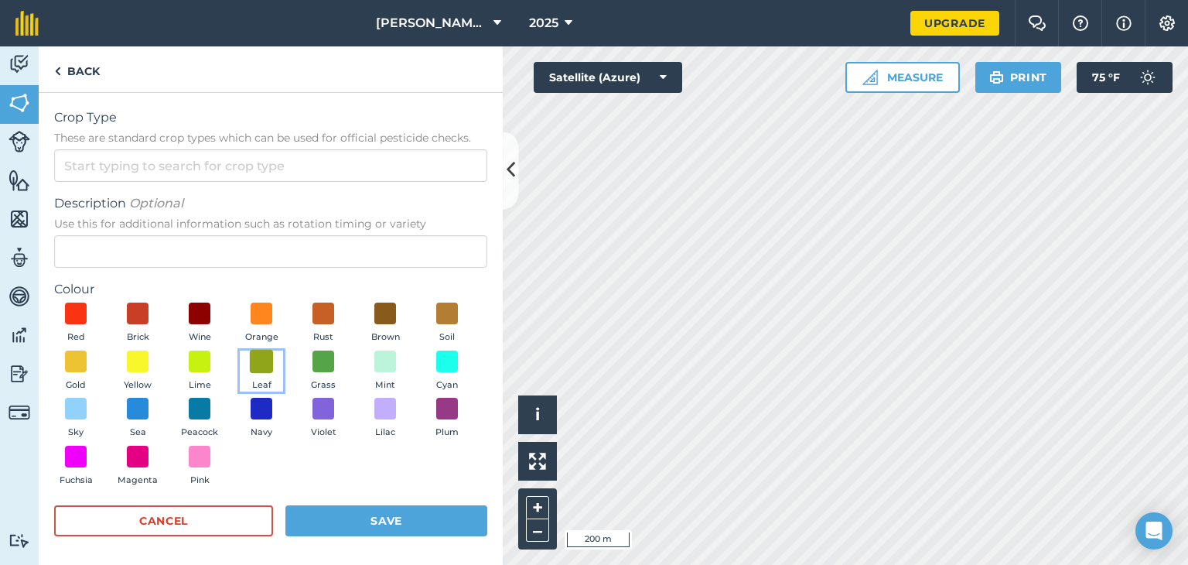
click at [274, 364] on span at bounding box center [262, 361] width 24 height 24
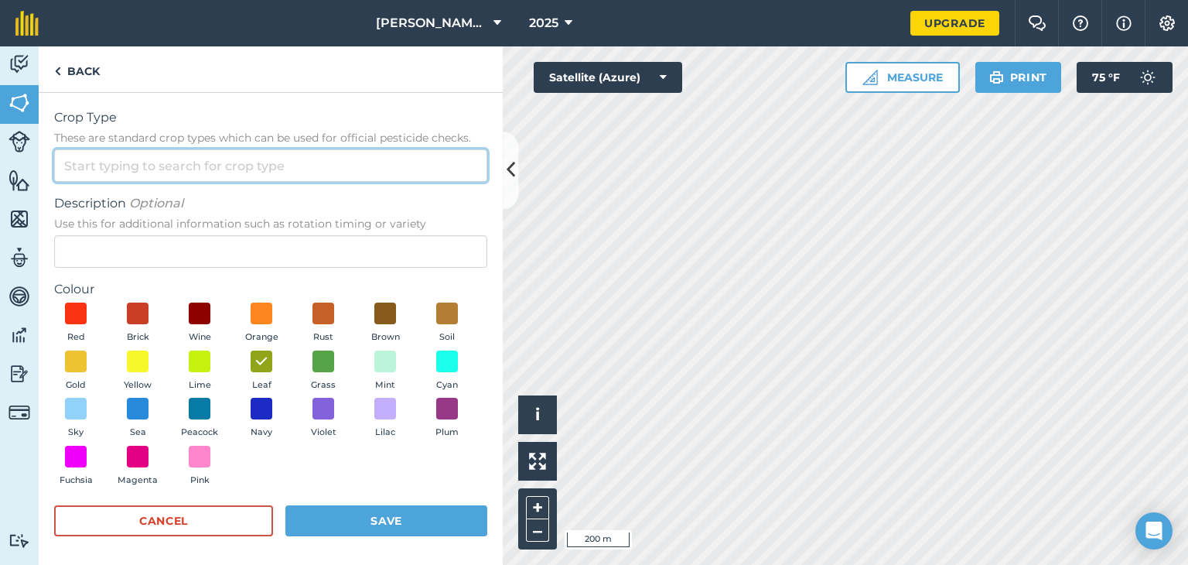
click at [161, 162] on input "Crop Type These are standard crop types which can be used for official pesticid…" at bounding box center [270, 165] width 433 height 32
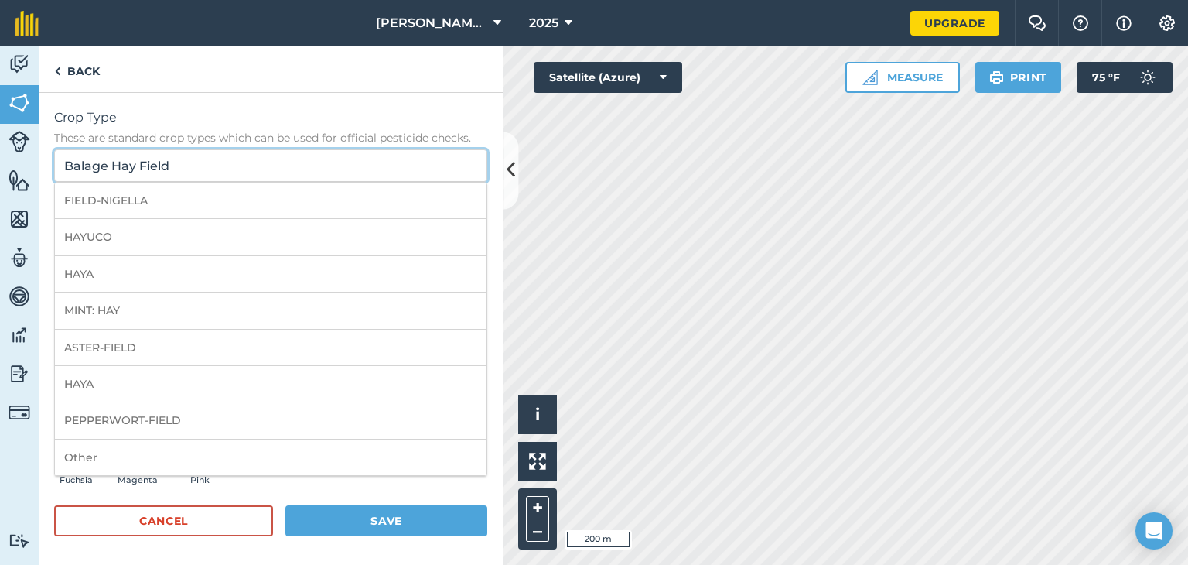
click at [90, 166] on input "Balage Hay Field" at bounding box center [270, 165] width 433 height 32
click at [87, 165] on input "Balage Hay Field" at bounding box center [270, 165] width 433 height 32
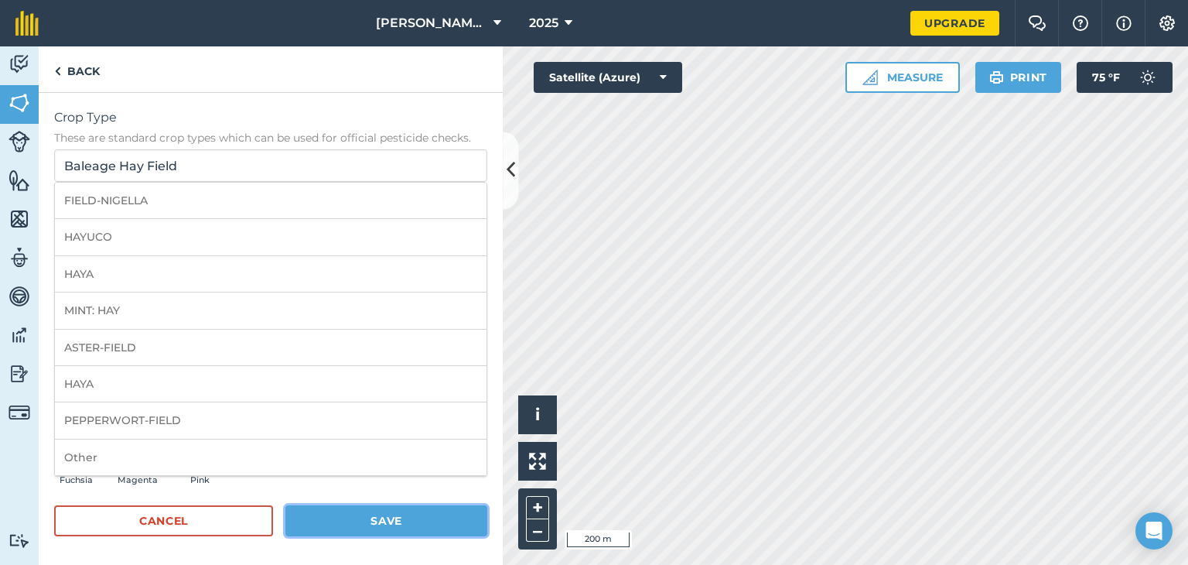
click at [408, 522] on button "Save" at bounding box center [386, 520] width 202 height 31
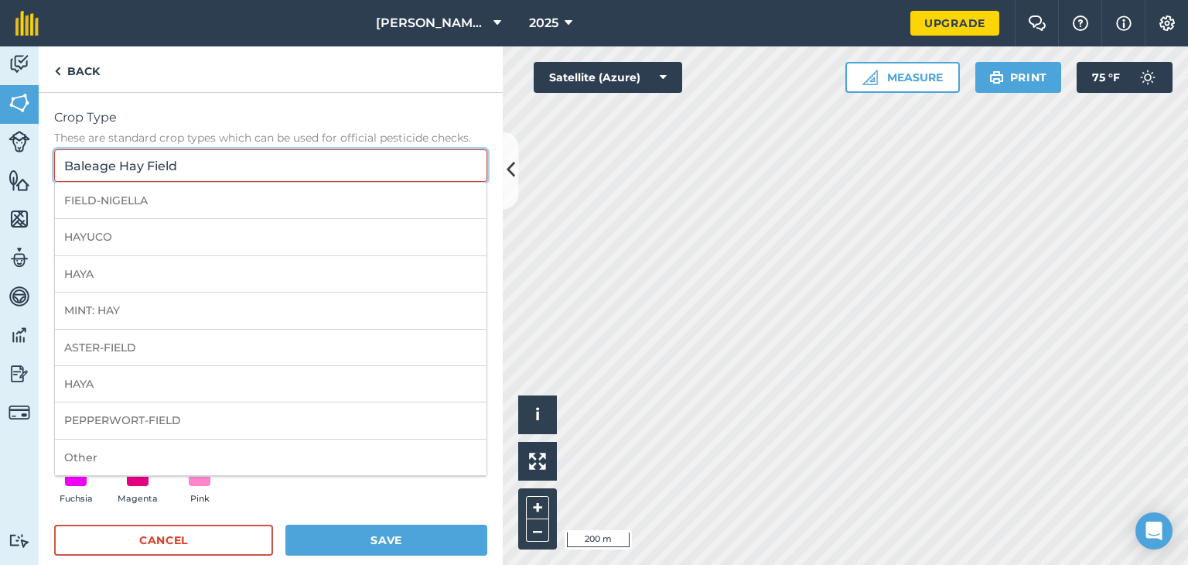
drag, startPoint x: 200, startPoint y: 159, endPoint x: 55, endPoint y: 167, distance: 144.8
click at [55, 167] on input "Baleage Hay Field" at bounding box center [270, 165] width 433 height 32
drag, startPoint x: 186, startPoint y: 162, endPoint x: 62, endPoint y: 176, distance: 125.2
click at [62, 176] on input "Baleage Hay Field" at bounding box center [270, 165] width 433 height 32
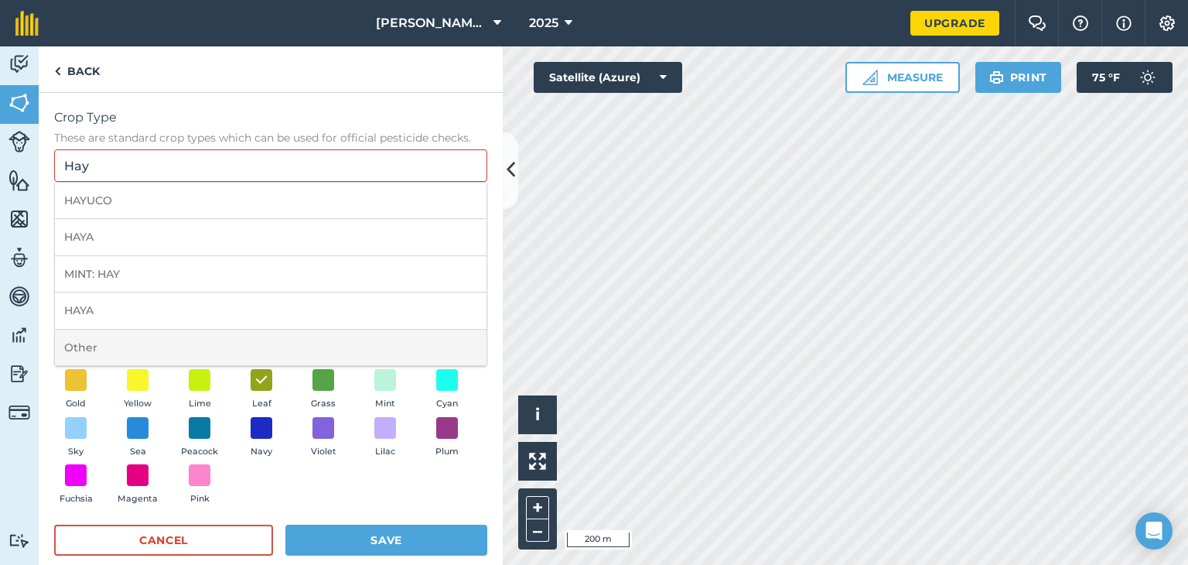
click at [350, 345] on li "Other" at bounding box center [271, 348] width 432 height 36
type input "Other"
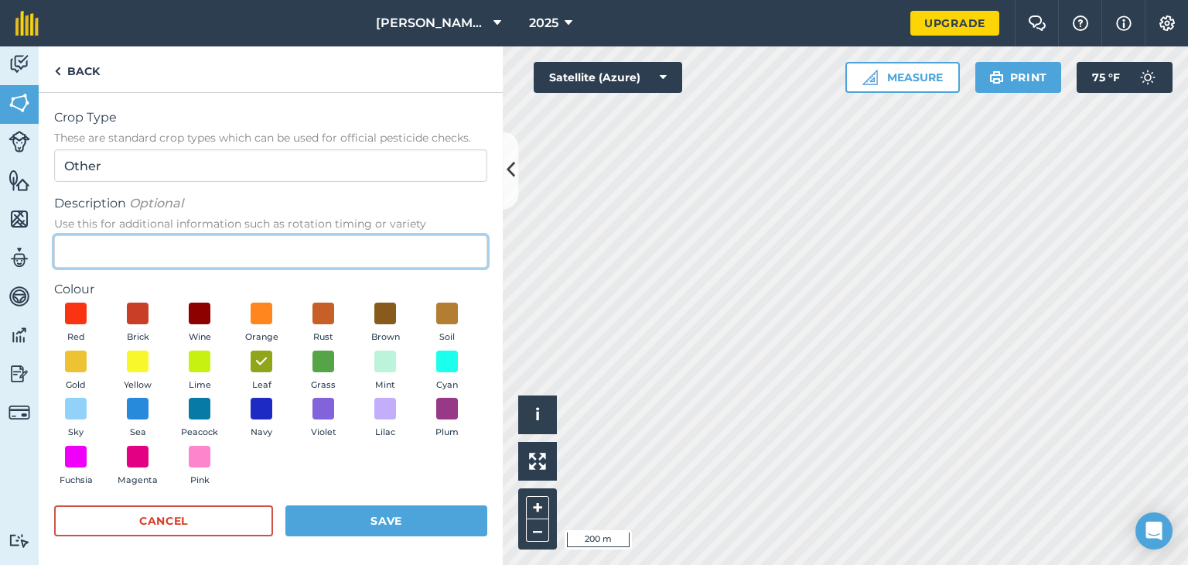
click at [149, 247] on input "Description Optional Use this for additional information such as rotation timin…" at bounding box center [270, 251] width 433 height 32
paste input "Baleage Hay Field"
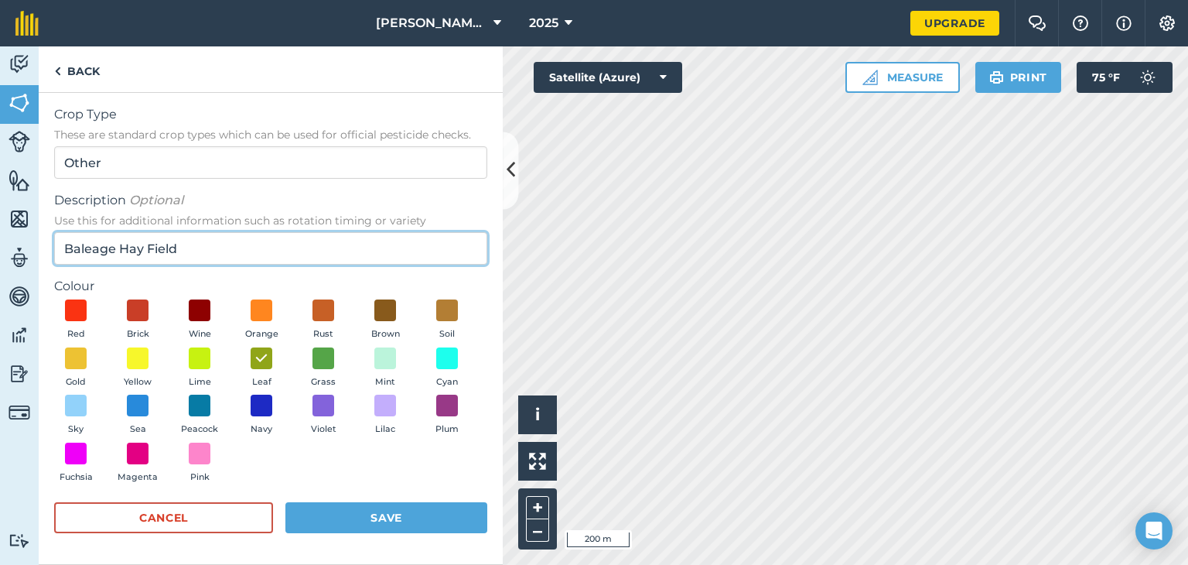
type input "Baleage Hay Field"
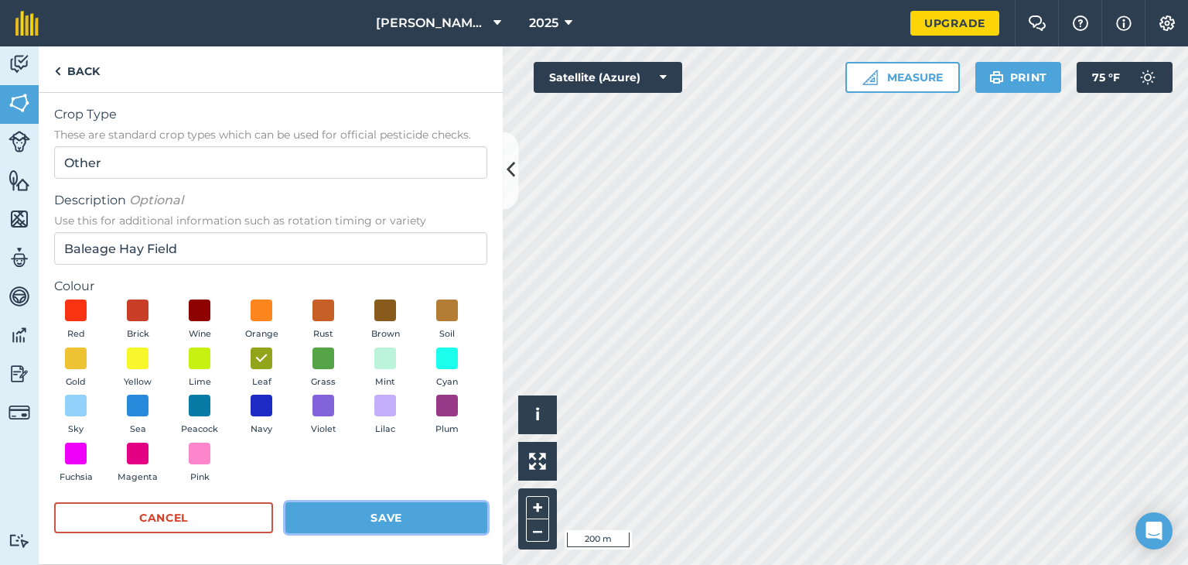
click at [411, 515] on button "Save" at bounding box center [386, 517] width 202 height 31
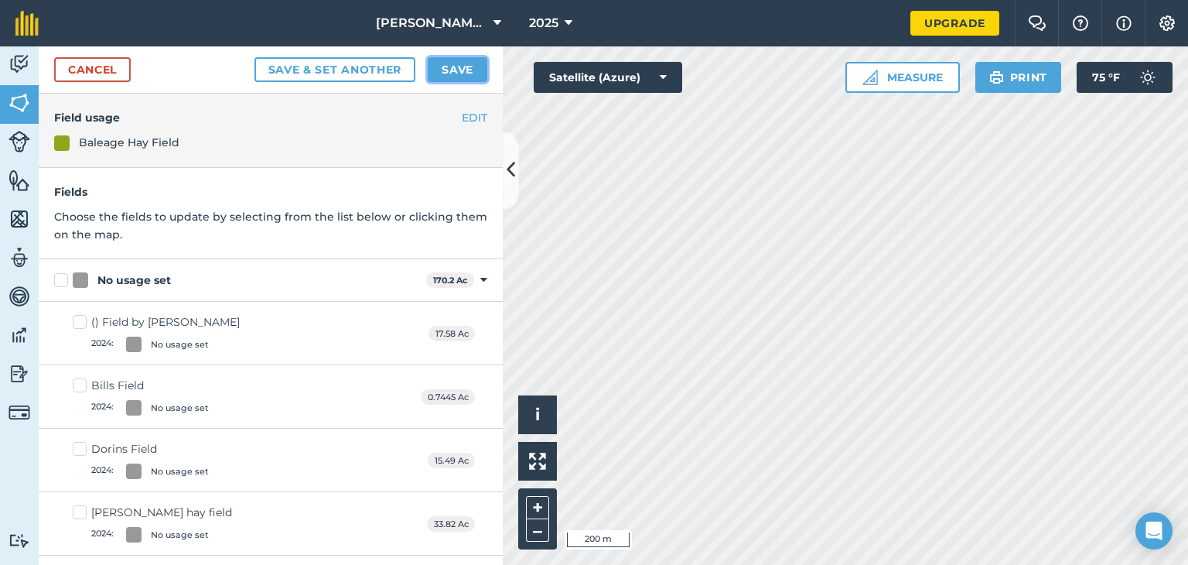
click at [452, 72] on button "Save" at bounding box center [458, 69] width 60 height 25
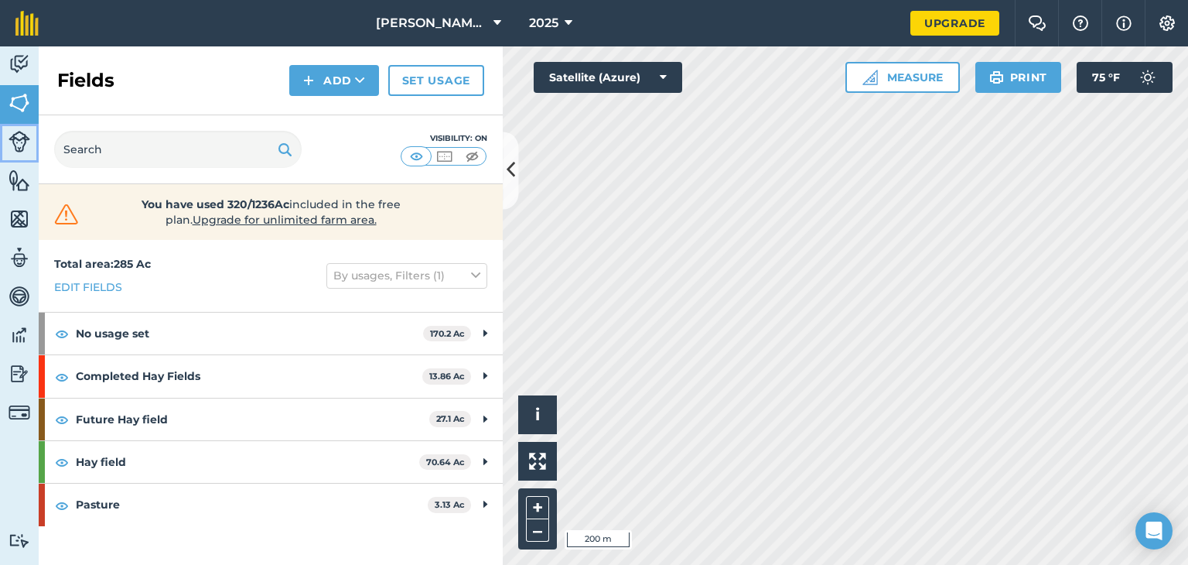
click at [26, 137] on img at bounding box center [20, 142] width 22 height 22
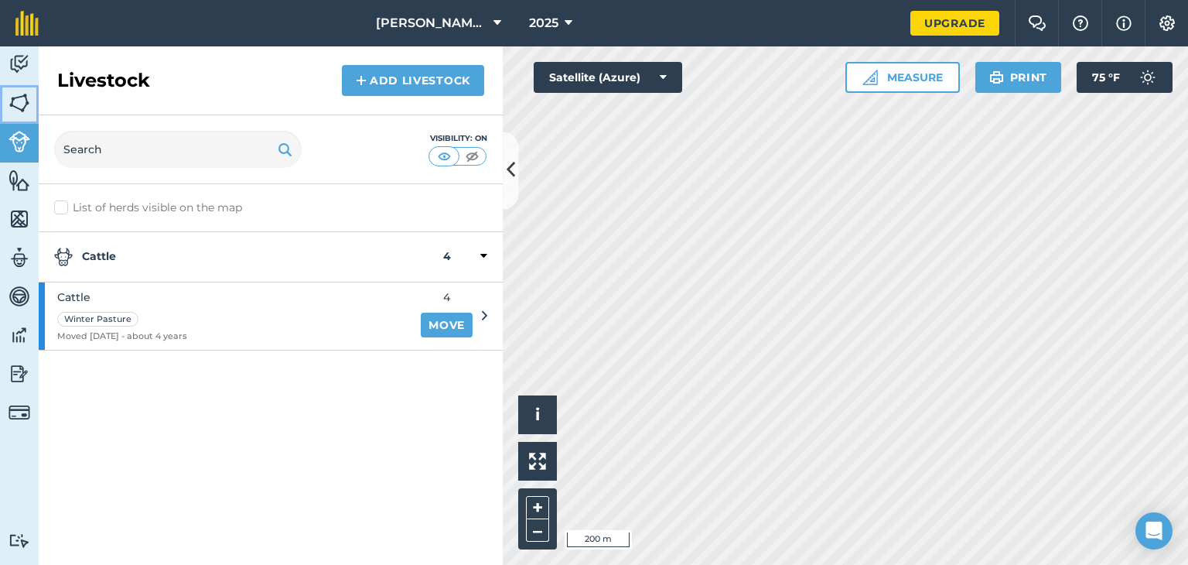
click at [22, 114] on img at bounding box center [20, 102] width 22 height 23
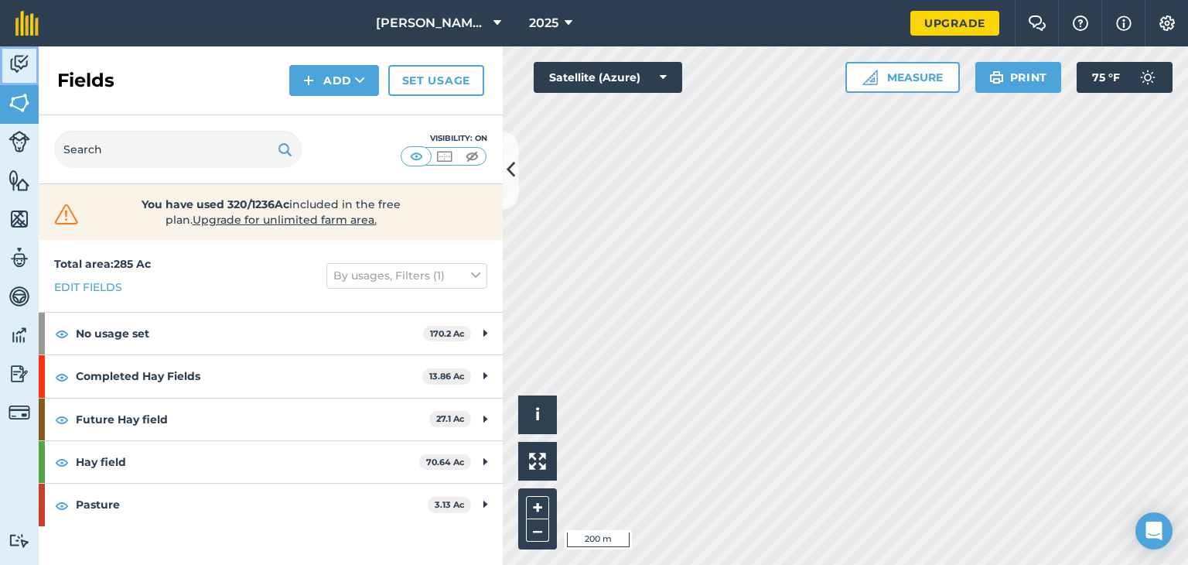
click at [22, 60] on img at bounding box center [20, 64] width 22 height 23
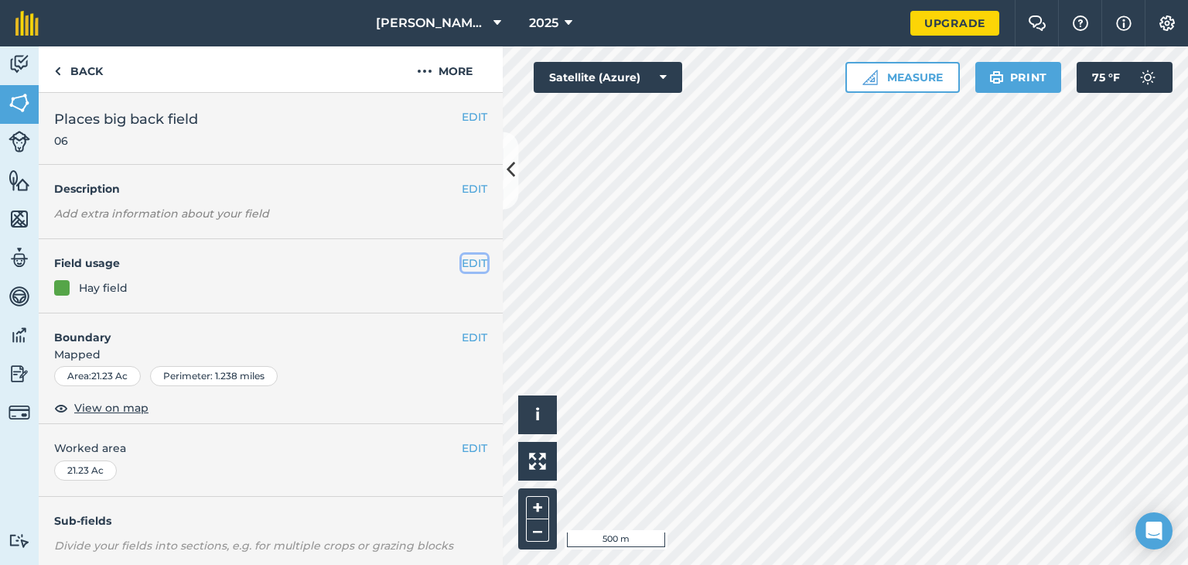
click at [463, 263] on button "EDIT" at bounding box center [475, 262] width 26 height 17
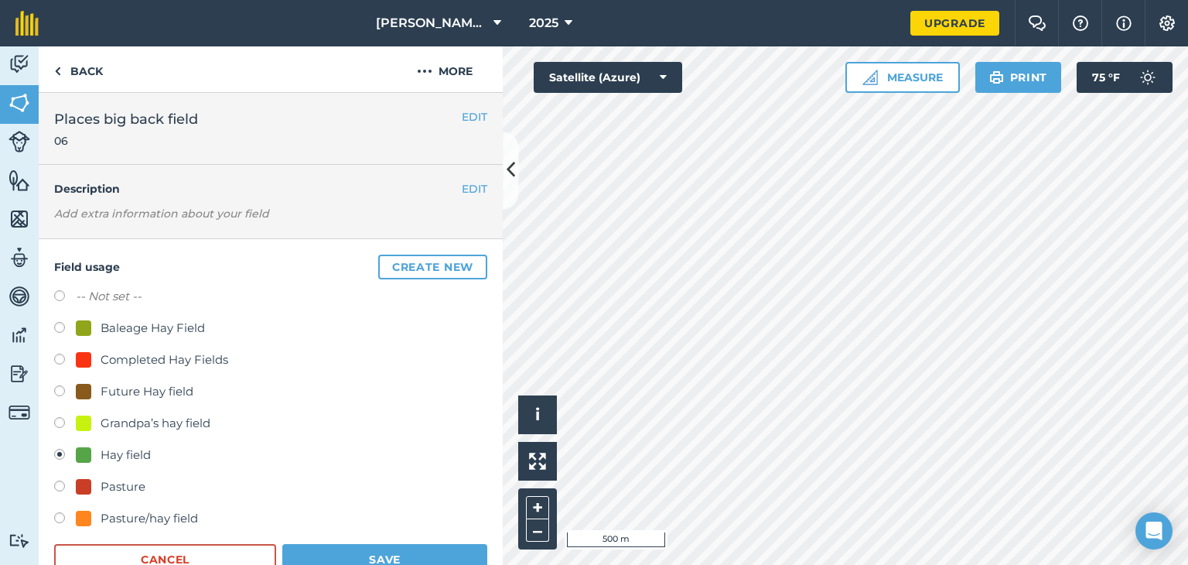
click at [166, 328] on div "Baleage Hay Field" at bounding box center [153, 328] width 104 height 19
radio input "true"
radio input "false"
click at [365, 555] on button "Save" at bounding box center [384, 559] width 205 height 31
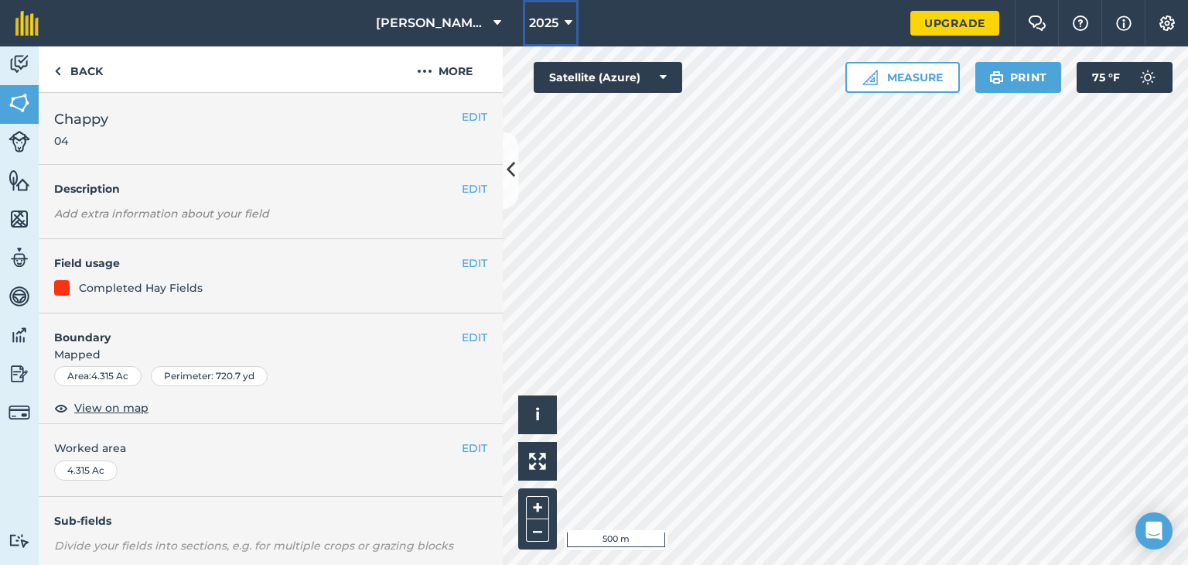
click at [565, 27] on icon at bounding box center [569, 23] width 8 height 19
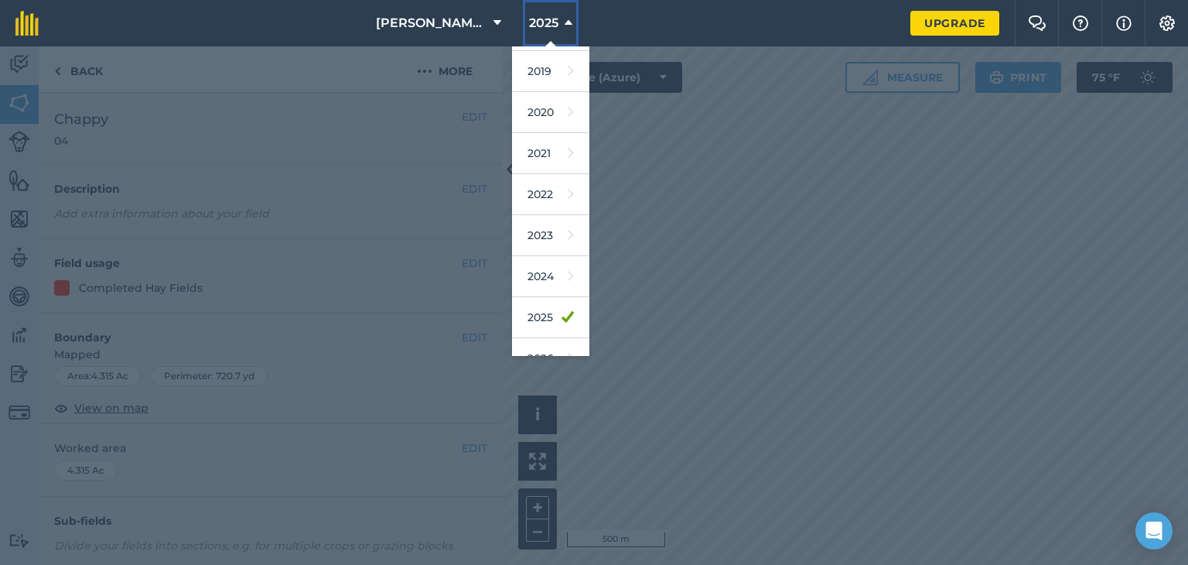
scroll to position [139, 0]
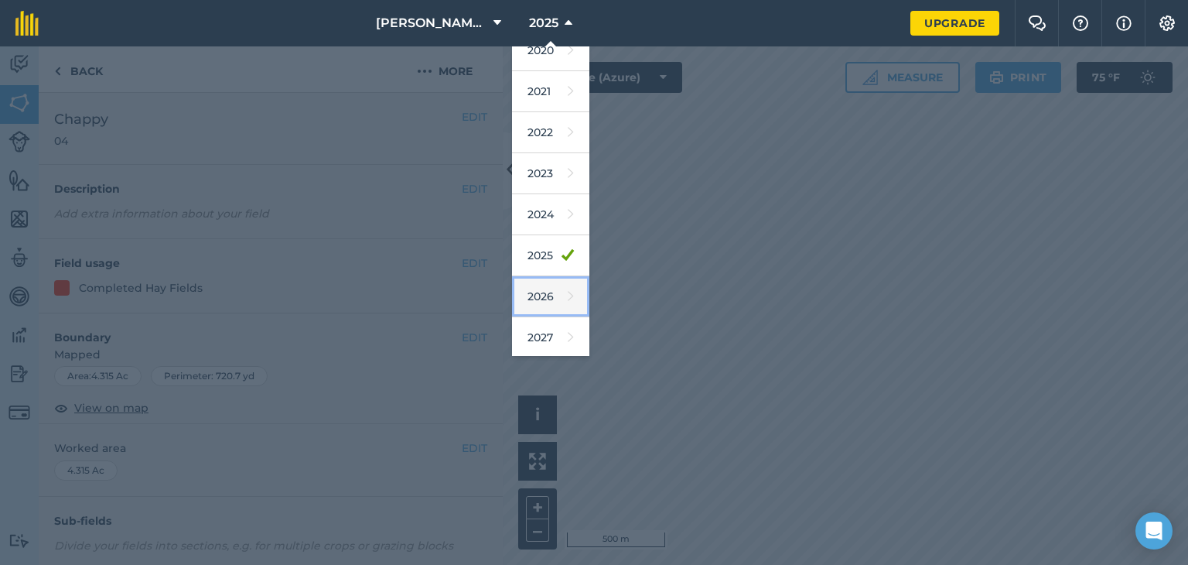
click at [551, 299] on link "2026" at bounding box center [550, 296] width 77 height 41
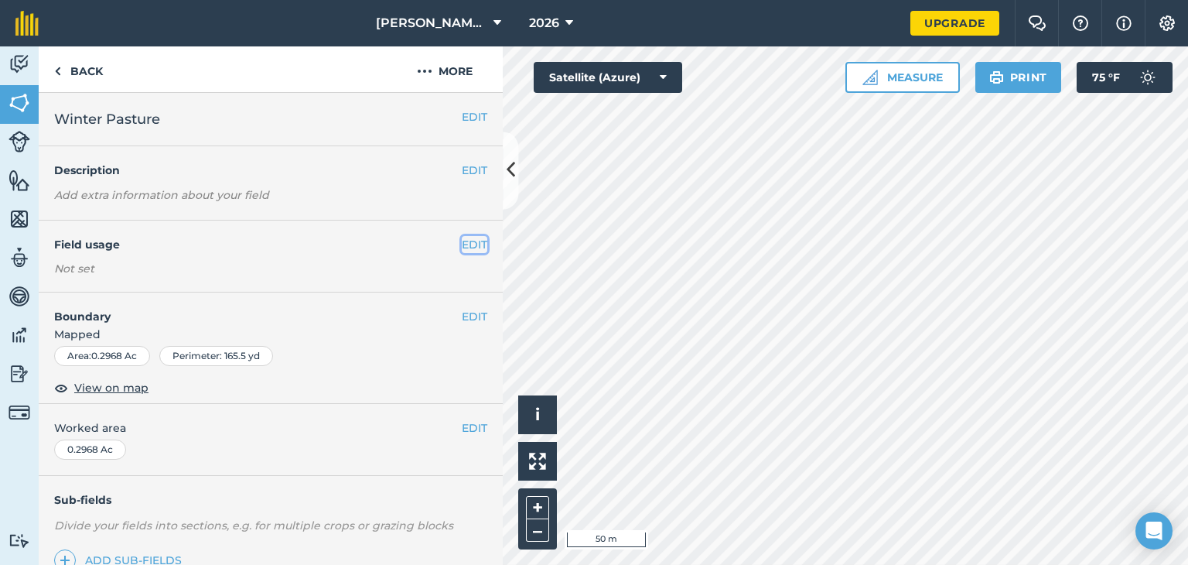
click at [464, 245] on button "EDIT" at bounding box center [475, 244] width 26 height 17
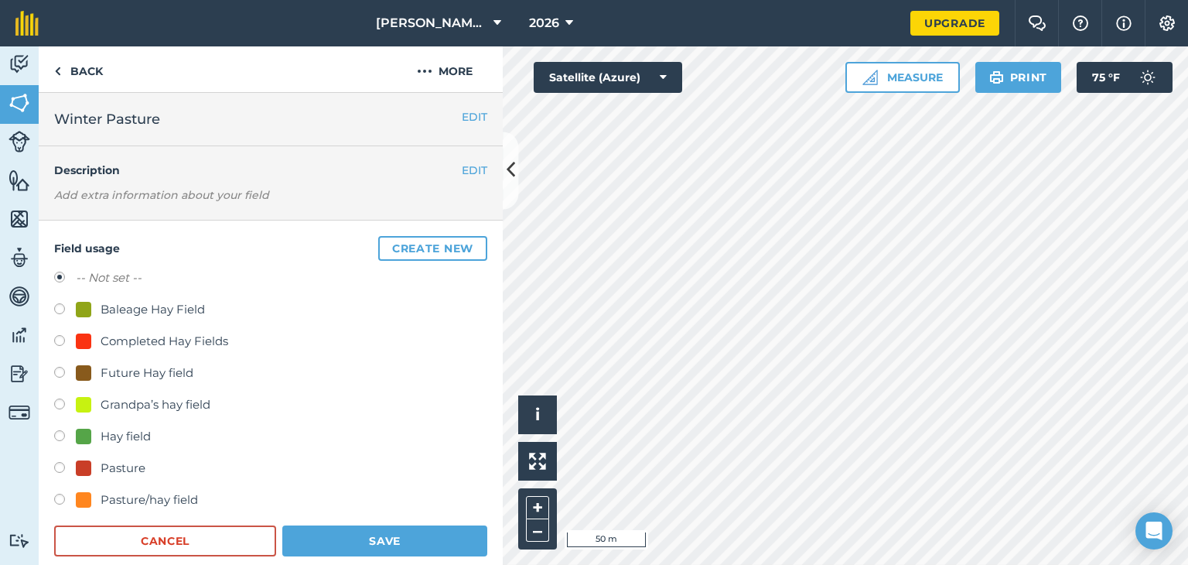
click at [126, 459] on div "Pasture" at bounding box center [123, 468] width 45 height 19
radio input "true"
radio input "false"
click at [360, 538] on button "Save" at bounding box center [384, 540] width 205 height 31
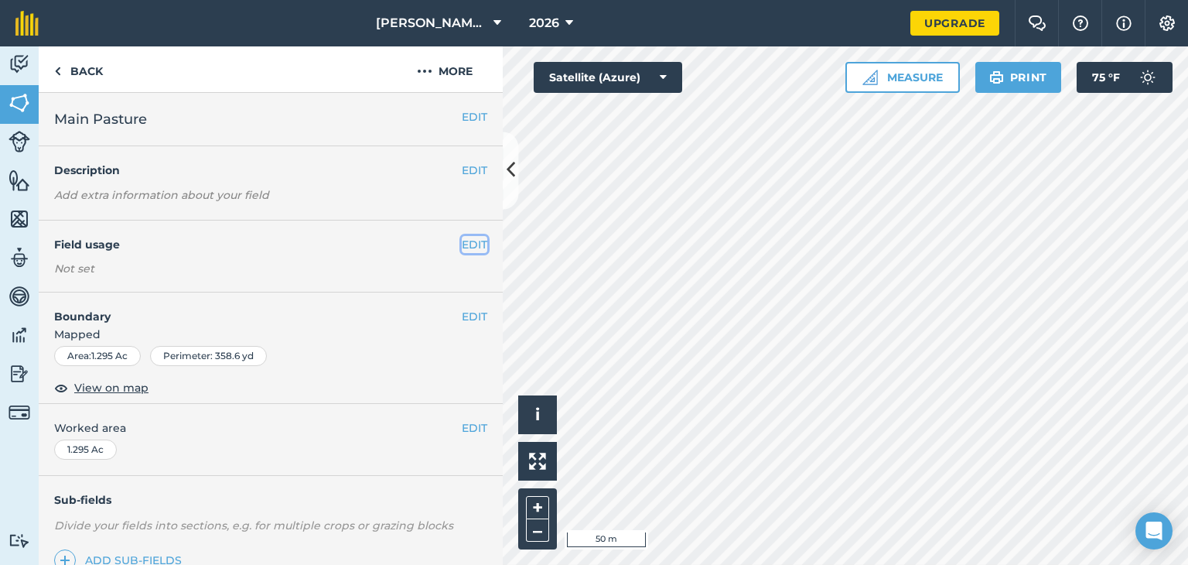
click at [462, 248] on button "EDIT" at bounding box center [475, 244] width 26 height 17
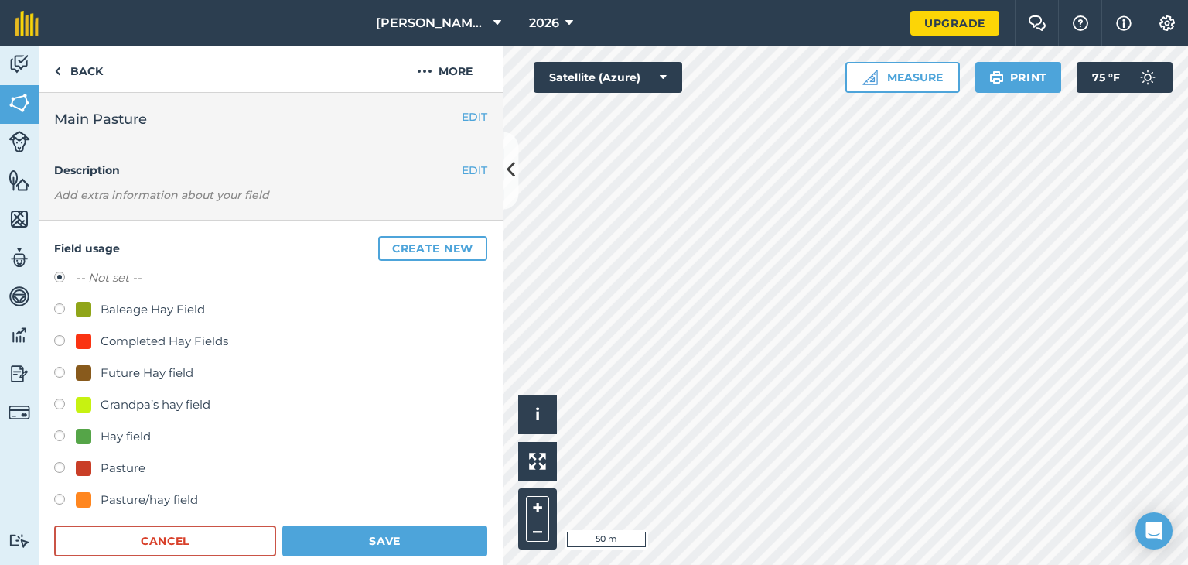
click at [145, 476] on div "Pasture" at bounding box center [270, 470] width 433 height 22
click at [138, 464] on div "Pasture" at bounding box center [123, 468] width 45 height 19
radio input "true"
radio input "false"
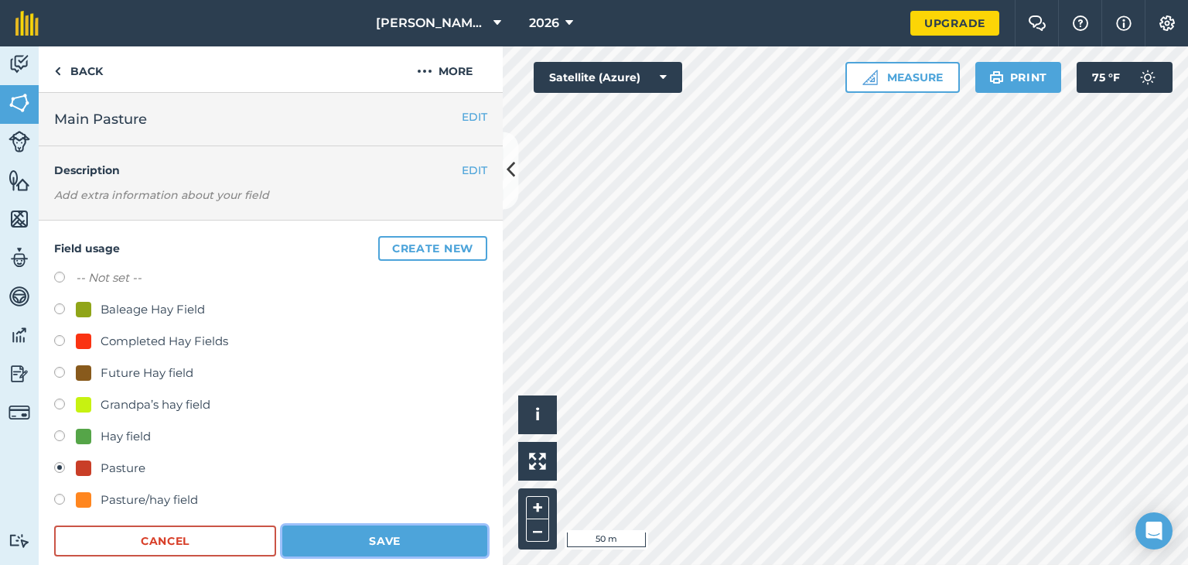
click at [347, 541] on button "Save" at bounding box center [384, 540] width 205 height 31
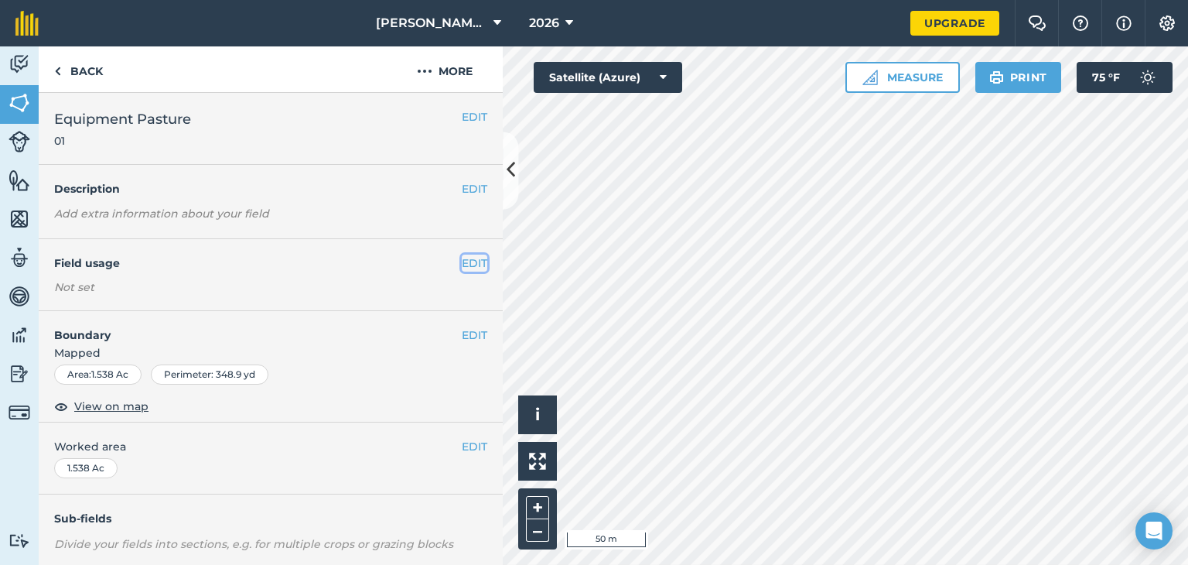
click at [464, 258] on button "EDIT" at bounding box center [475, 262] width 26 height 17
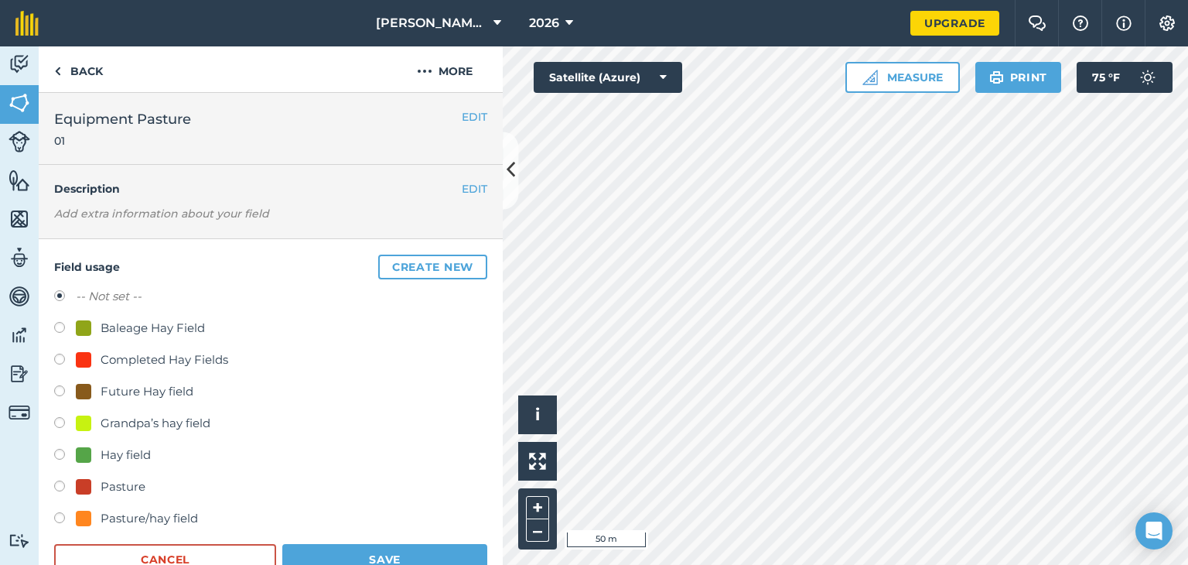
click at [94, 483] on div "Pasture" at bounding box center [111, 486] width 70 height 19
radio input "true"
radio input "false"
click at [357, 547] on button "Save" at bounding box center [384, 559] width 205 height 31
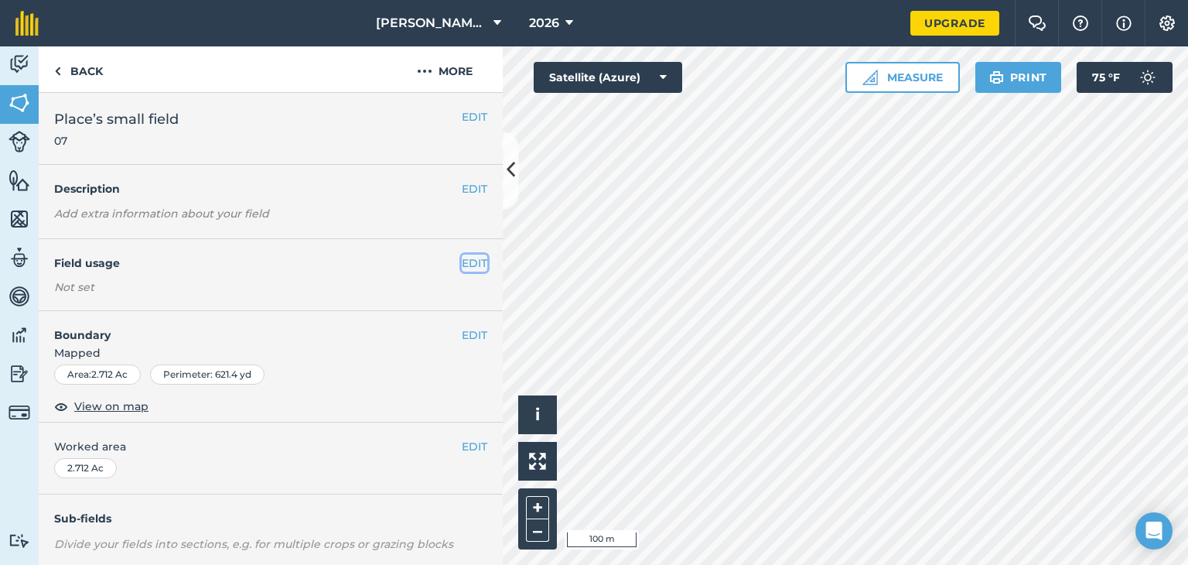
click at [466, 262] on button "EDIT" at bounding box center [475, 262] width 26 height 17
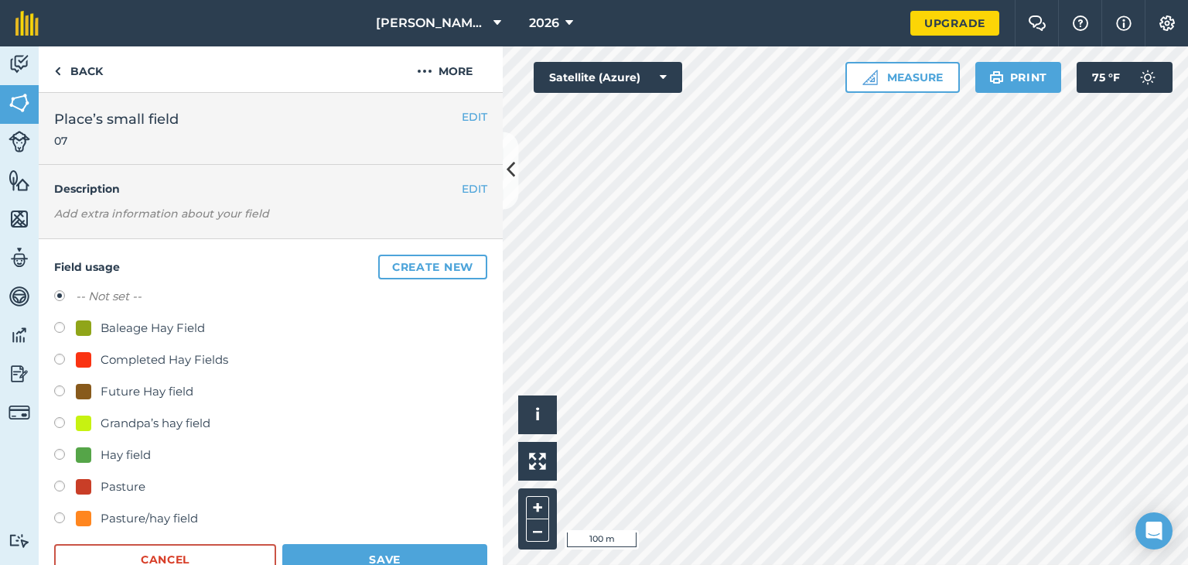
click at [114, 458] on div "Hay field" at bounding box center [126, 455] width 50 height 19
radio input "true"
radio input "false"
click at [353, 548] on button "Save" at bounding box center [384, 559] width 205 height 31
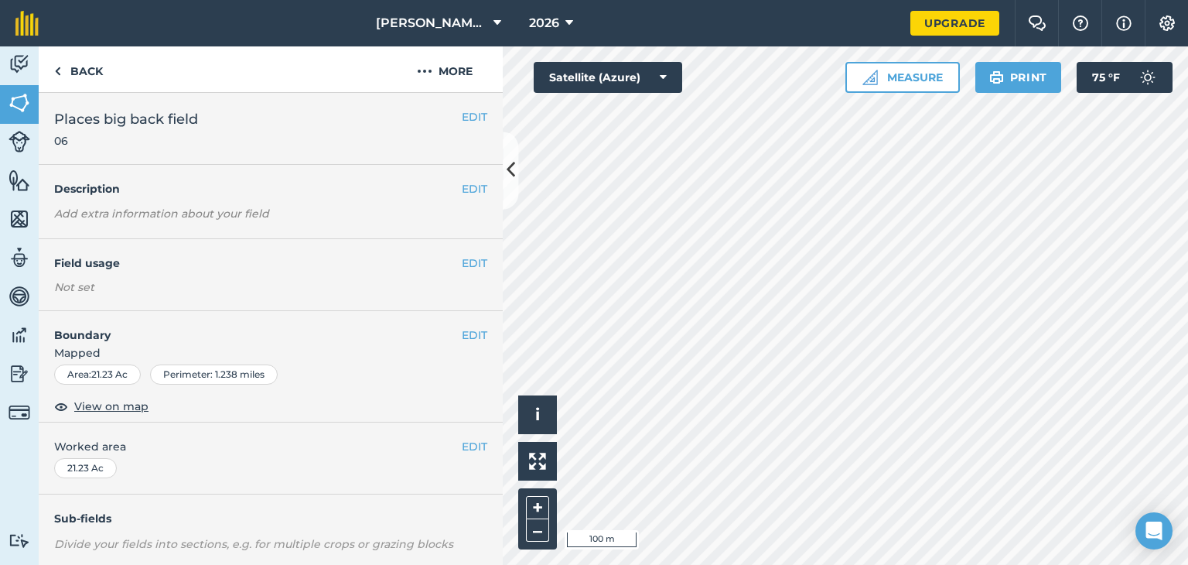
click at [448, 256] on h4 "Field usage" at bounding box center [258, 262] width 408 height 17
click at [462, 263] on button "EDIT" at bounding box center [475, 262] width 26 height 17
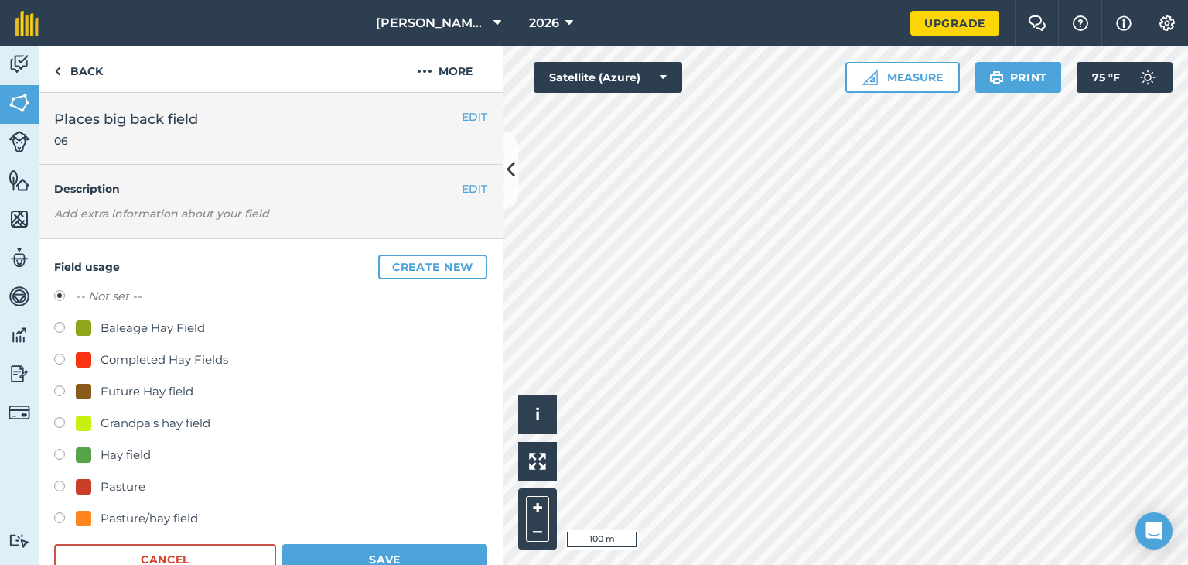
click at [67, 361] on label at bounding box center [65, 360] width 22 height 15
radio input "true"
radio input "false"
click at [433, 554] on button "Save" at bounding box center [384, 559] width 205 height 31
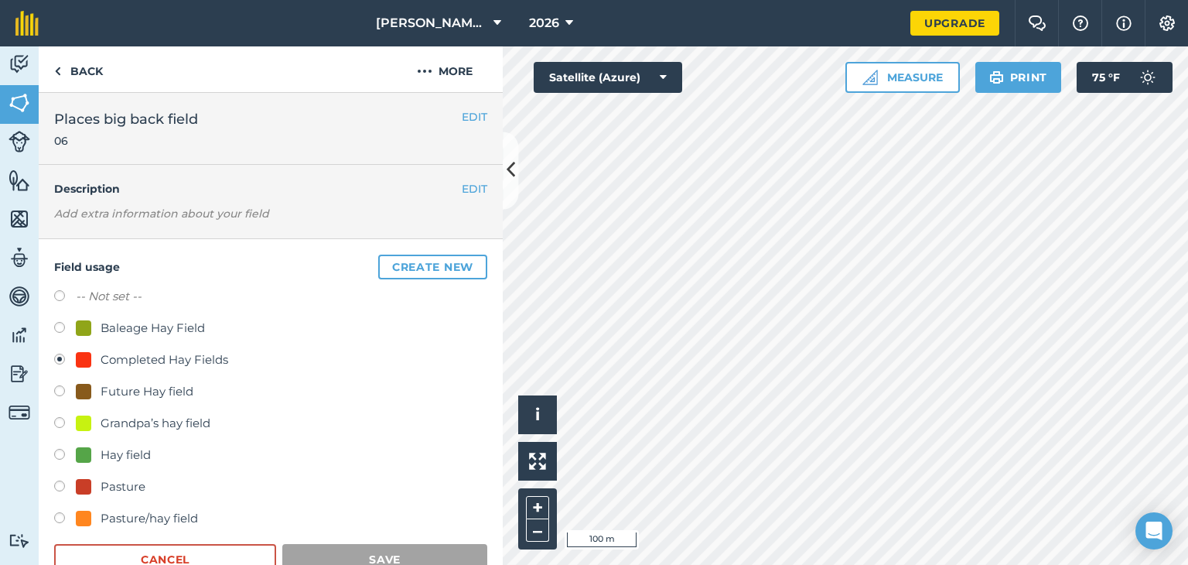
click at [126, 446] on div "Hay field" at bounding box center [126, 455] width 50 height 19
radio input "true"
radio input "false"
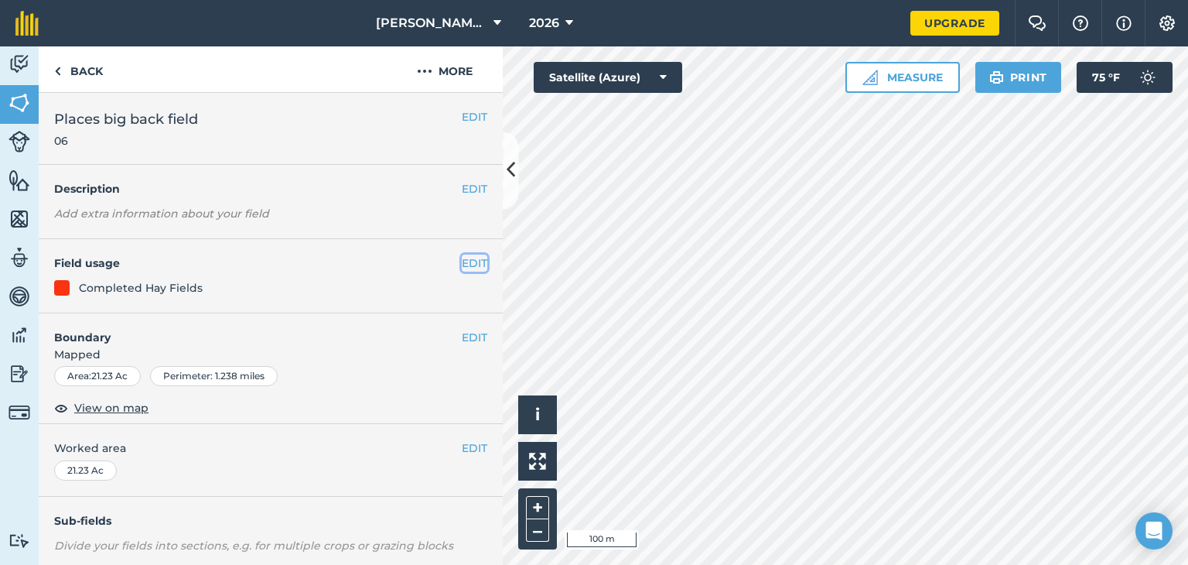
click at [473, 257] on button "EDIT" at bounding box center [475, 262] width 26 height 17
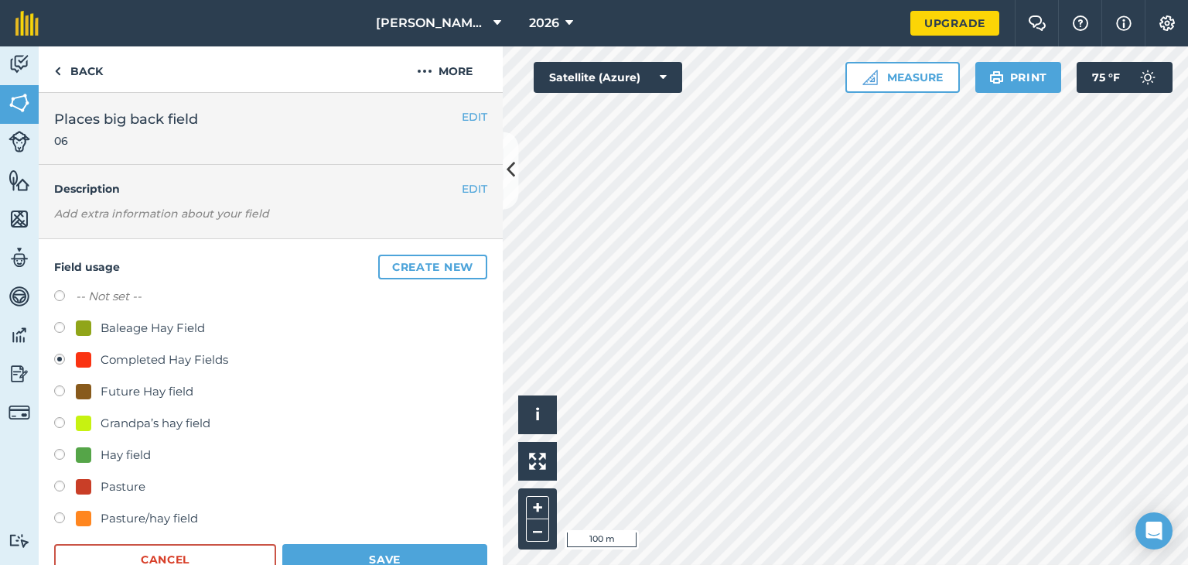
click at [144, 458] on div "Hay field" at bounding box center [126, 455] width 50 height 19
radio input "true"
radio input "false"
click at [370, 555] on button "Save" at bounding box center [384, 559] width 205 height 31
